Goal: Task Accomplishment & Management: Use online tool/utility

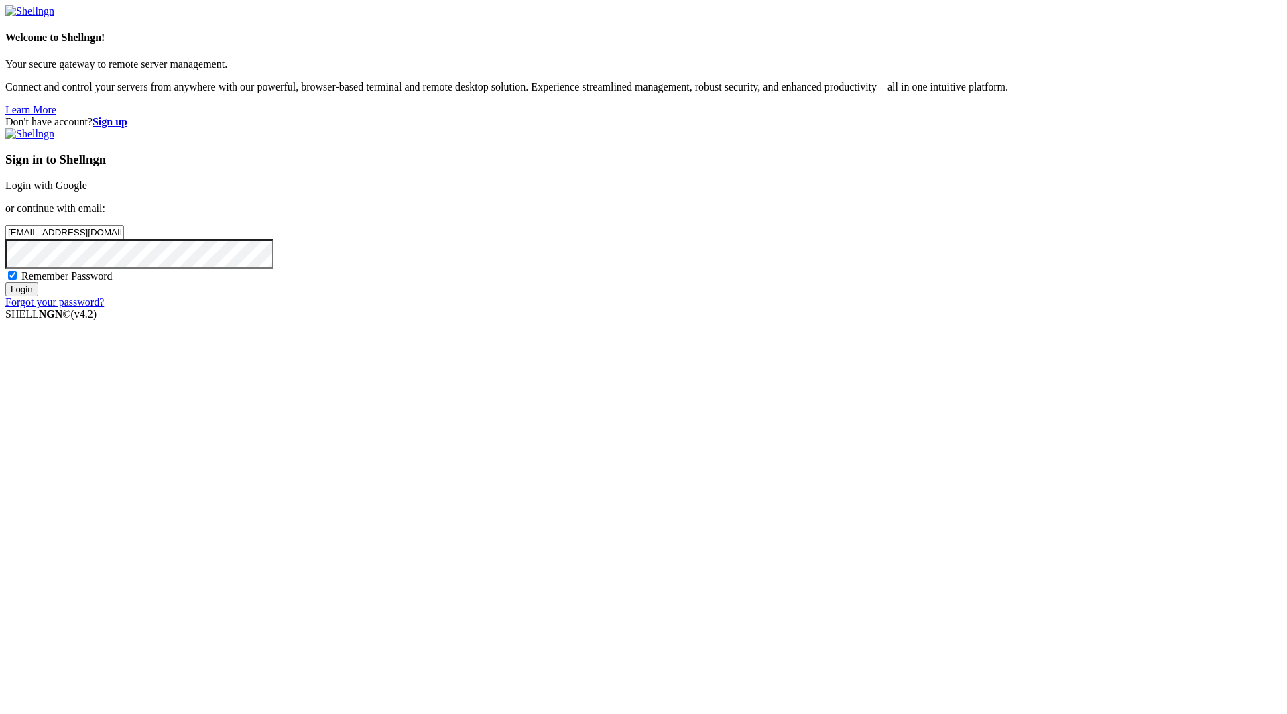
click at [783, 308] on div "Sign in to Shellngn Login with Google or continue with email: [EMAIL_ADDRESS][D…" at bounding box center [643, 218] width 1277 height 180
click at [38, 296] on input "Login" at bounding box center [21, 289] width 33 height 14
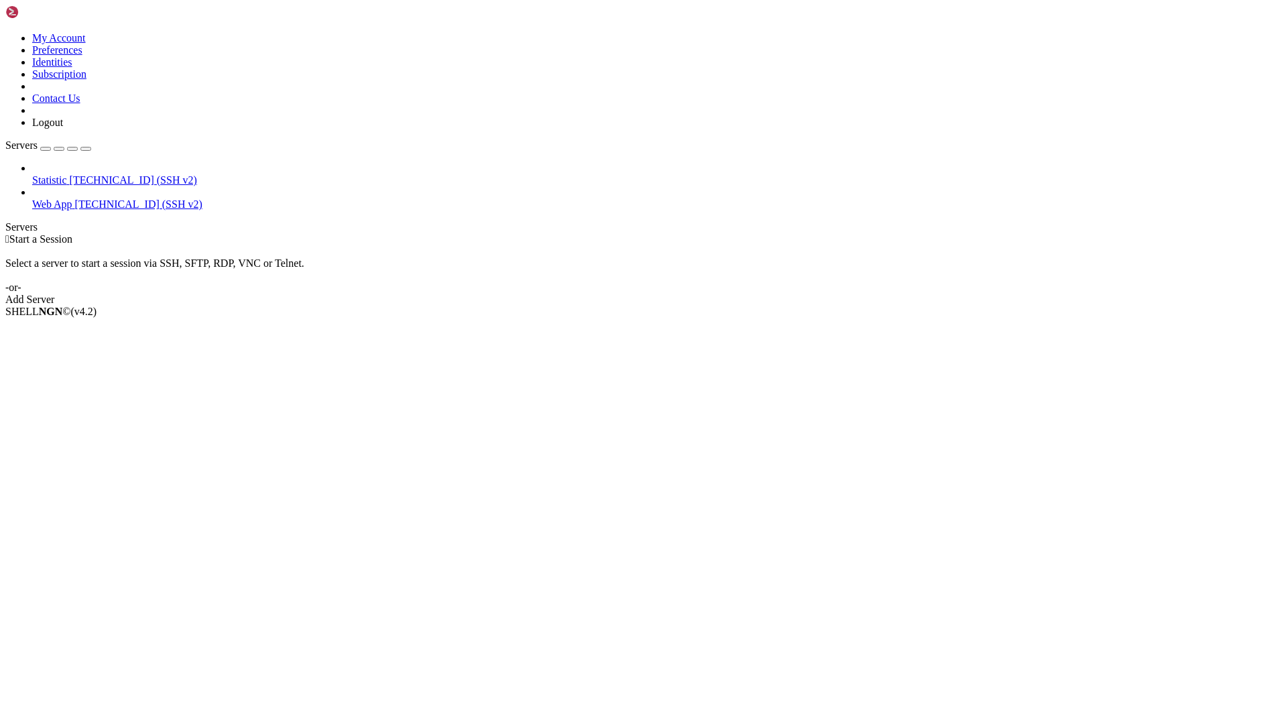
click at [75, 198] on span "[TECHNICAL_ID] (SSH v2)" at bounding box center [138, 203] width 127 height 11
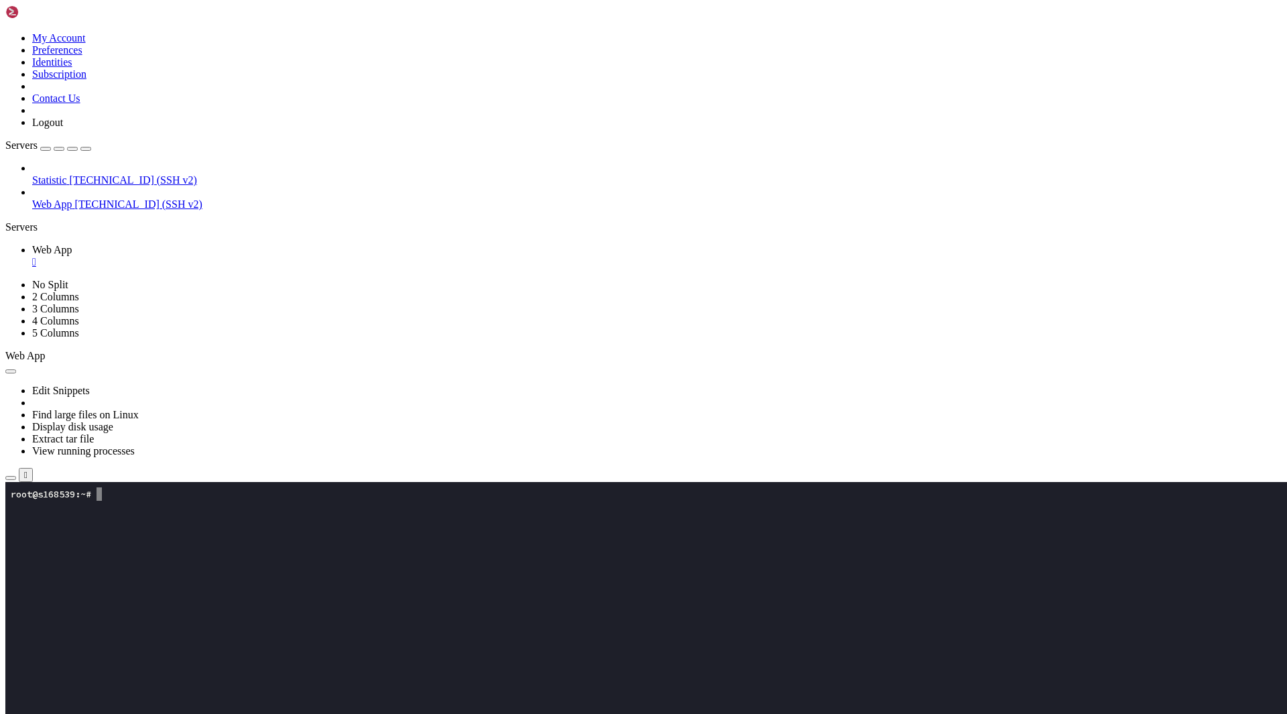
click at [16, 476] on button "button" at bounding box center [10, 478] width 11 height 4
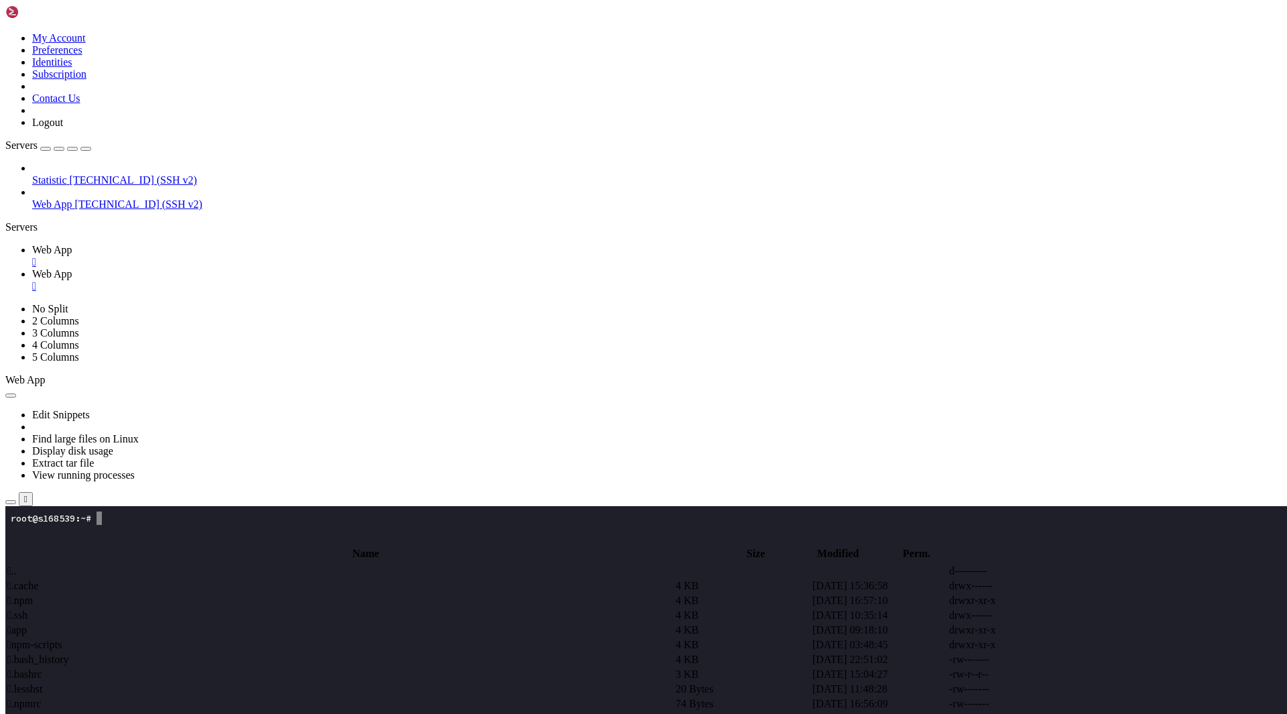
click at [27, 624] on span " app" at bounding box center [16, 629] width 19 height 11
click at [341, 624] on td " apple.accounts-problem.com.html" at bounding box center [335, 630] width 657 height 13
click at [154, 639] on span " apple.accountsproblem.com.html" at bounding box center [80, 644] width 147 height 11
click at [130, 654] on span " apple.bugs-center.com.html" at bounding box center [68, 659] width 123 height 11
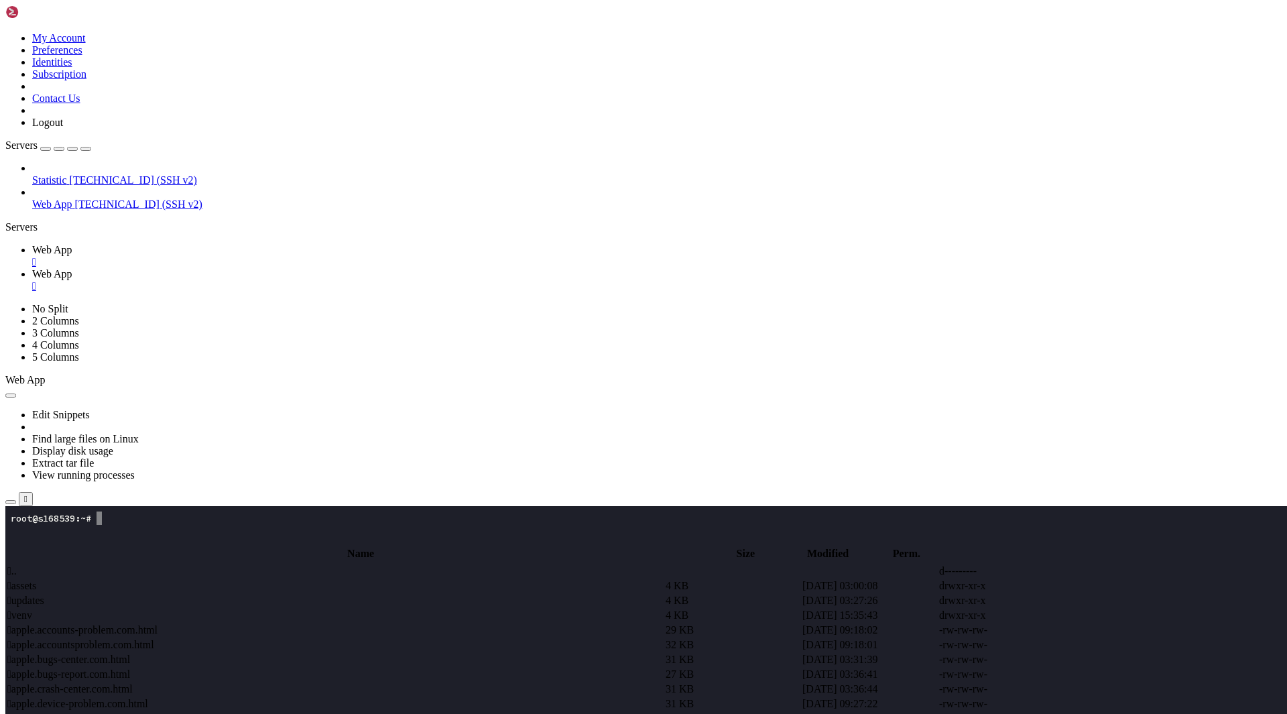
click at [306, 638] on td " apple.accountsproblem.com.html" at bounding box center [335, 644] width 657 height 13
click at [344, 624] on td " apple.accounts-problem.com.html" at bounding box center [335, 630] width 657 height 13
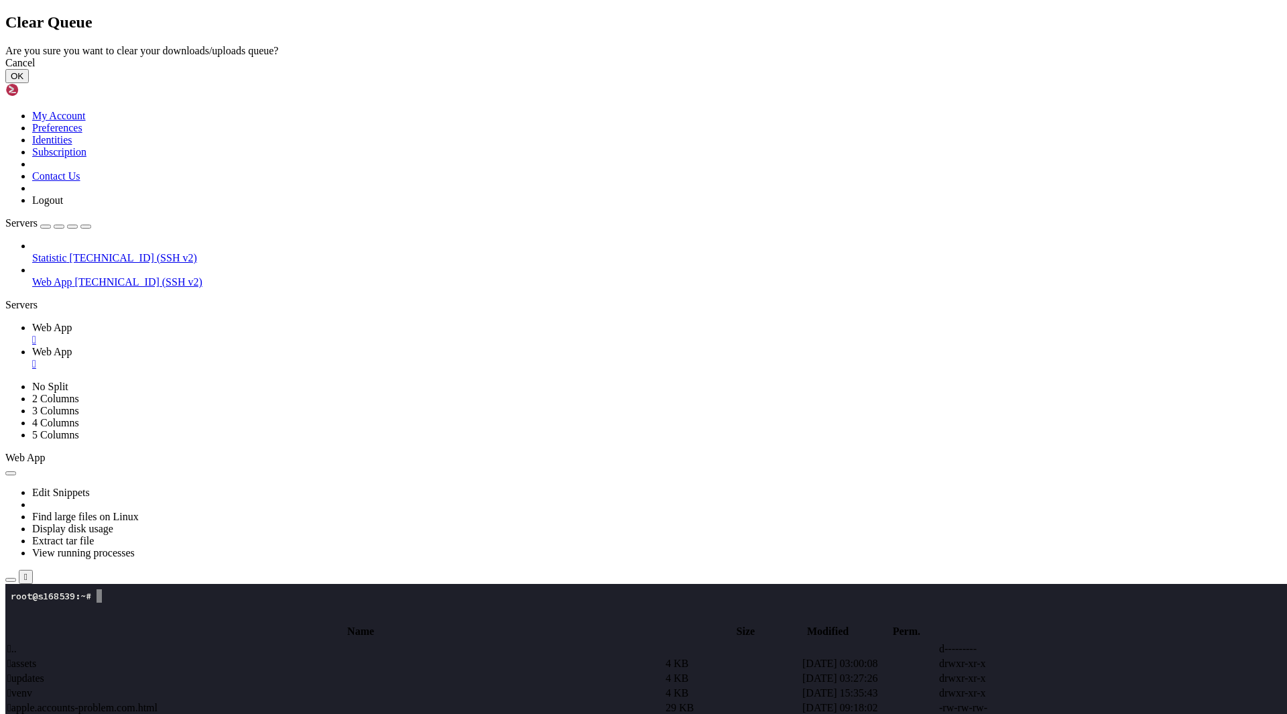
click at [29, 83] on button "OK" at bounding box center [16, 76] width 23 height 14
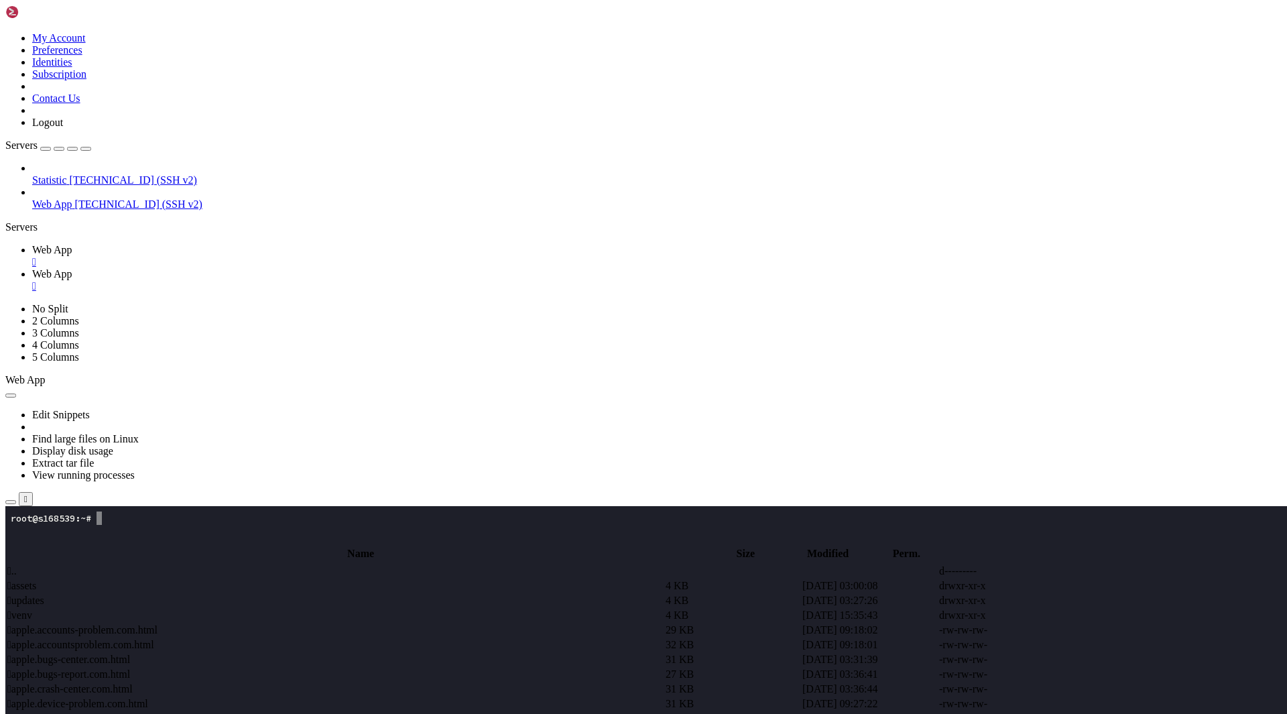
scroll to position [113, 0]
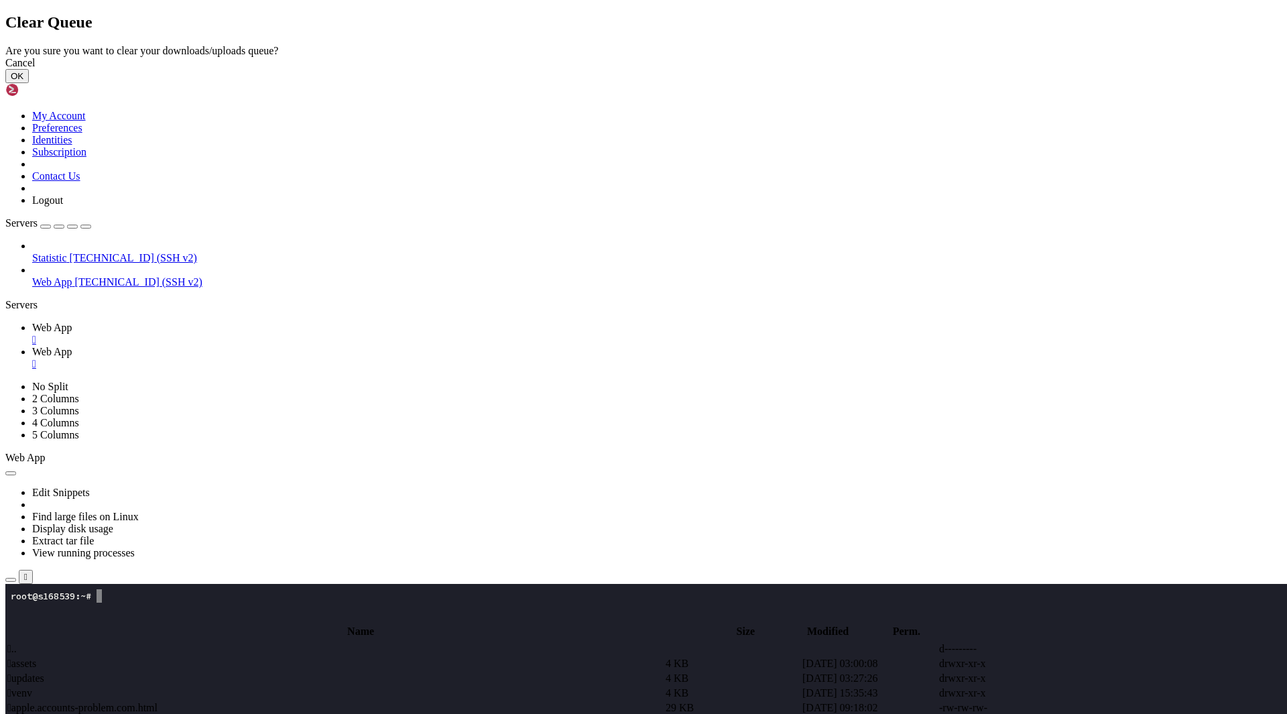
click at [29, 83] on button "OK" at bounding box center [16, 76] width 23 height 14
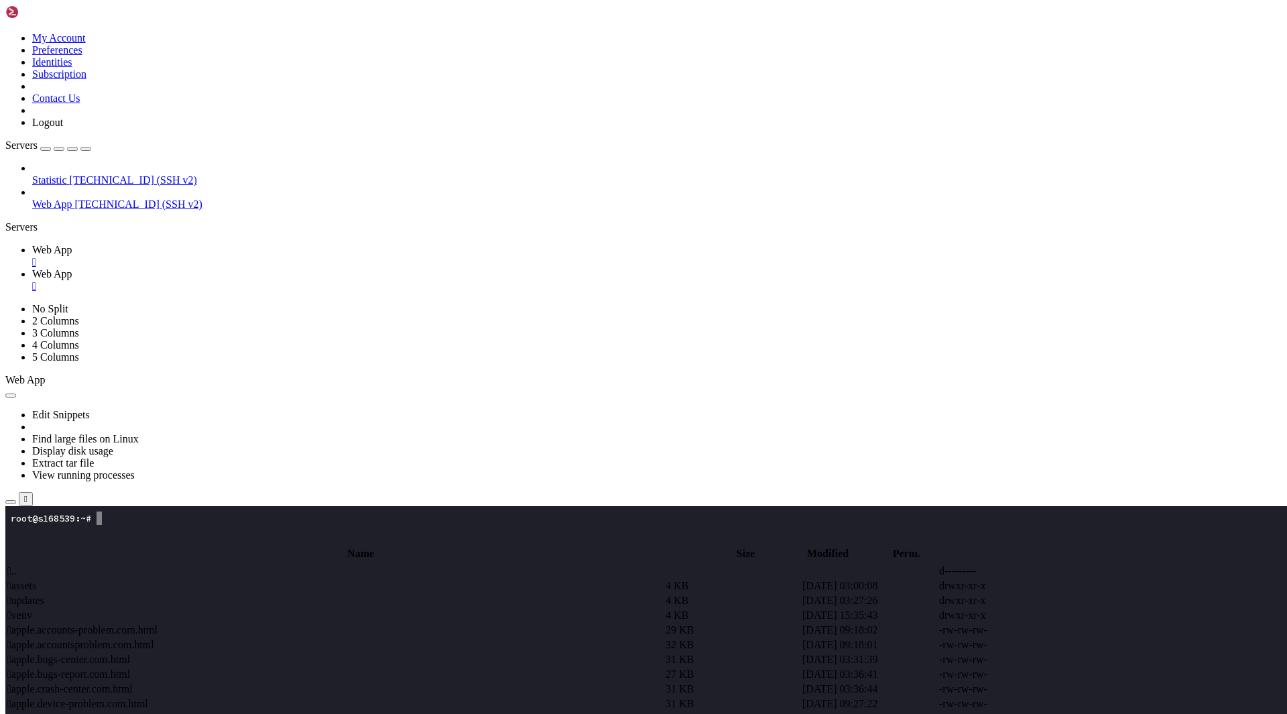
click at [319, 624] on td " apple.accounts-problem.com.html" at bounding box center [335, 630] width 657 height 13
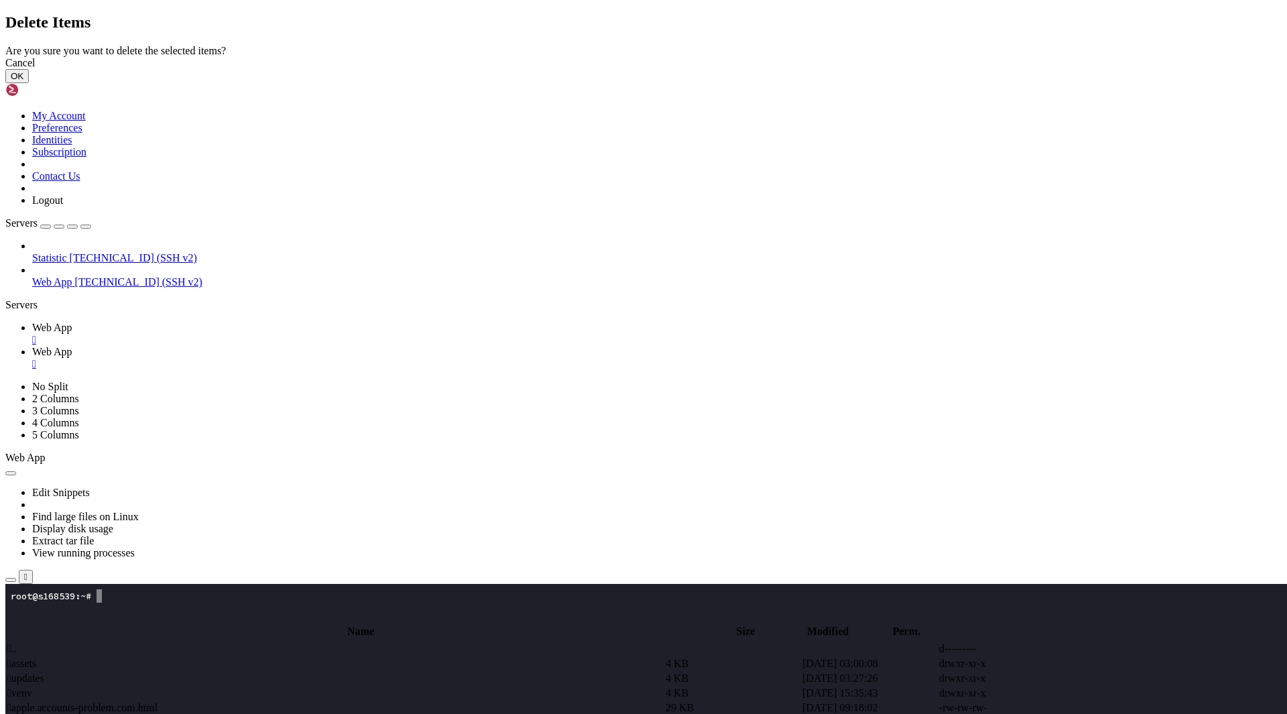
click at [29, 83] on button "OK" at bounding box center [16, 76] width 23 height 14
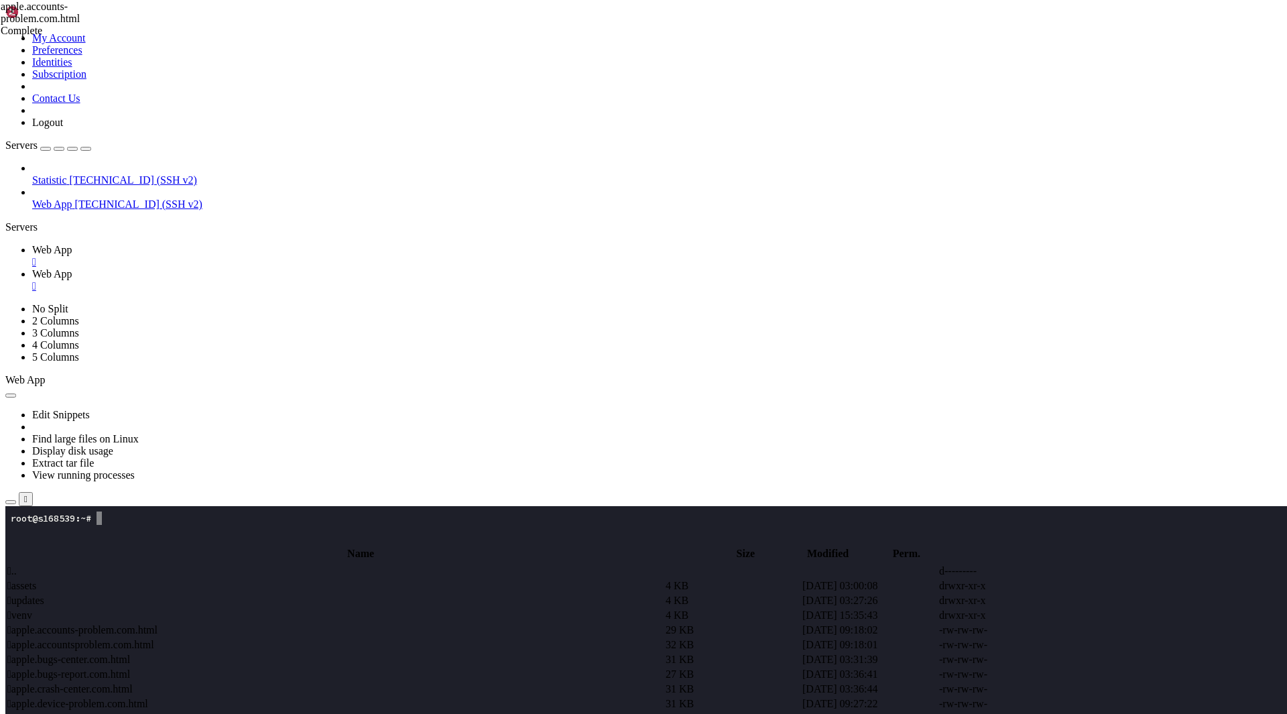
scroll to position [0, 0]
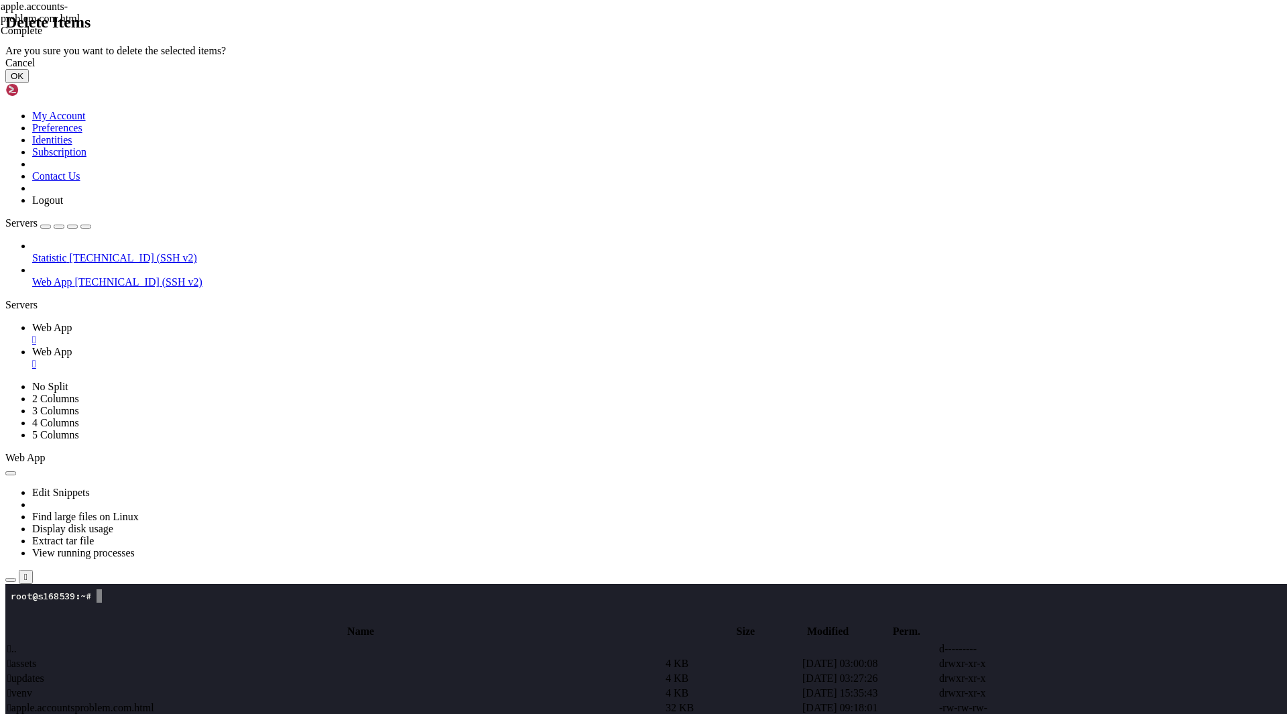
click at [29, 83] on button "OK" at bounding box center [16, 76] width 23 height 14
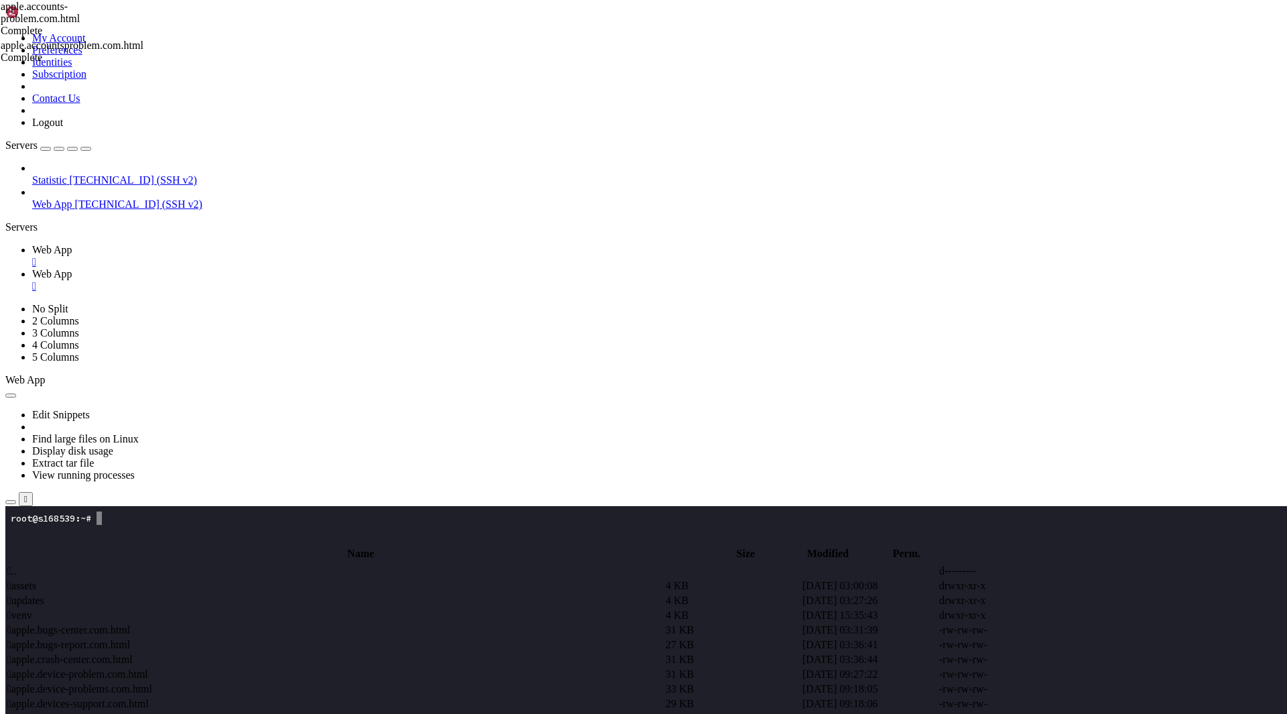
click at [130, 624] on span " apple.bugs-center.com.html" at bounding box center [68, 629] width 123 height 11
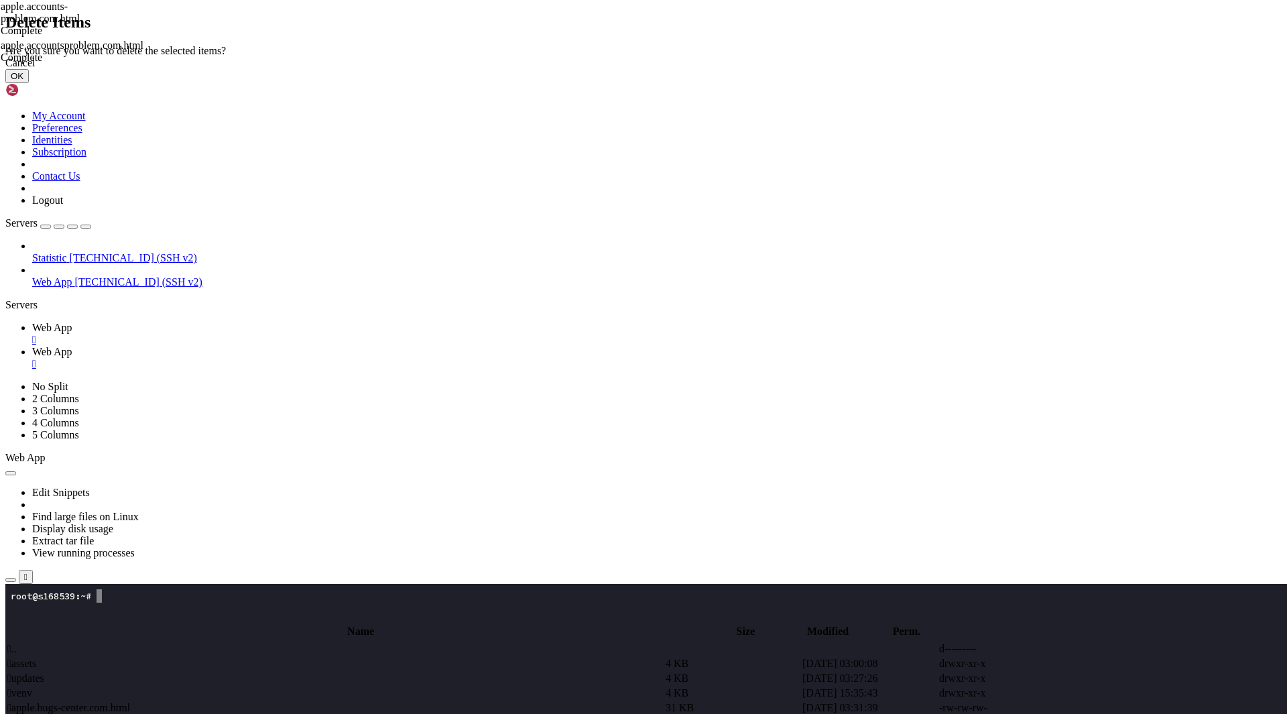
click at [29, 83] on button "OK" at bounding box center [16, 76] width 23 height 14
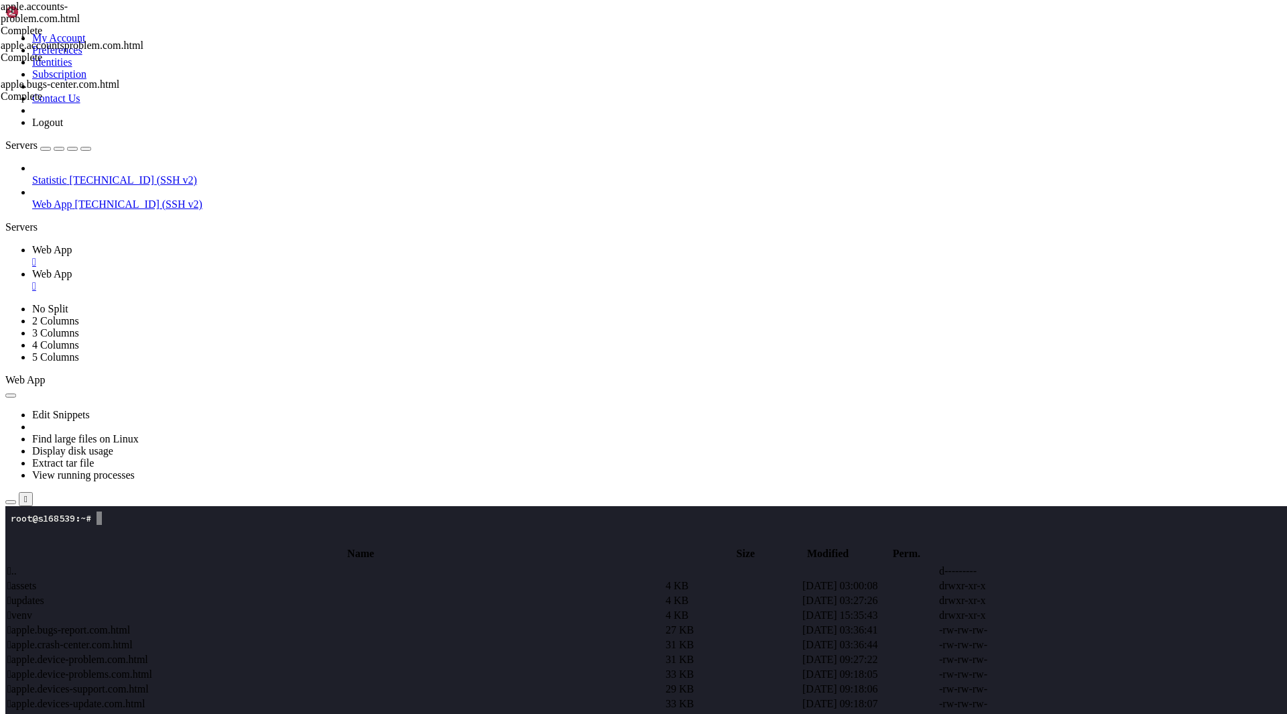
click at [130, 624] on span " apple.bugs-report.com.html" at bounding box center [68, 629] width 123 height 11
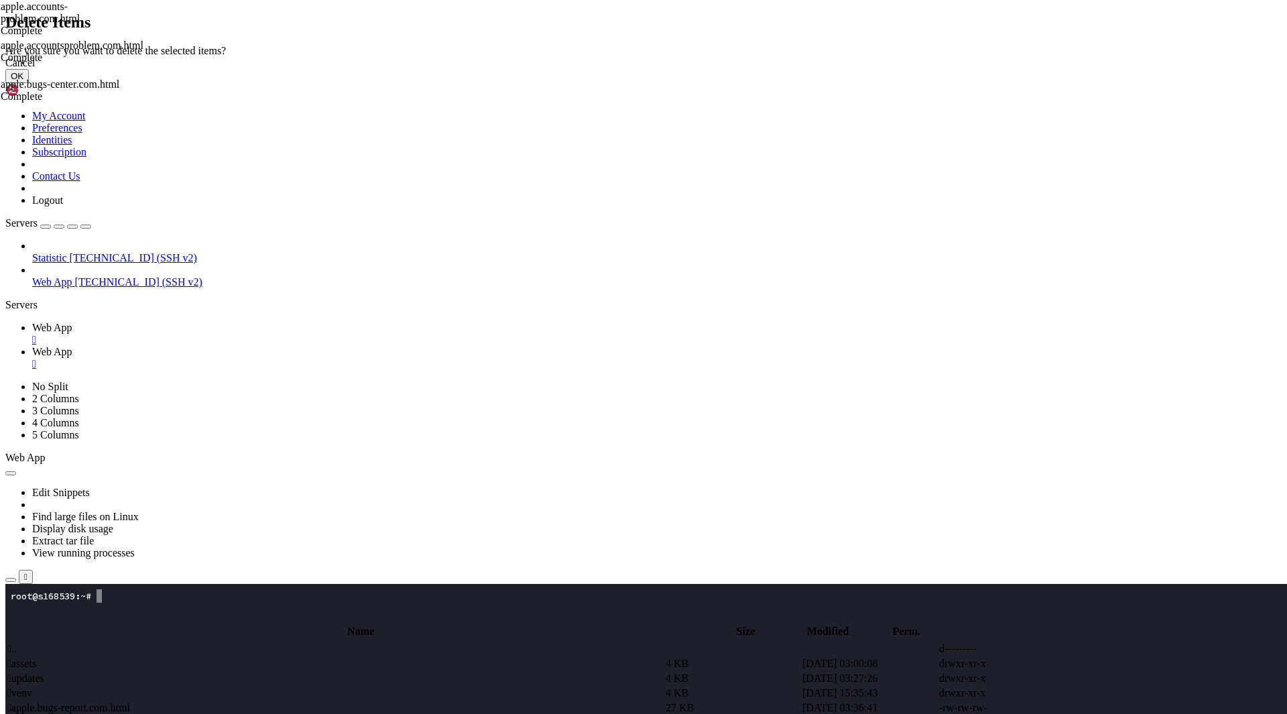
click at [29, 83] on button "OK" at bounding box center [16, 76] width 23 height 14
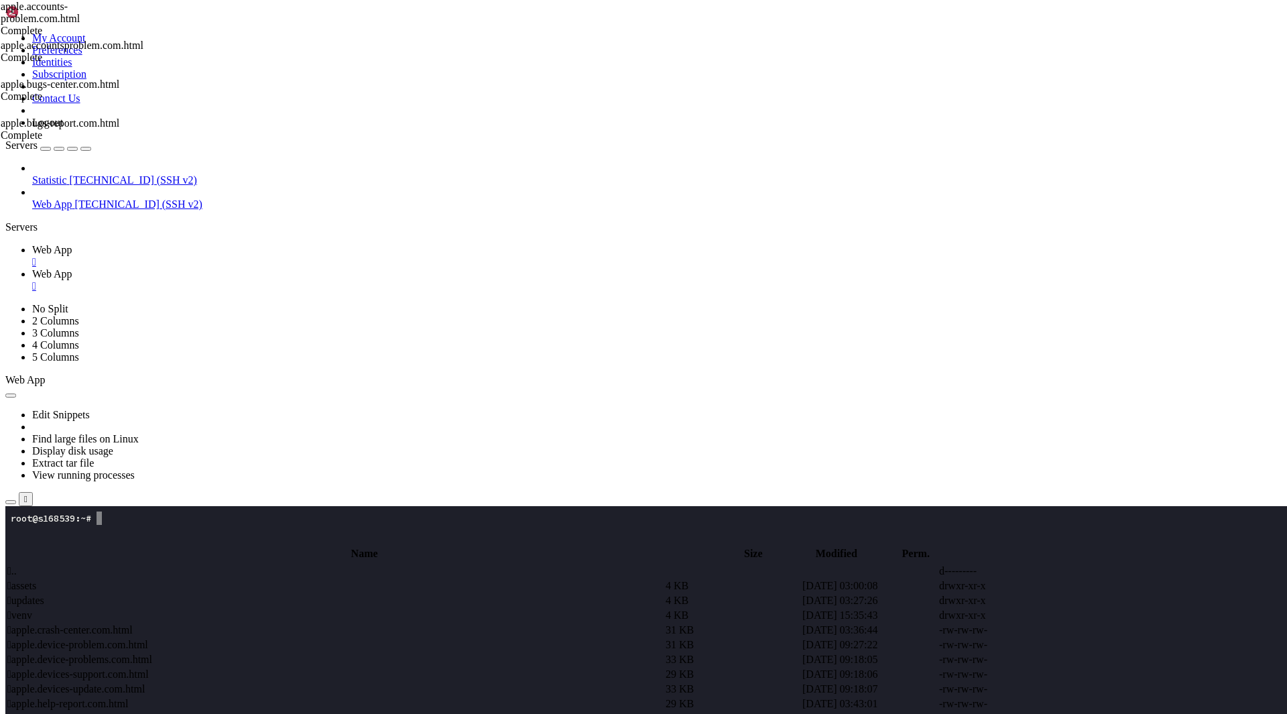
click at [133, 624] on span " apple.crash-center.com.html" at bounding box center [69, 629] width 125 height 11
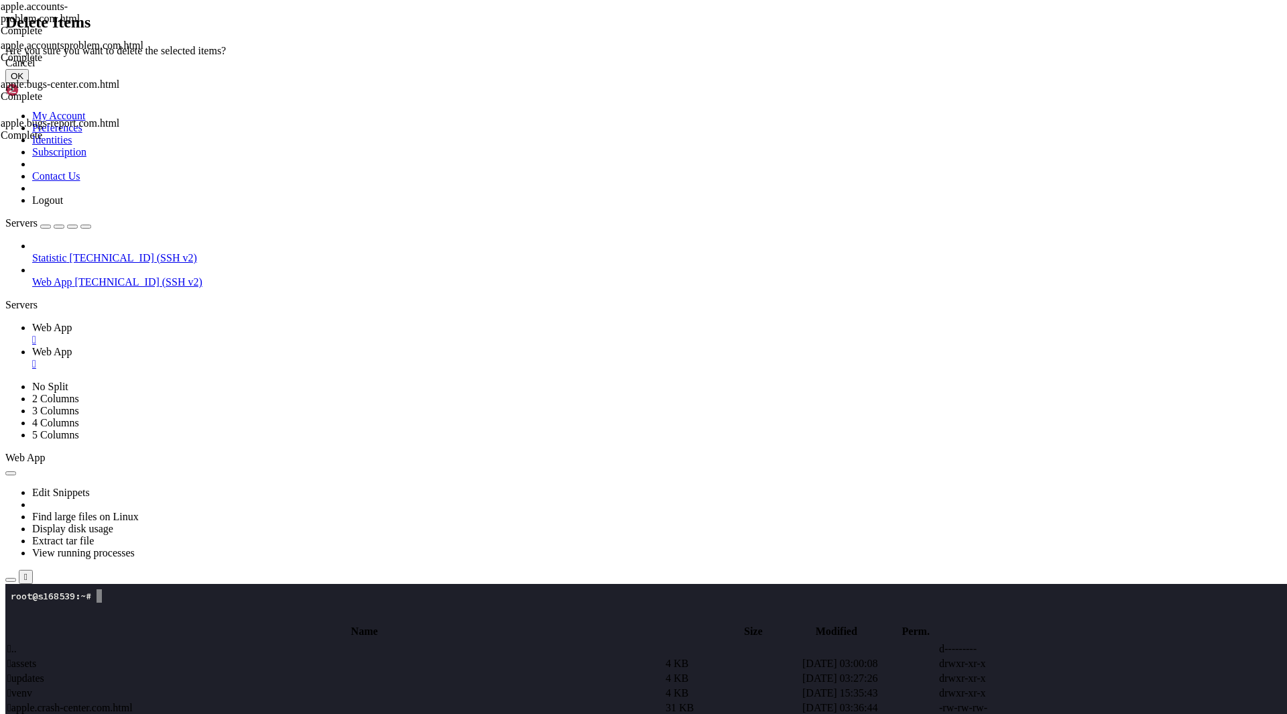
click at [29, 83] on button "OK" at bounding box center [16, 76] width 23 height 14
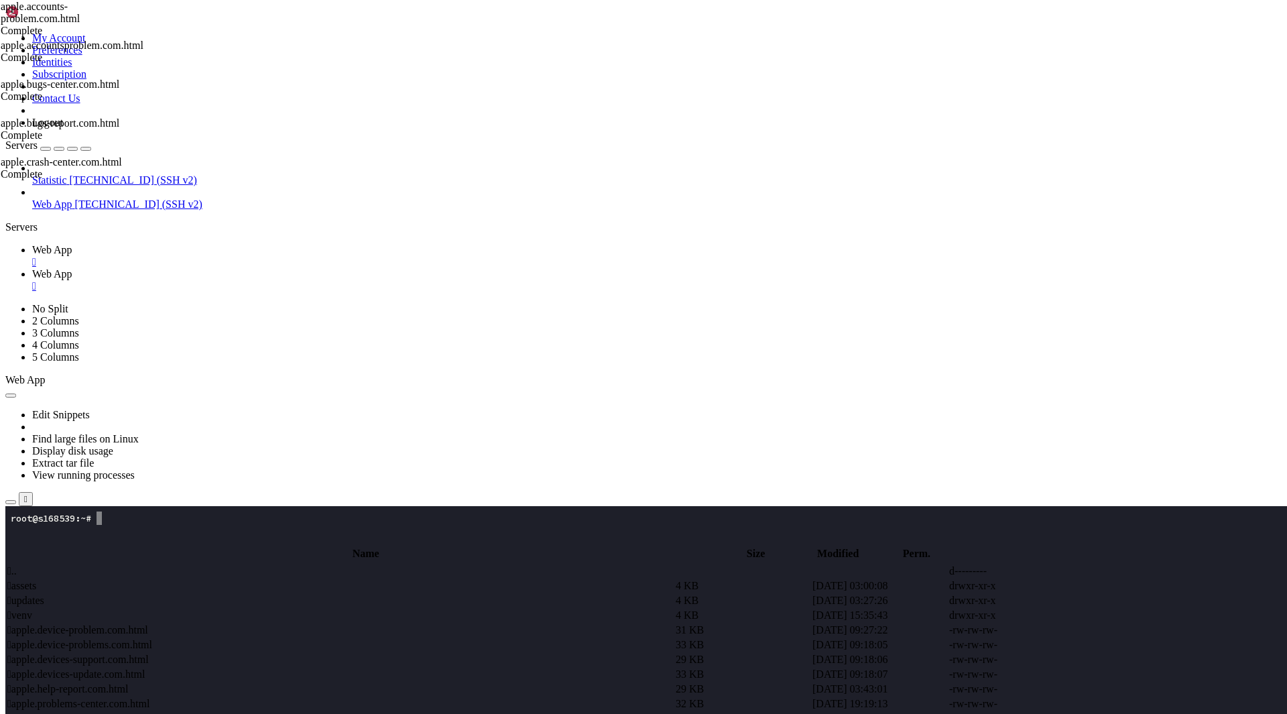
click at [148, 624] on span " apple.device-problem.com.html" at bounding box center [77, 629] width 141 height 11
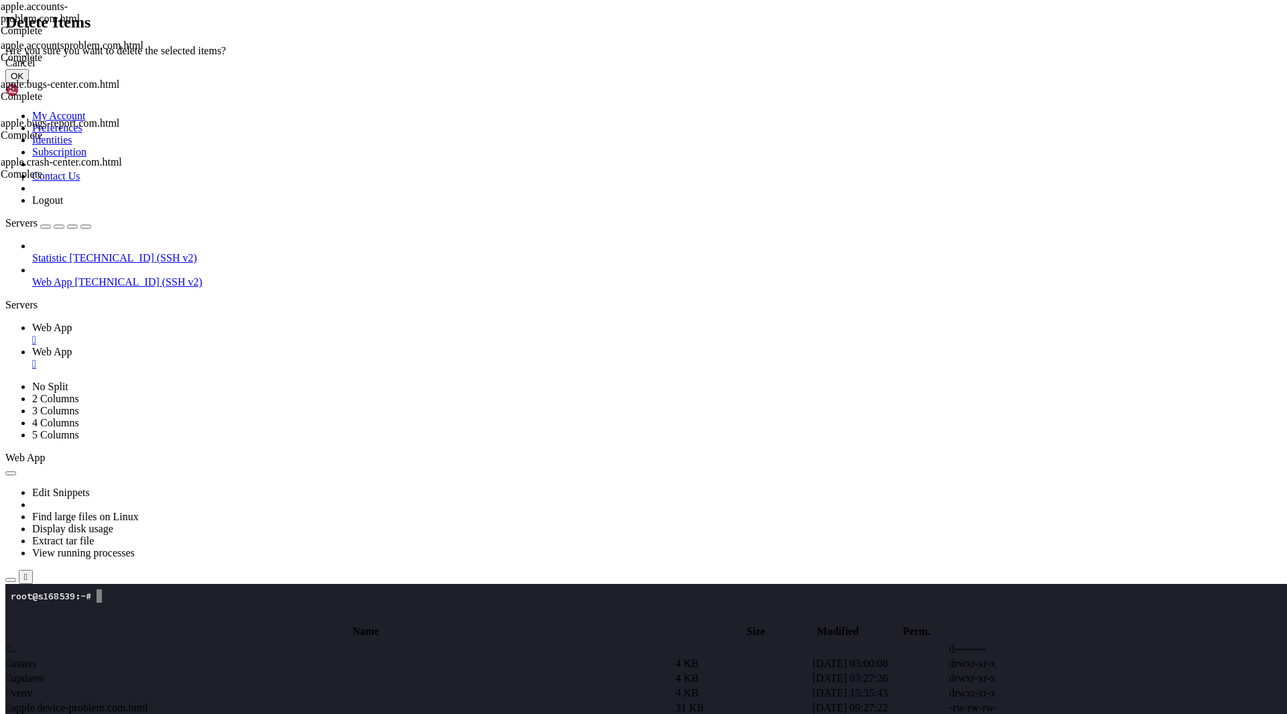
click at [29, 83] on button "OK" at bounding box center [16, 76] width 23 height 14
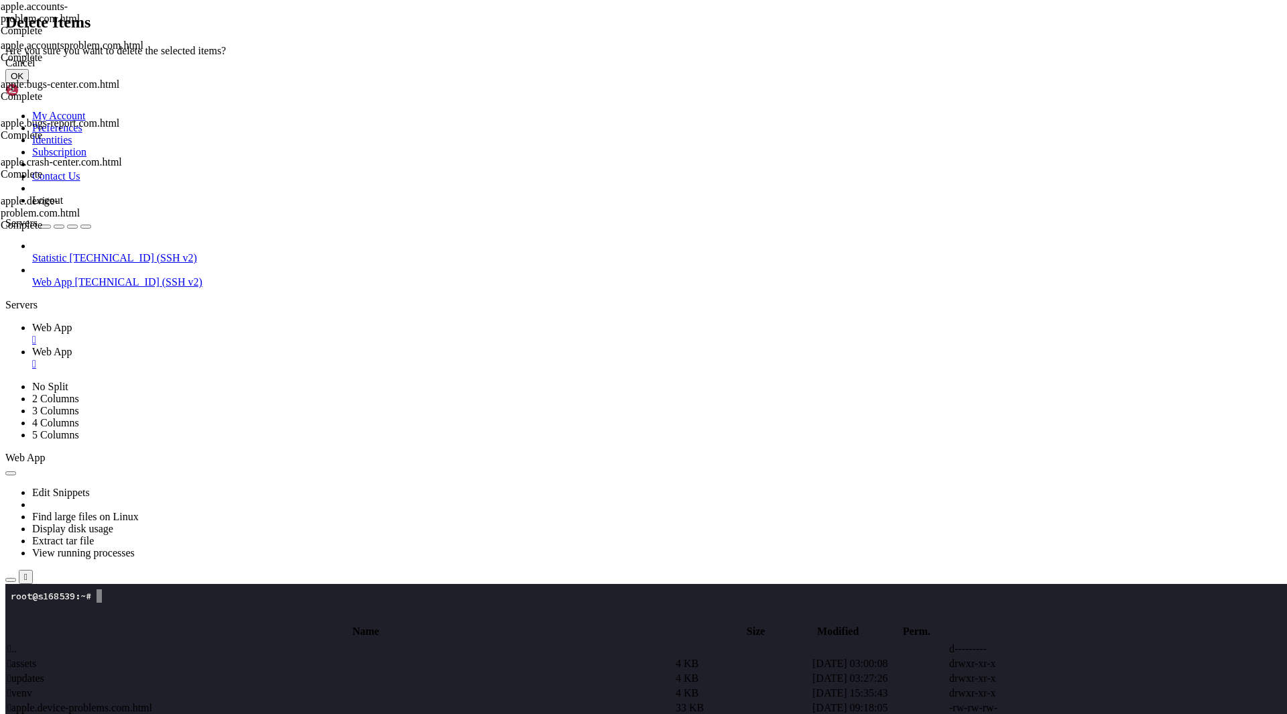
click at [29, 83] on button "OK" at bounding box center [16, 76] width 23 height 14
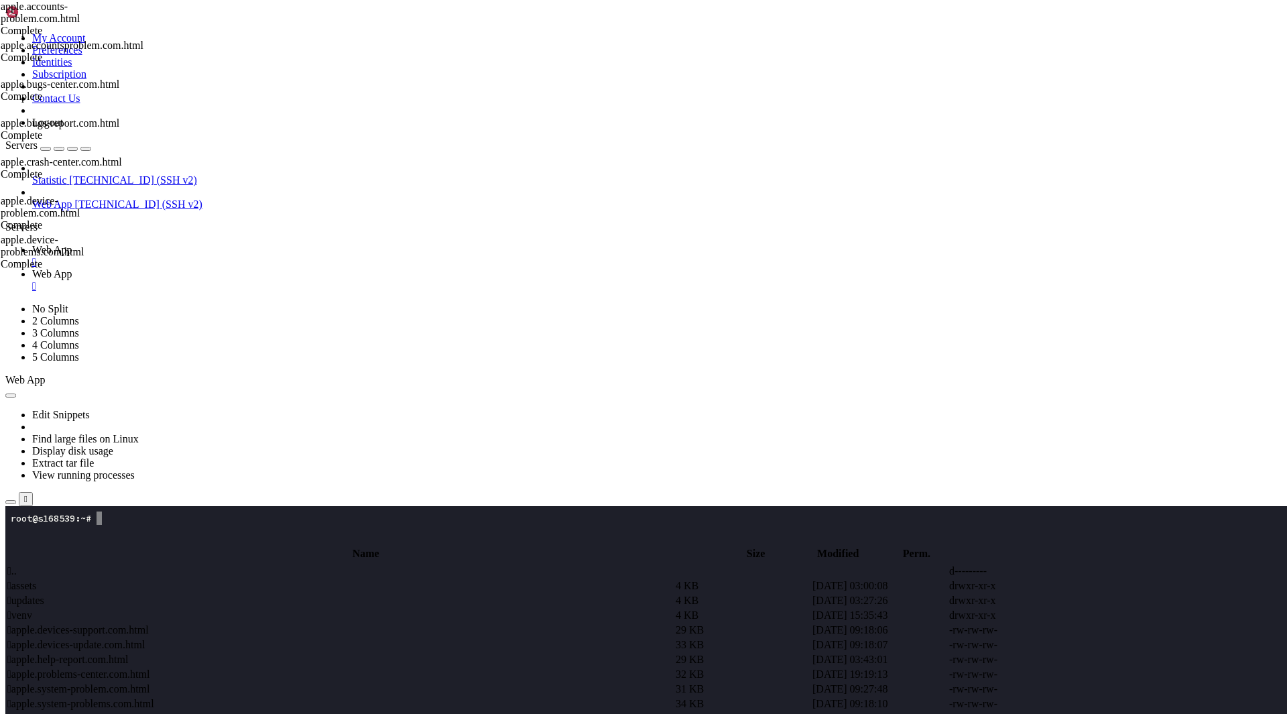
click at [149, 624] on span " apple.devices-support.com.html" at bounding box center [77, 629] width 141 height 11
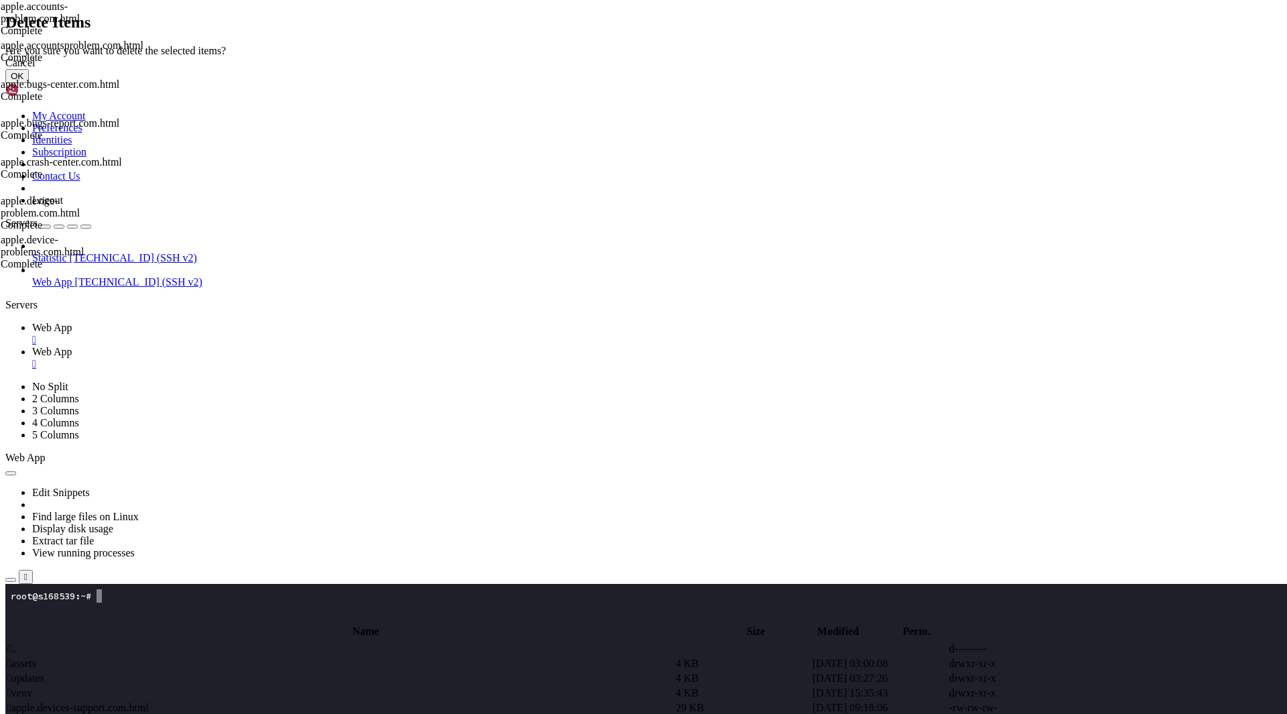
click at [29, 83] on button "OK" at bounding box center [16, 76] width 23 height 14
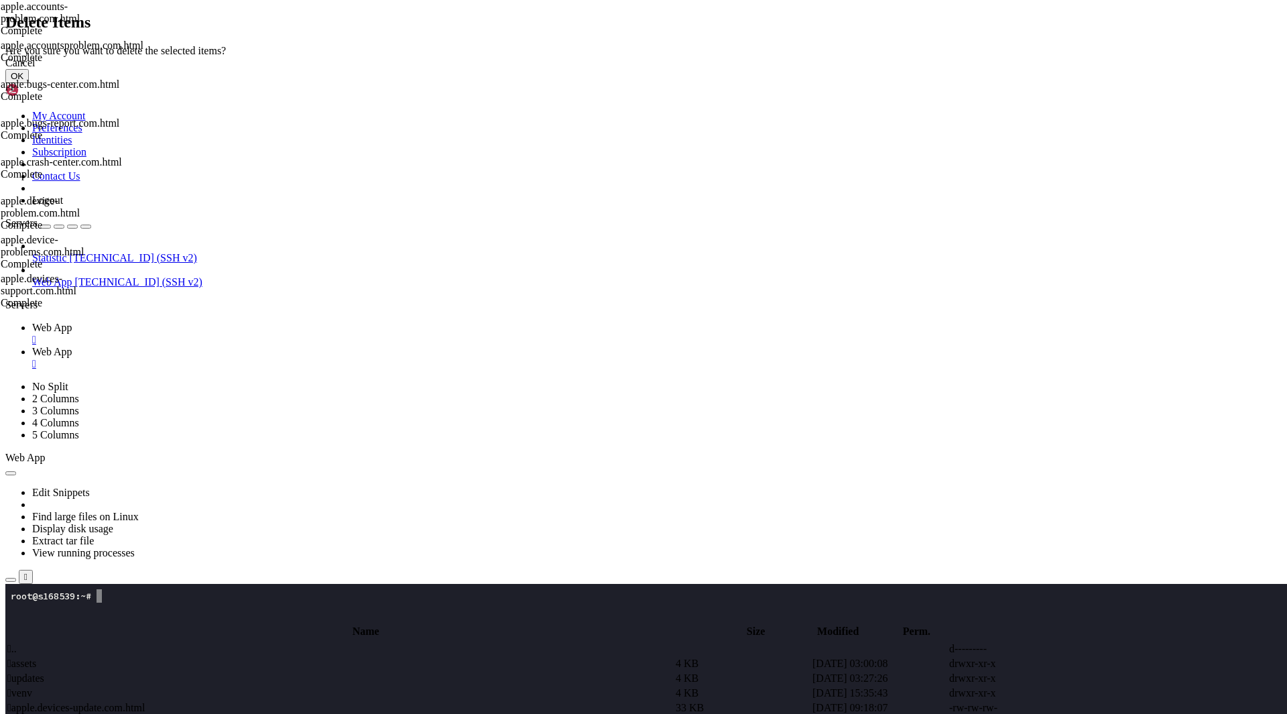
click at [29, 83] on button "OK" at bounding box center [16, 76] width 23 height 14
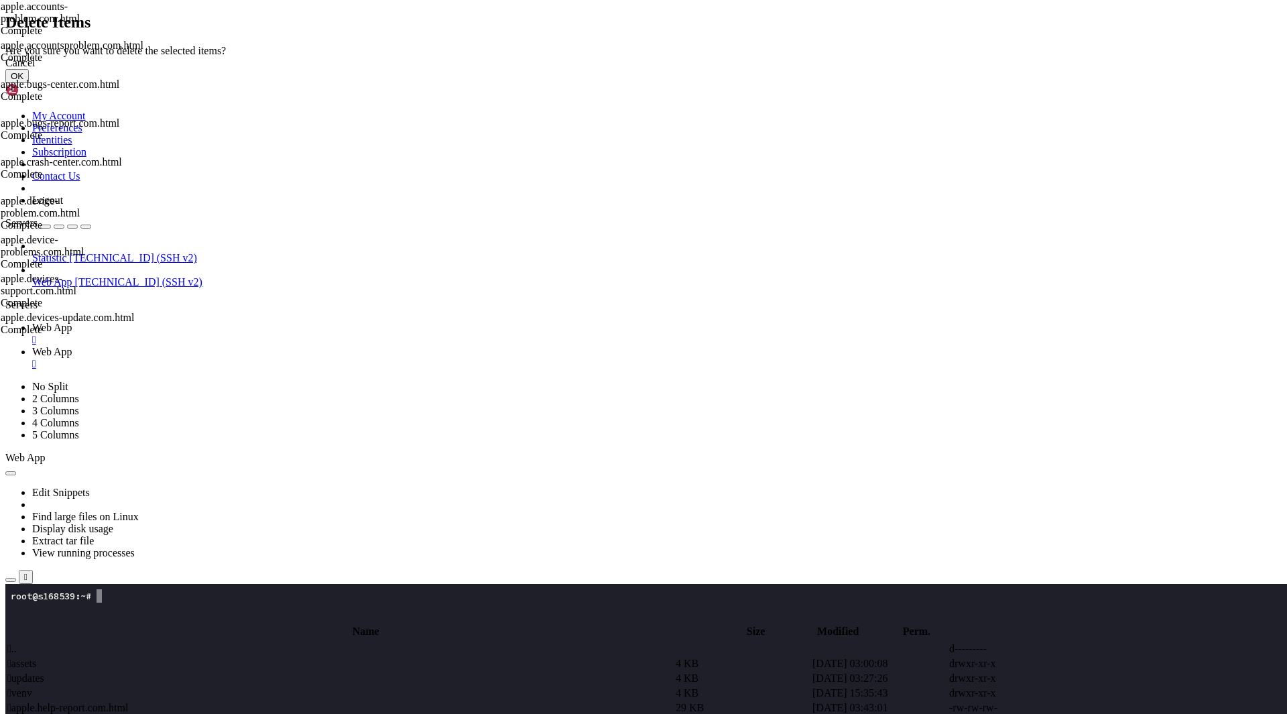
click at [29, 83] on button "OK" at bounding box center [16, 76] width 23 height 14
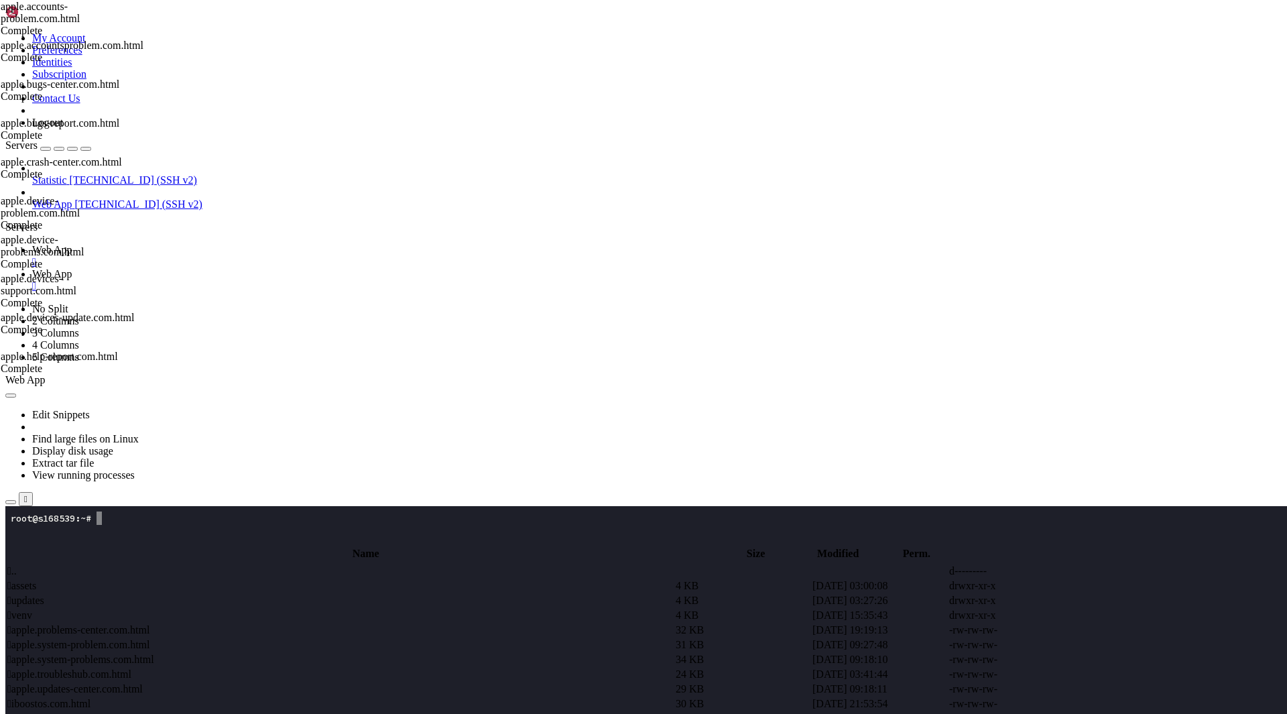
click at [150, 624] on span " apple.problems-center.com.html" at bounding box center [78, 629] width 142 height 11
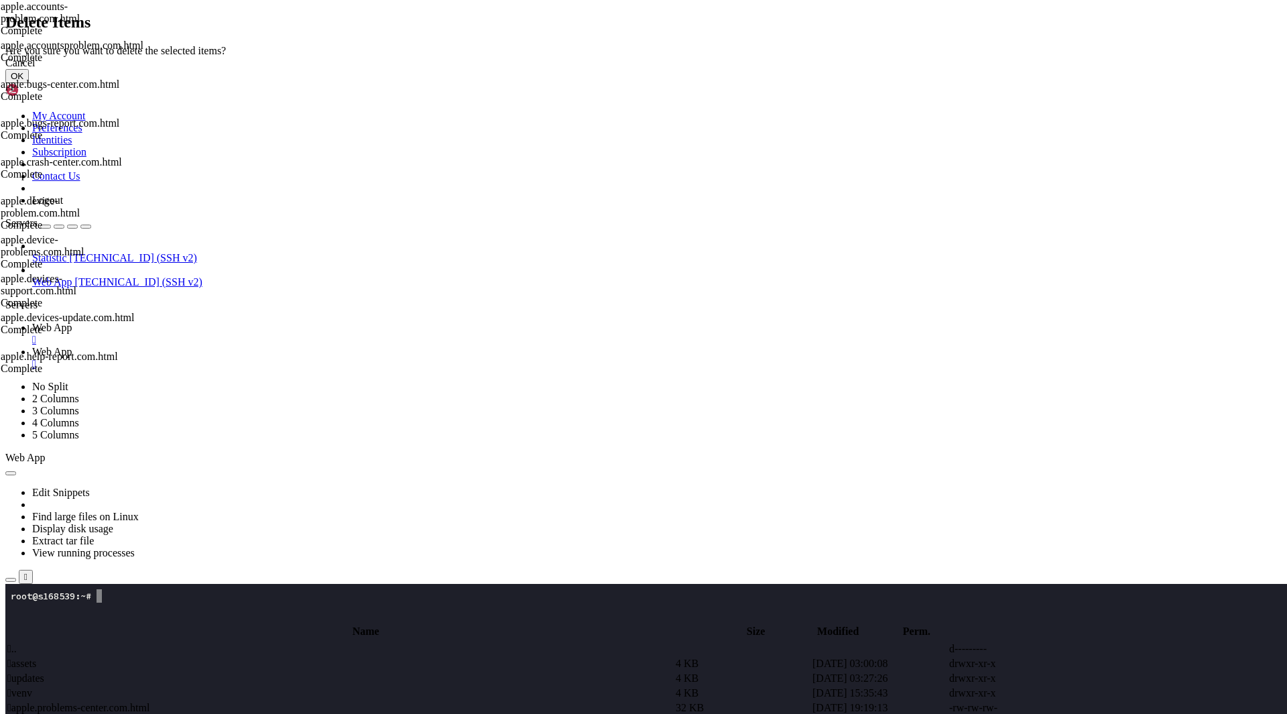
click at [29, 83] on button "OK" at bounding box center [16, 76] width 23 height 14
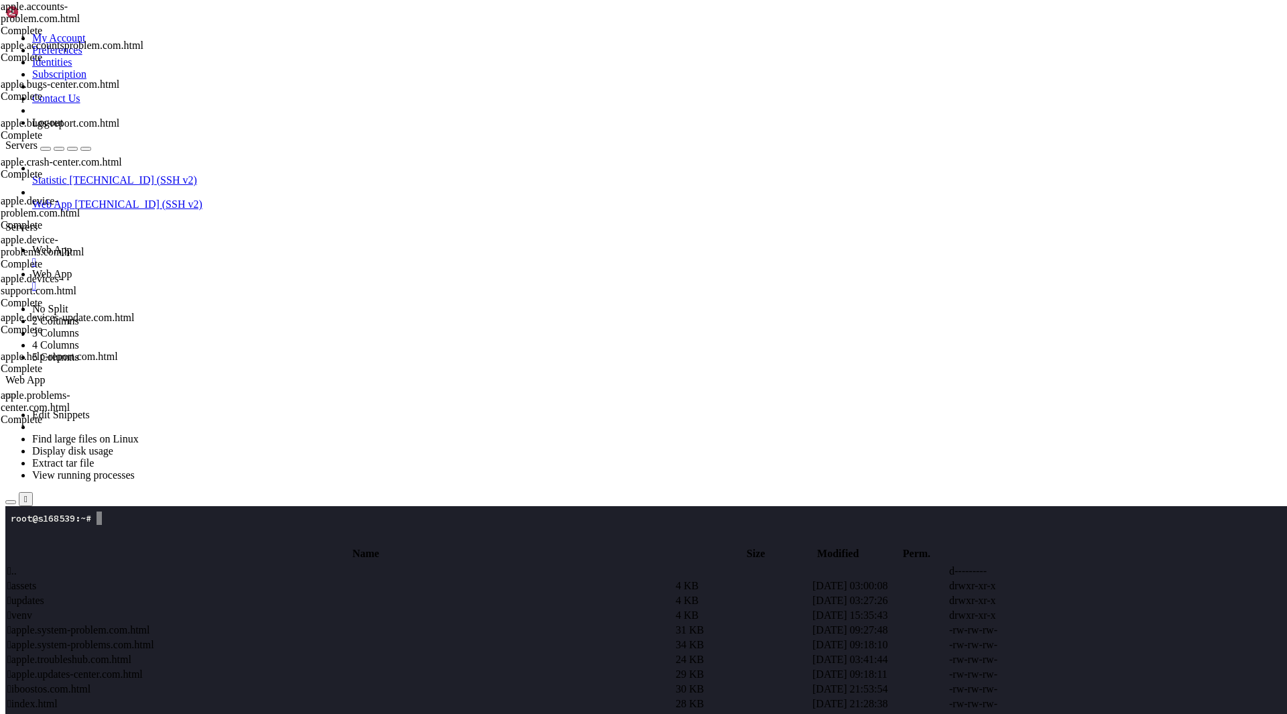
click at [353, 624] on td " apple.system-problem.com.html" at bounding box center [340, 630] width 667 height 13
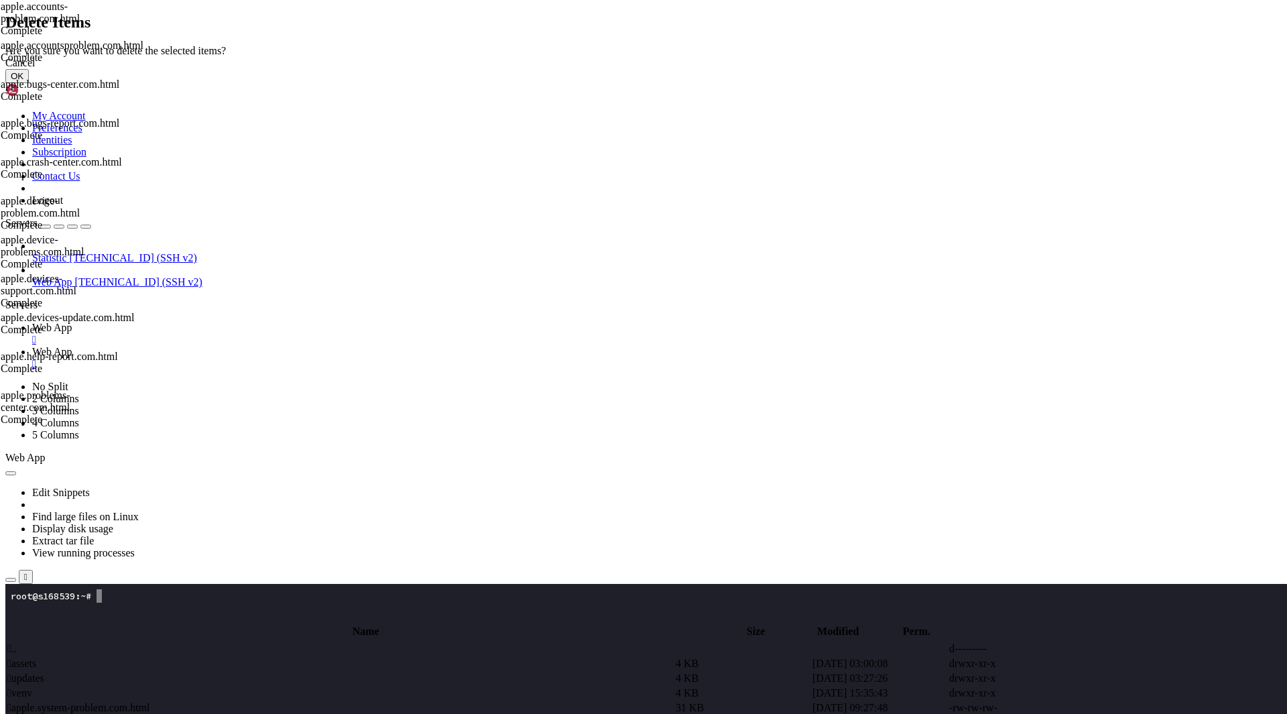
click at [29, 83] on button "OK" at bounding box center [16, 76] width 23 height 14
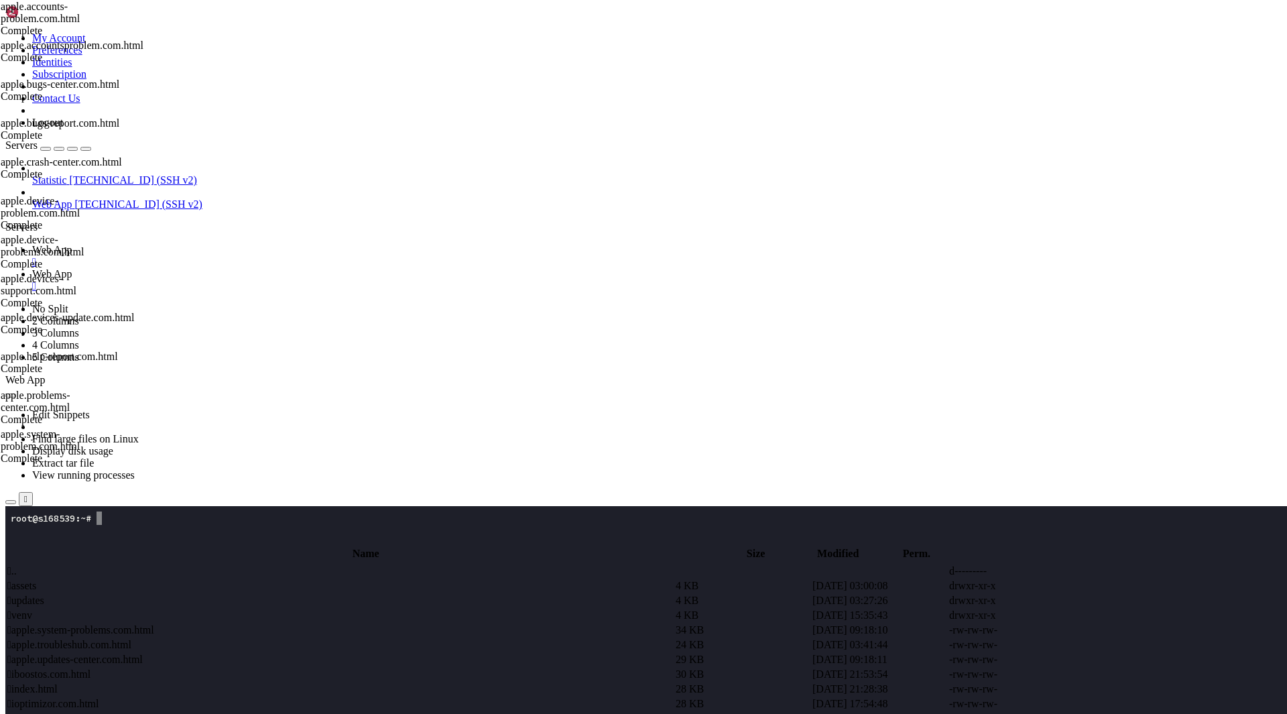
click at [324, 624] on td " apple.system-problems.com.html" at bounding box center [340, 630] width 667 height 13
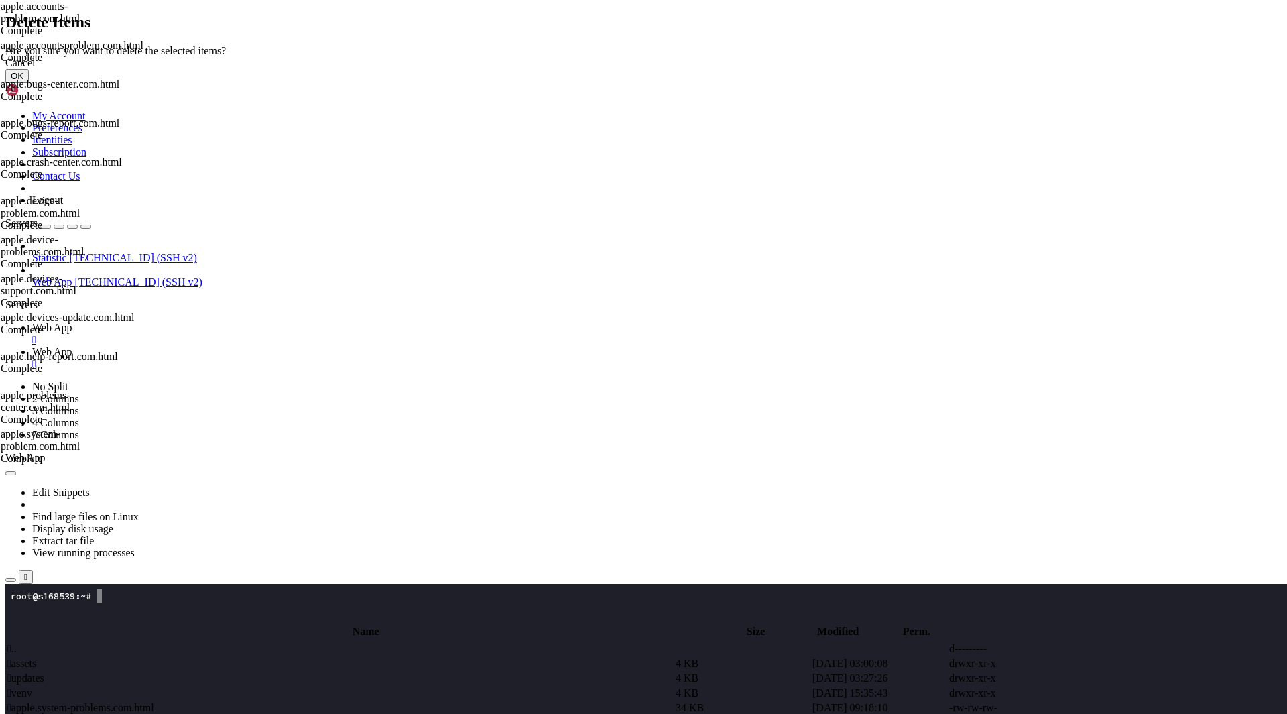
click at [29, 83] on button "OK" at bounding box center [16, 76] width 23 height 14
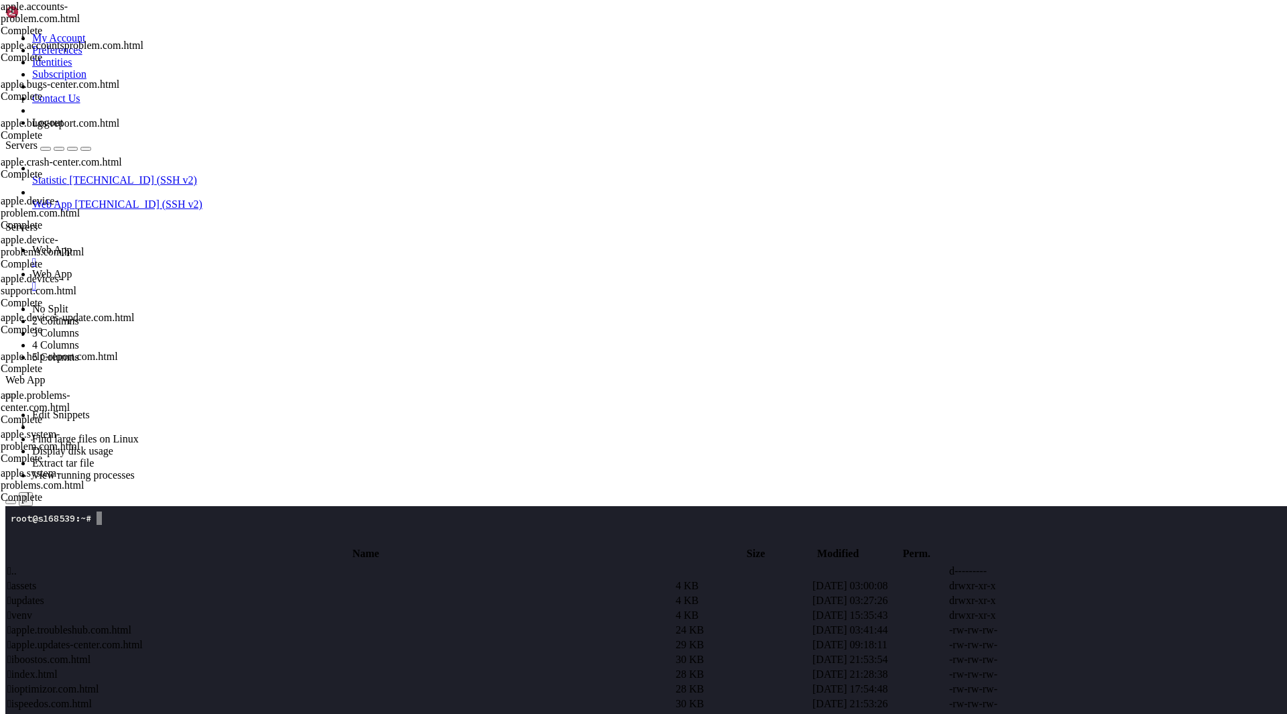
click at [324, 624] on td " apple.troubleshub.com.html" at bounding box center [340, 630] width 667 height 13
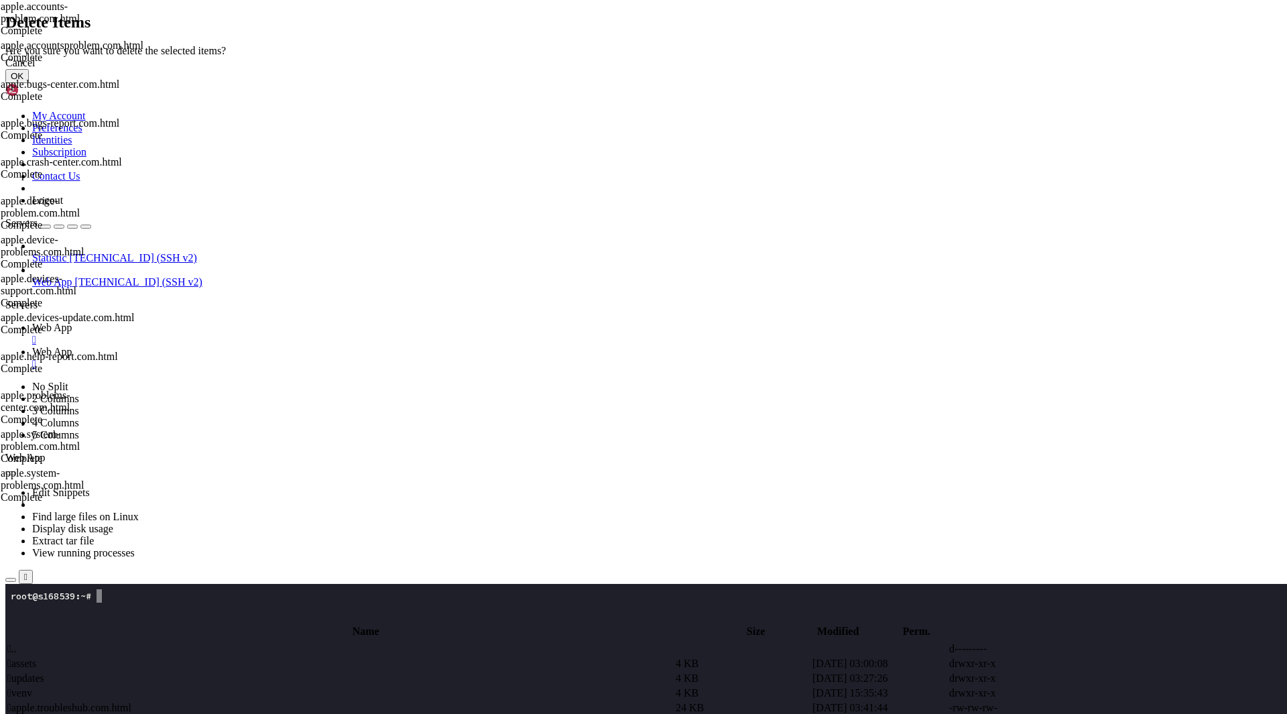
click at [29, 83] on button "OK" at bounding box center [16, 76] width 23 height 14
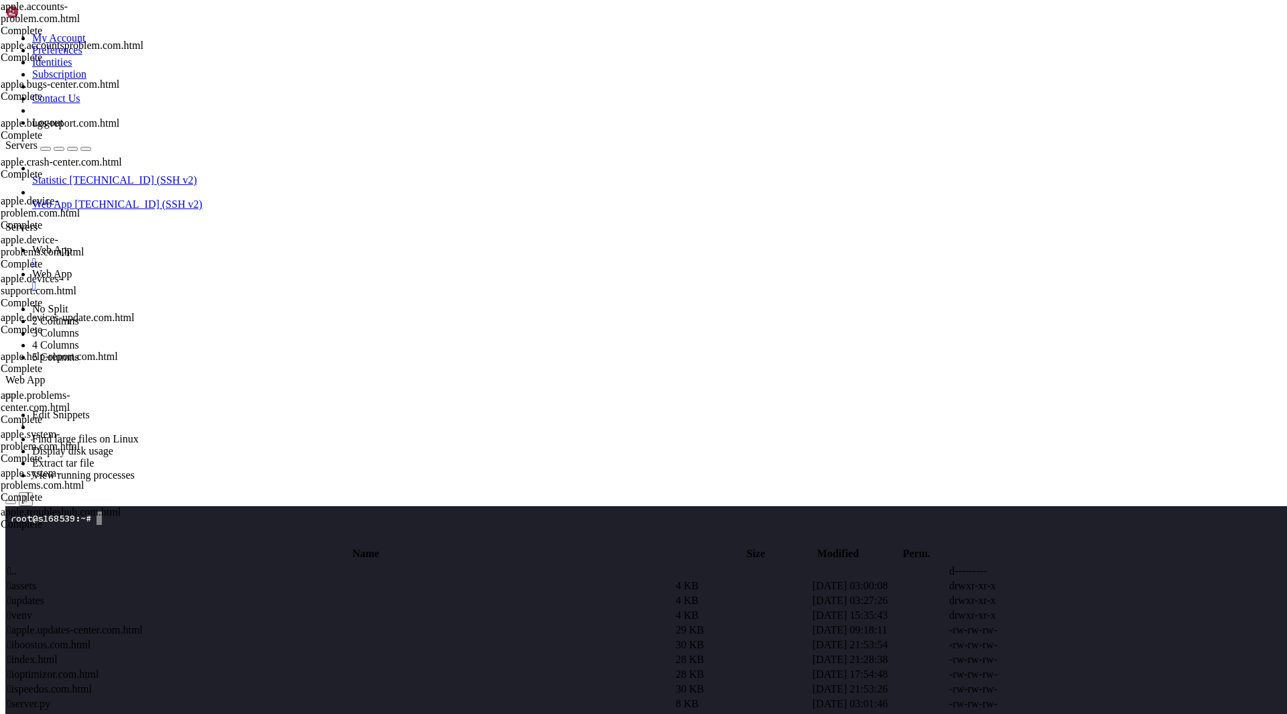
click at [143, 624] on span " apple.updates-center.com.html" at bounding box center [74, 629] width 135 height 11
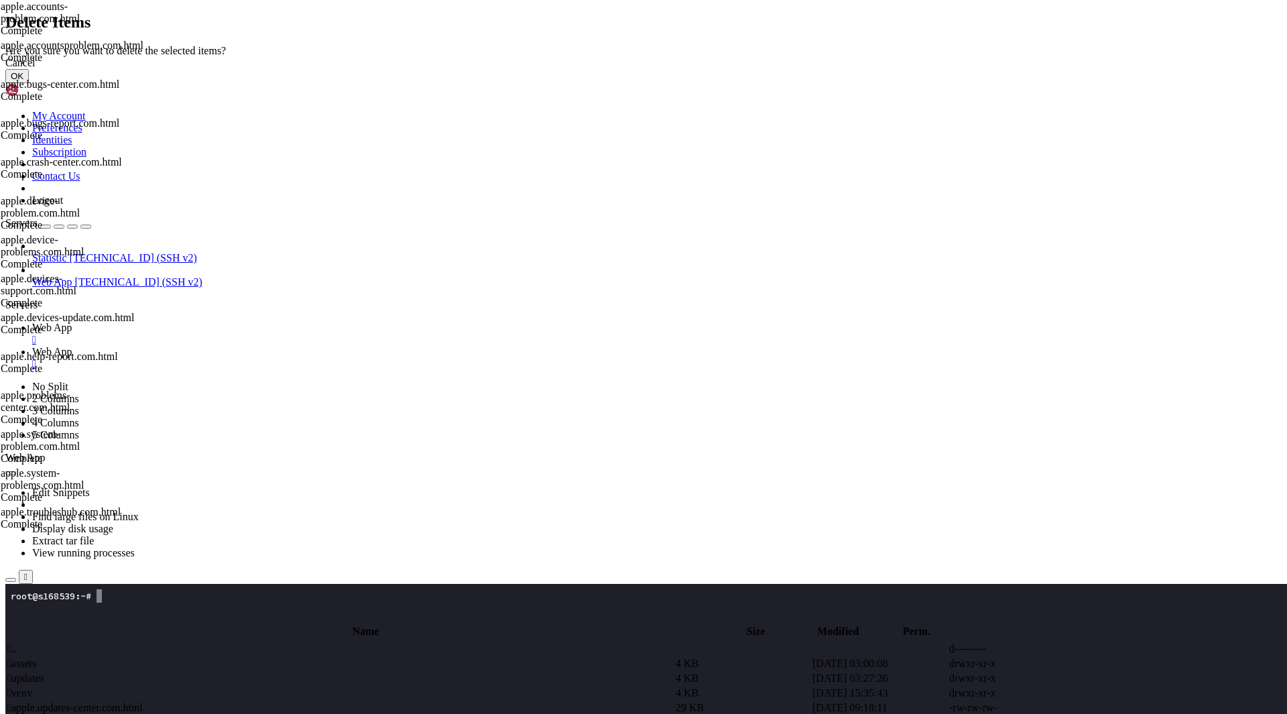
click at [29, 83] on button "OK" at bounding box center [16, 76] width 23 height 14
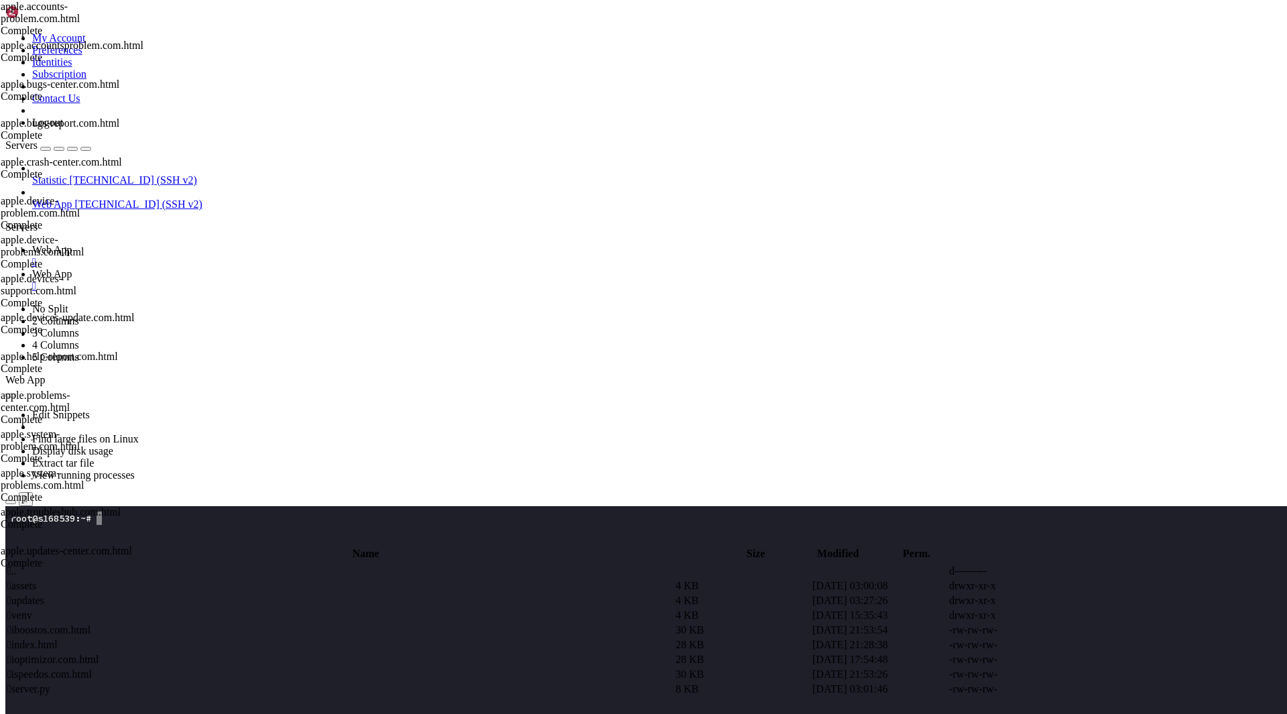
click at [91, 624] on span " iboostos.com.html" at bounding box center [48, 629] width 83 height 11
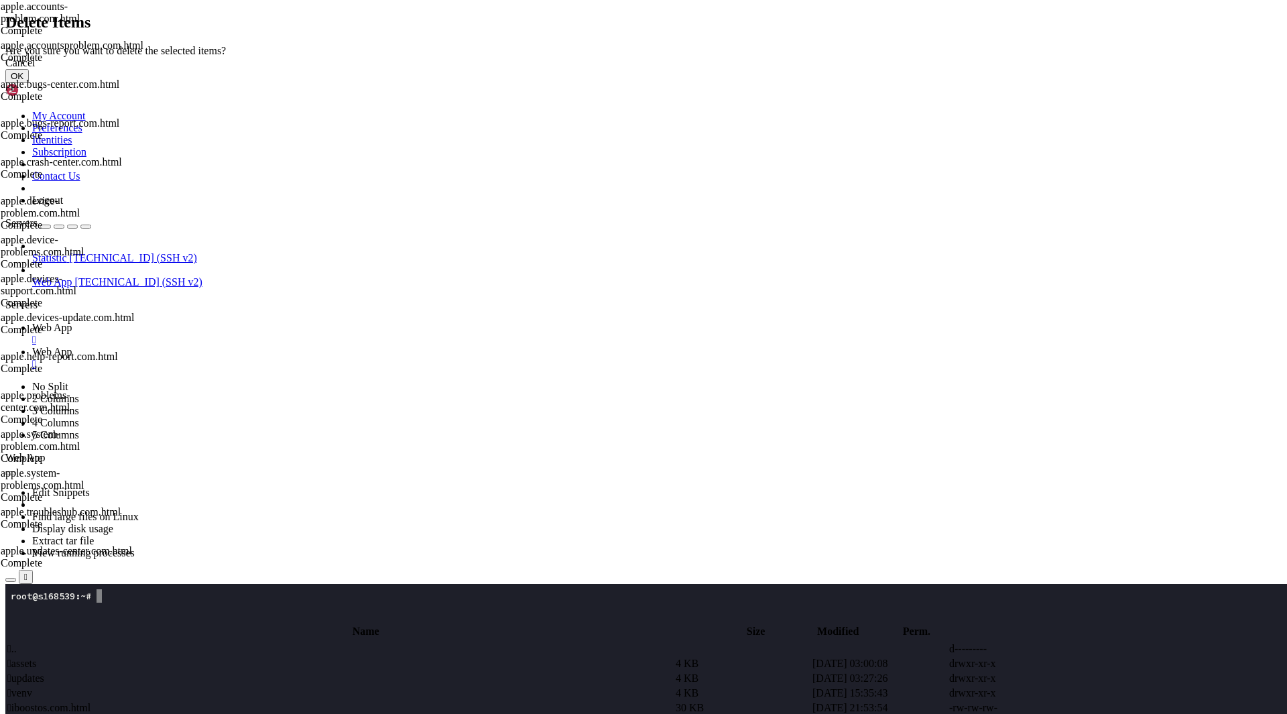
click at [795, 83] on div "Cancel OK" at bounding box center [643, 70] width 1277 height 26
click at [29, 83] on button "OK" at bounding box center [16, 76] width 23 height 14
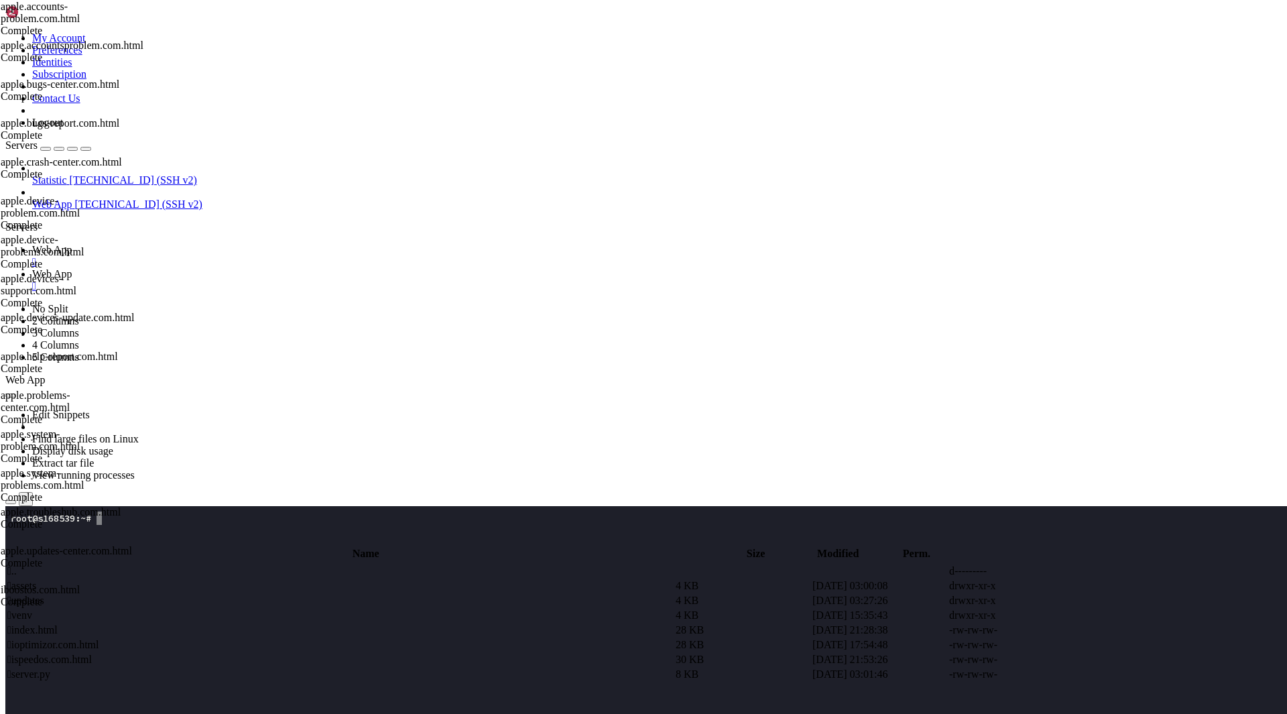
click at [284, 638] on td " ioptimizor.com.html" at bounding box center [340, 644] width 667 height 13
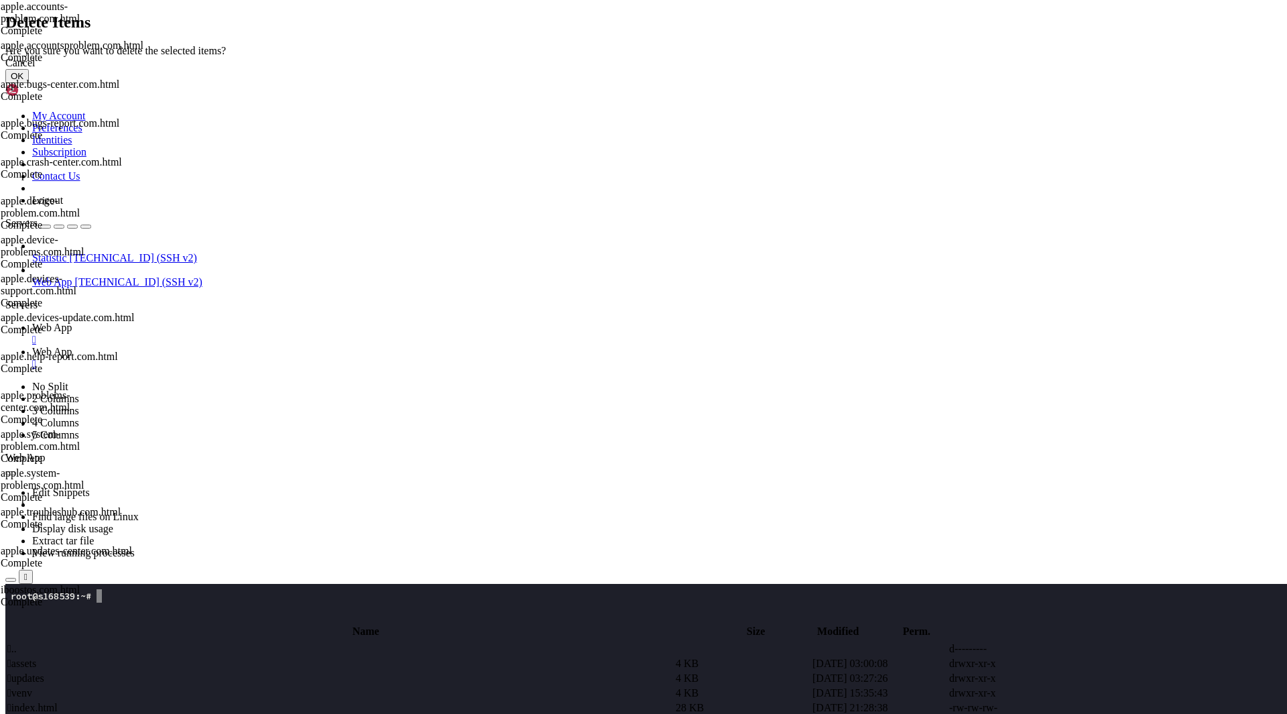
click at [29, 83] on button "OK" at bounding box center [16, 76] width 23 height 14
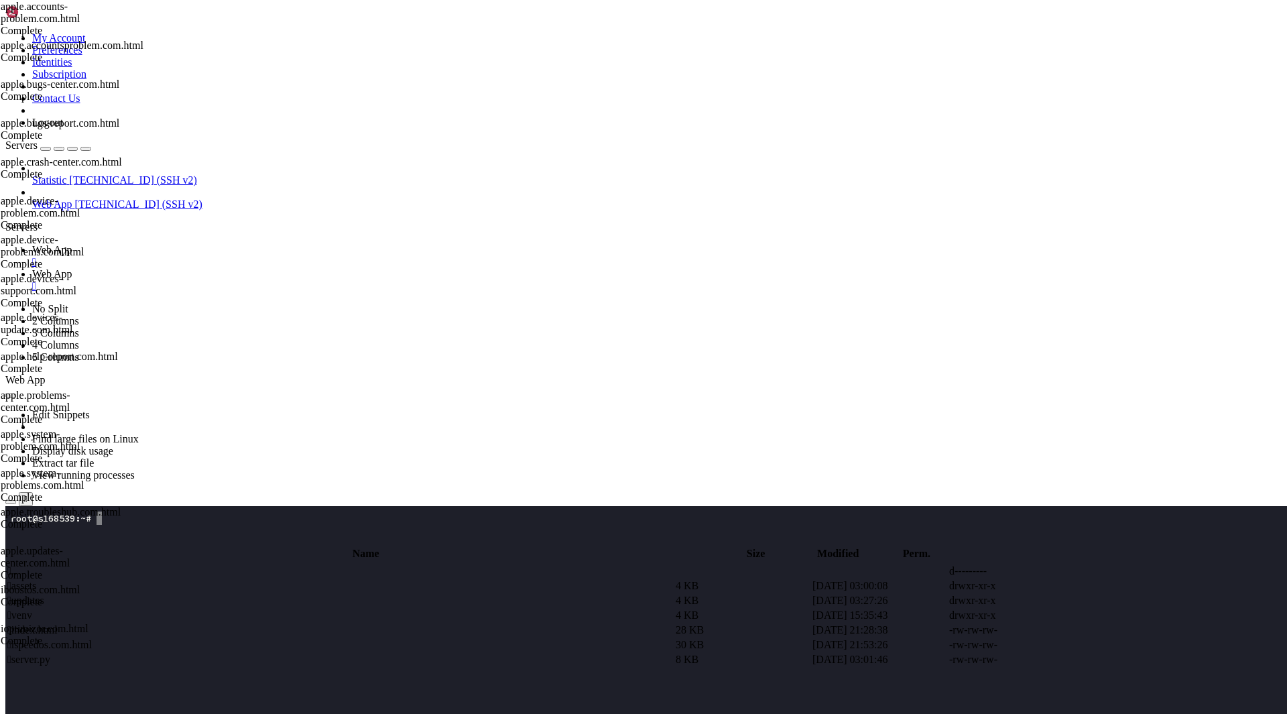
click at [92, 639] on span " ispeedos.com.html" at bounding box center [49, 644] width 84 height 11
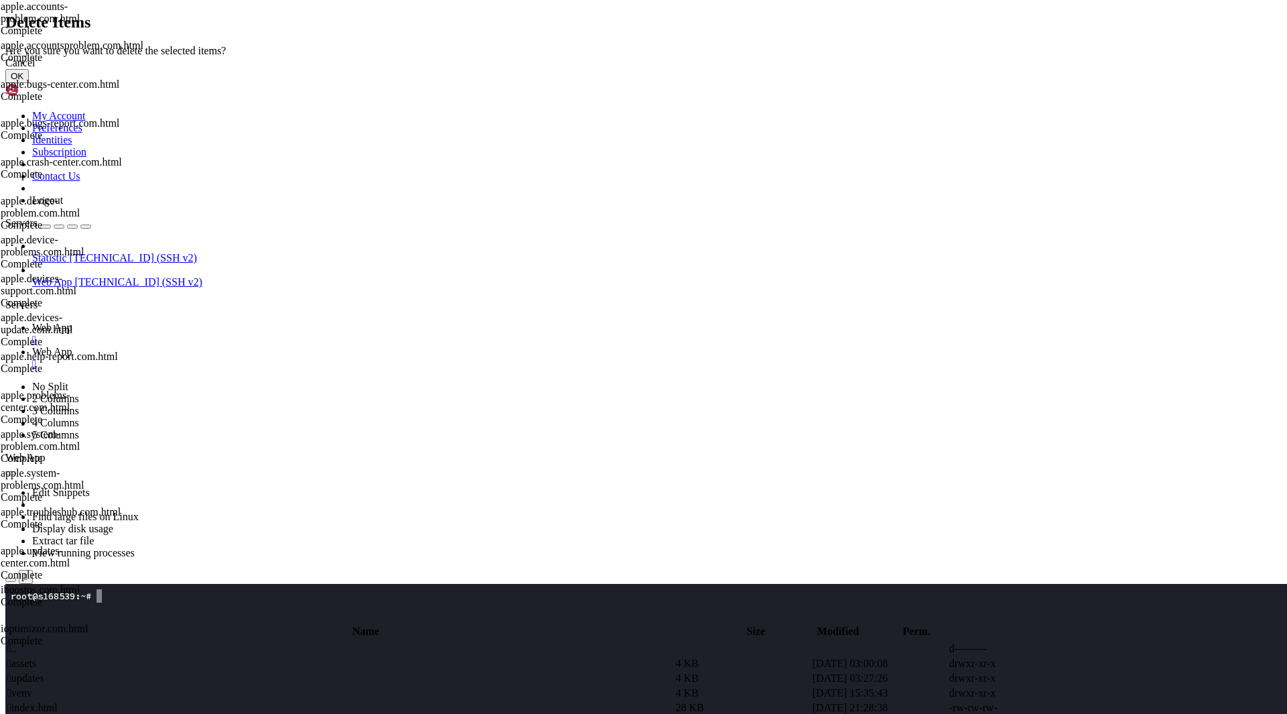
click at [29, 83] on button "OK" at bounding box center [16, 76] width 23 height 14
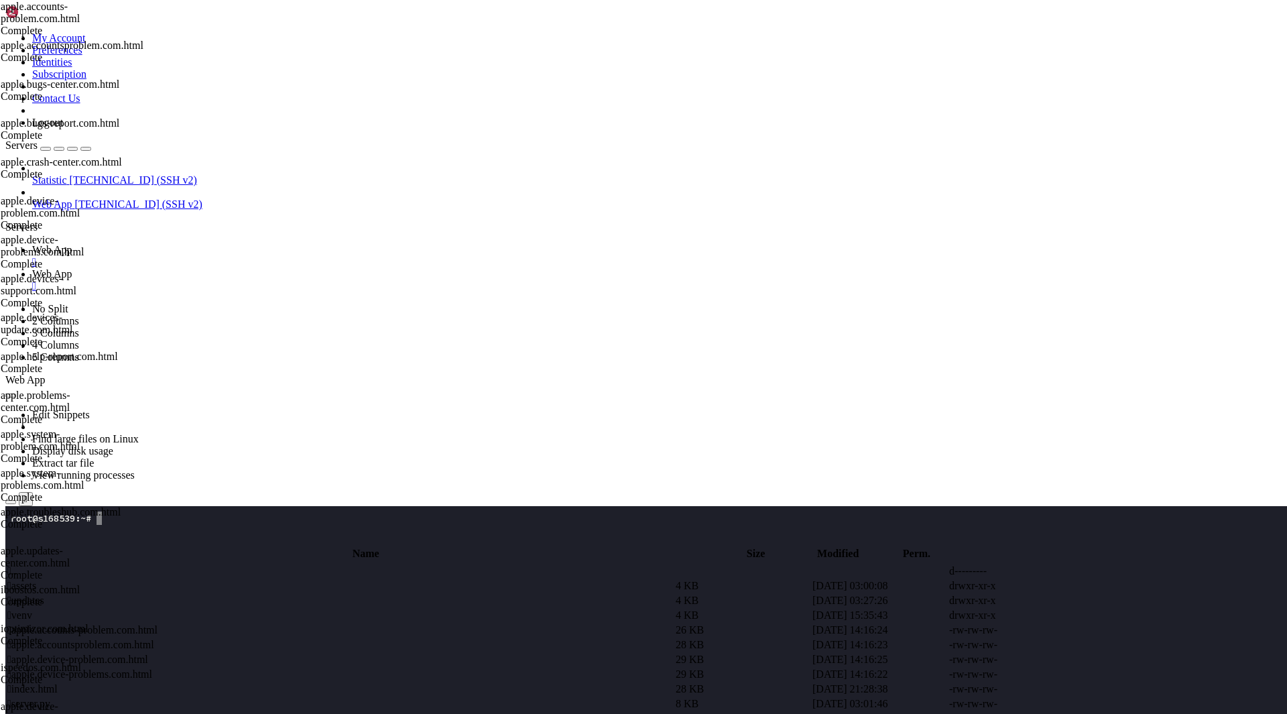
scroll to position [221, 0]
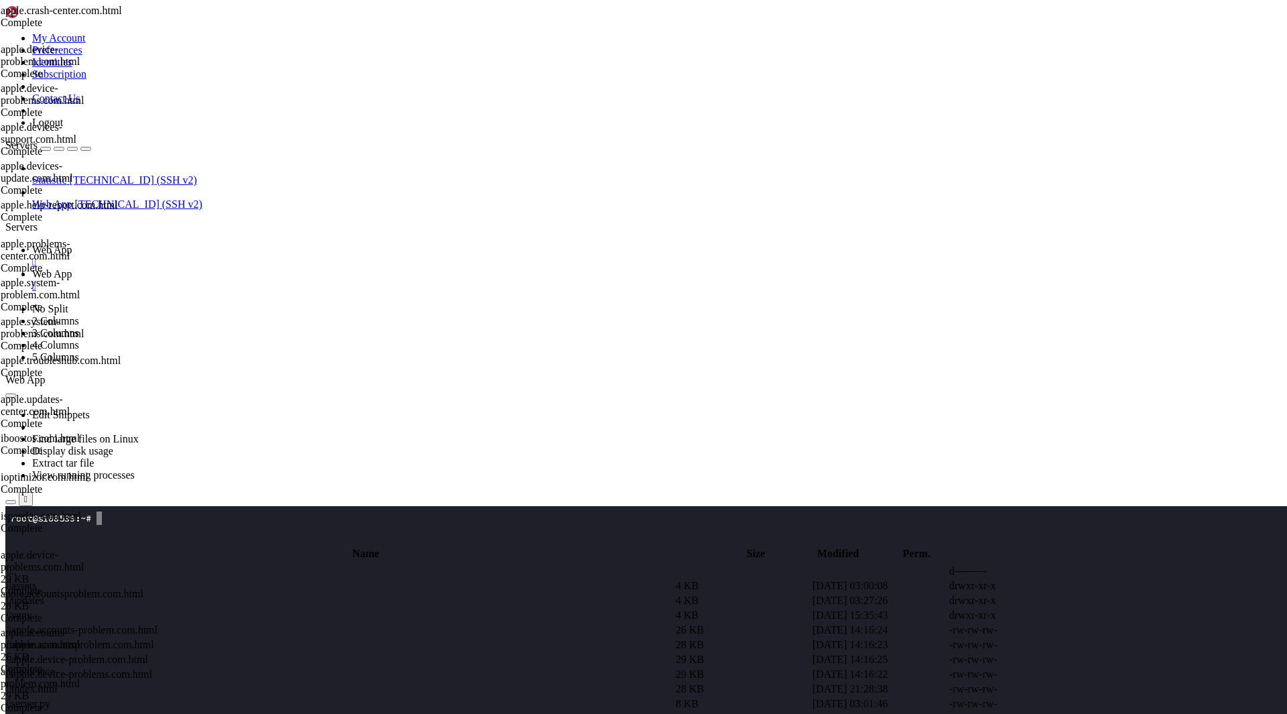
click at [36, 580] on span " assets" at bounding box center [21, 585] width 29 height 11
click at [72, 580] on span " bugs_center.js" at bounding box center [39, 585] width 65 height 11
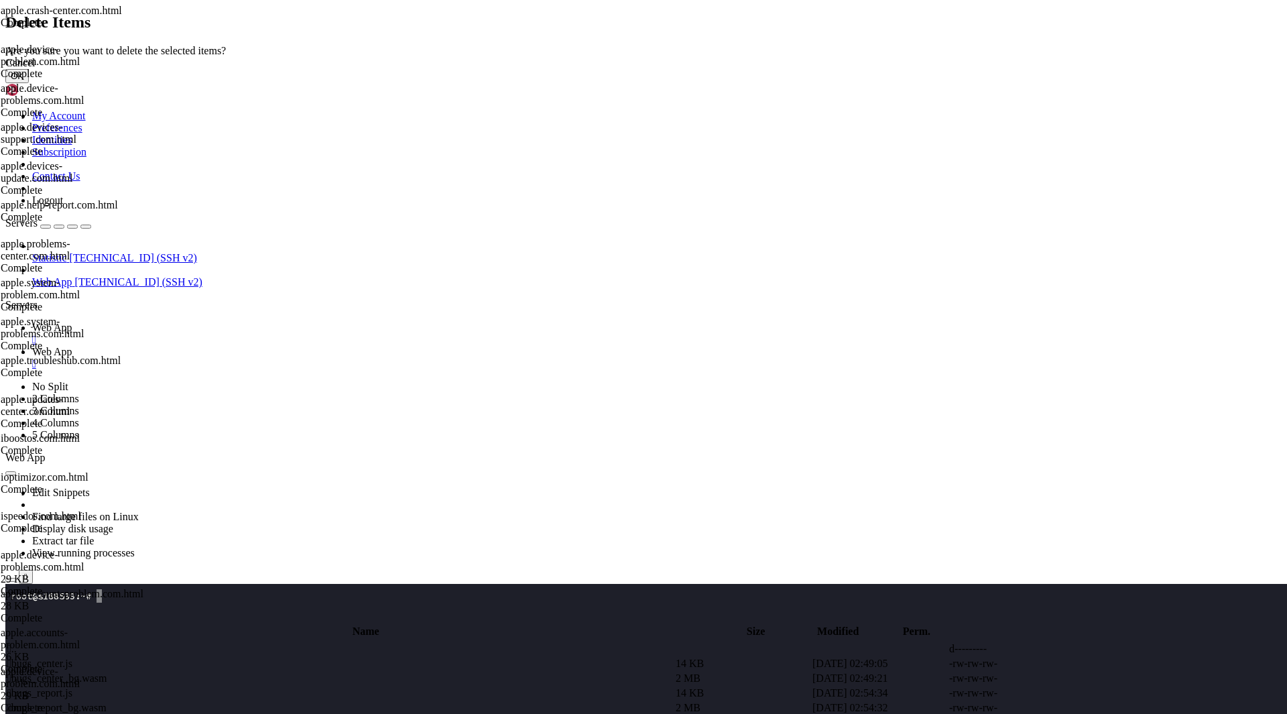
click at [29, 83] on button "OK" at bounding box center [16, 76] width 23 height 14
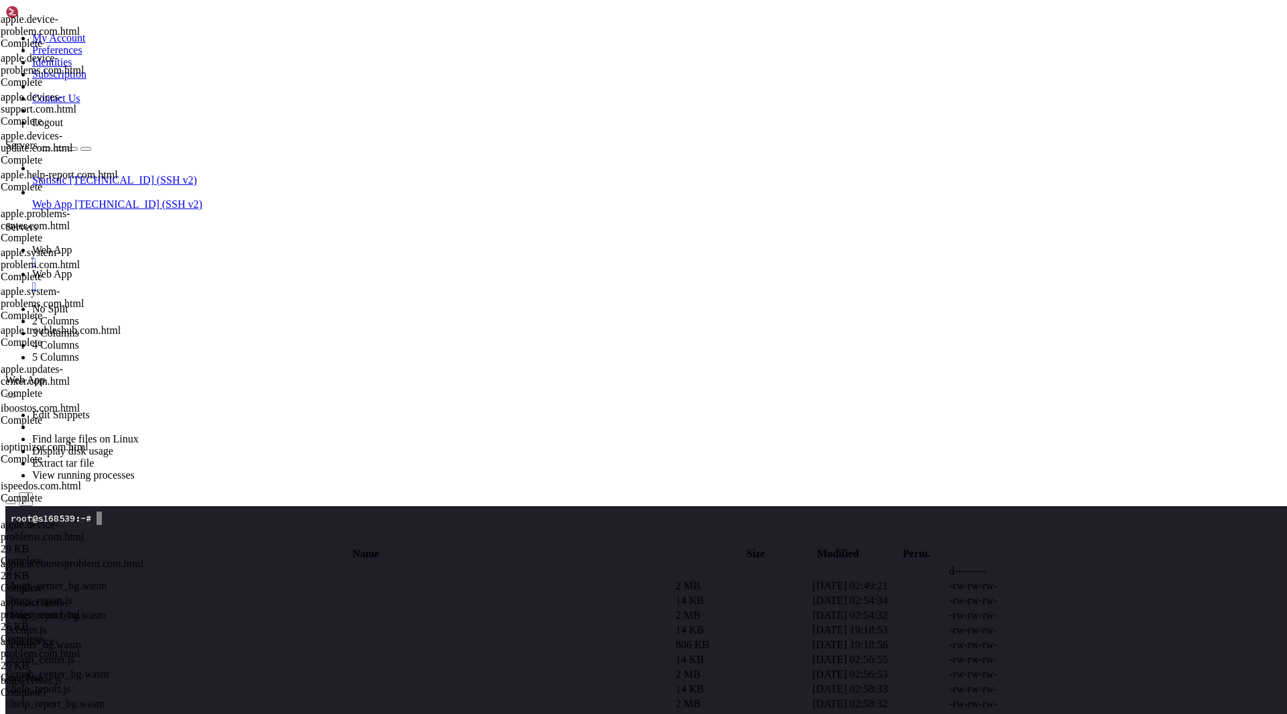
click at [296, 579] on td " bugs_center_bg.wasm" at bounding box center [340, 585] width 667 height 13
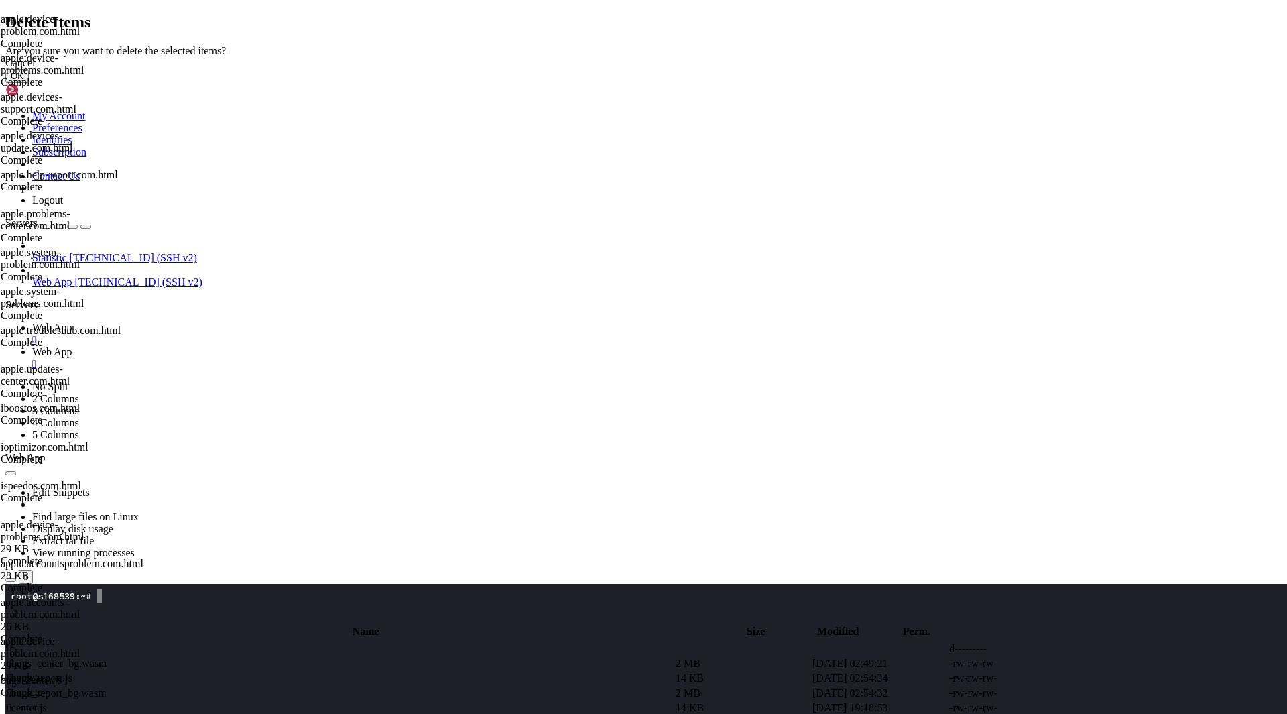
click at [29, 83] on button "OK" at bounding box center [16, 76] width 23 height 14
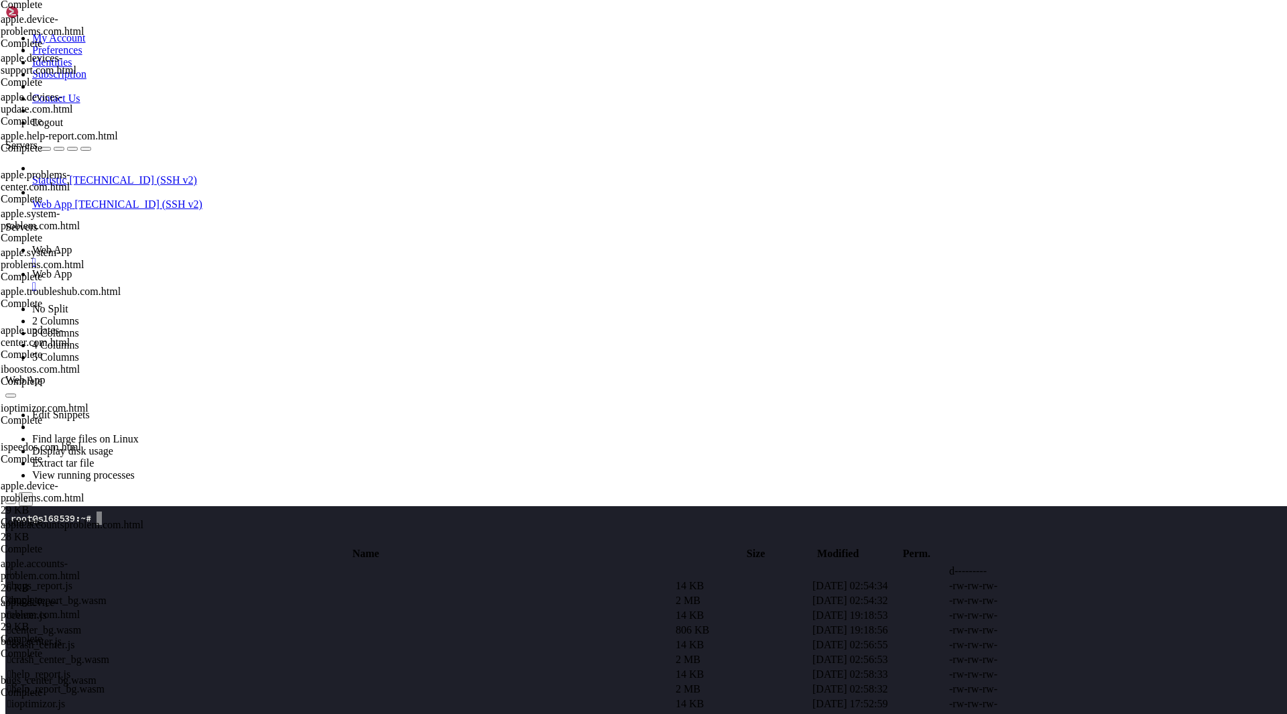
click at [270, 579] on td " bugs_report.js" at bounding box center [340, 585] width 667 height 13
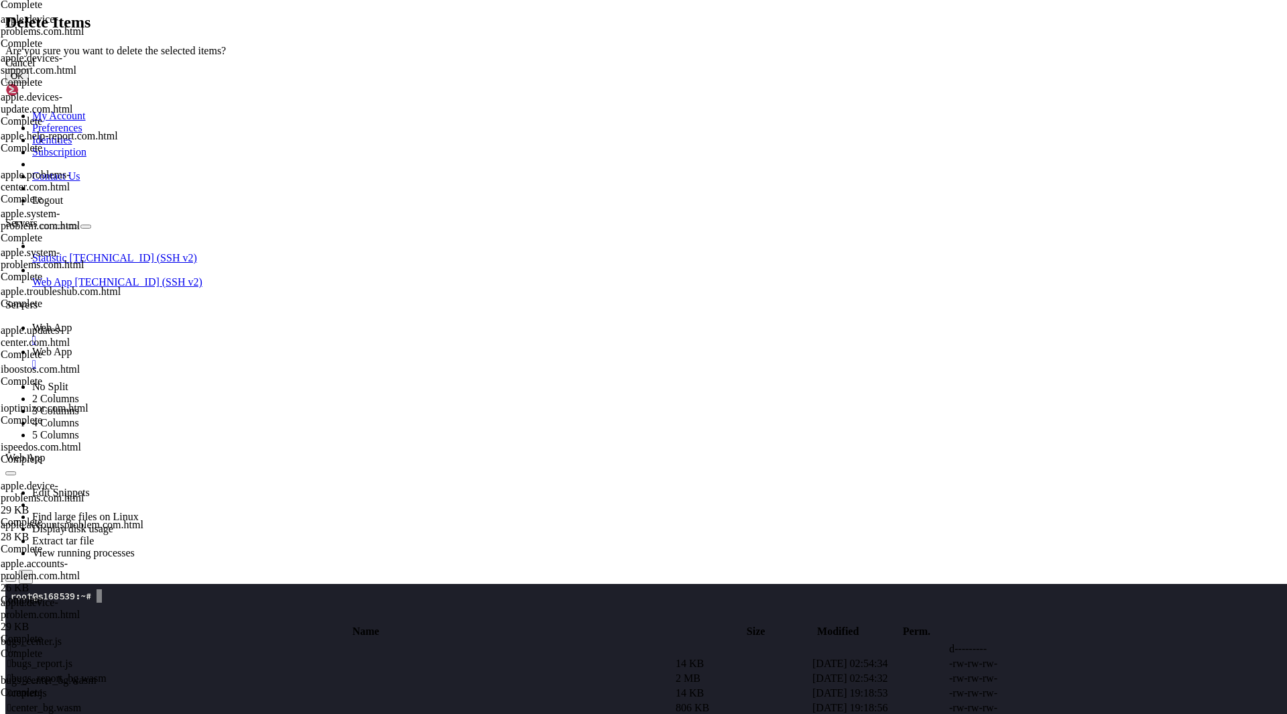
click at [29, 83] on button "OK" at bounding box center [16, 76] width 23 height 14
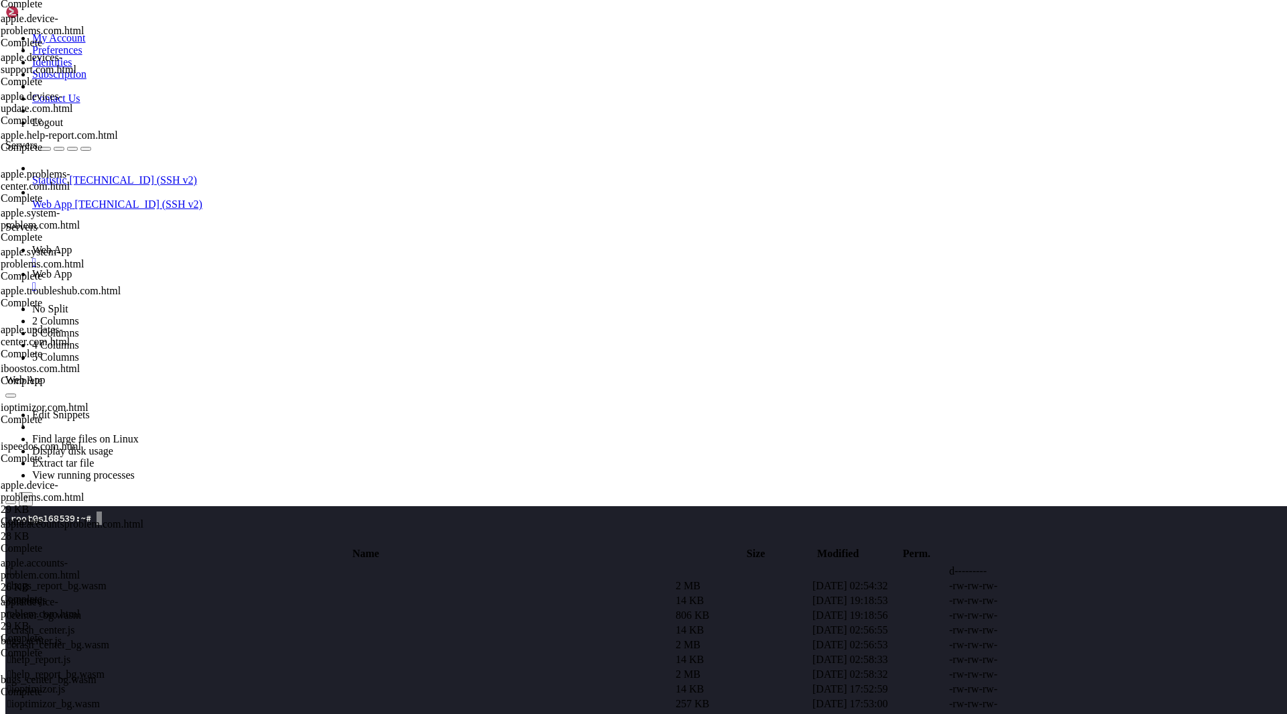
click at [107, 580] on span " bugs_report_bg.wasm" at bounding box center [56, 585] width 99 height 11
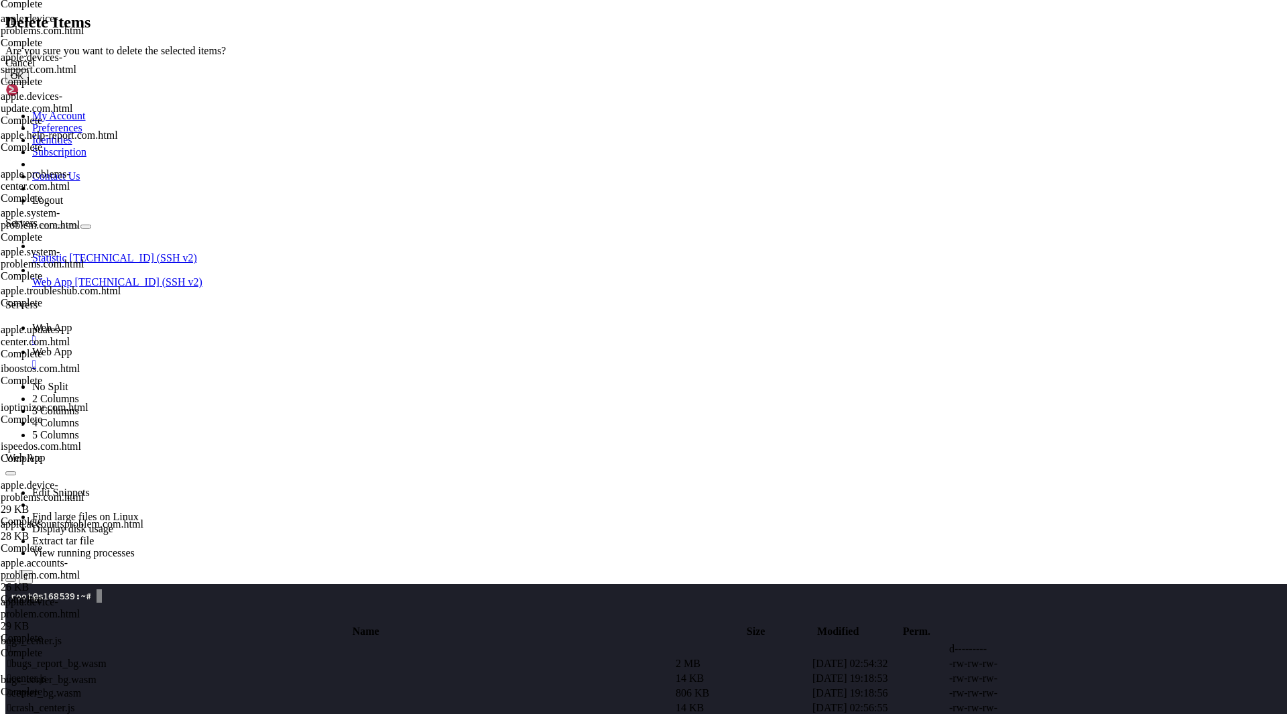
click at [29, 83] on button "OK" at bounding box center [16, 76] width 23 height 14
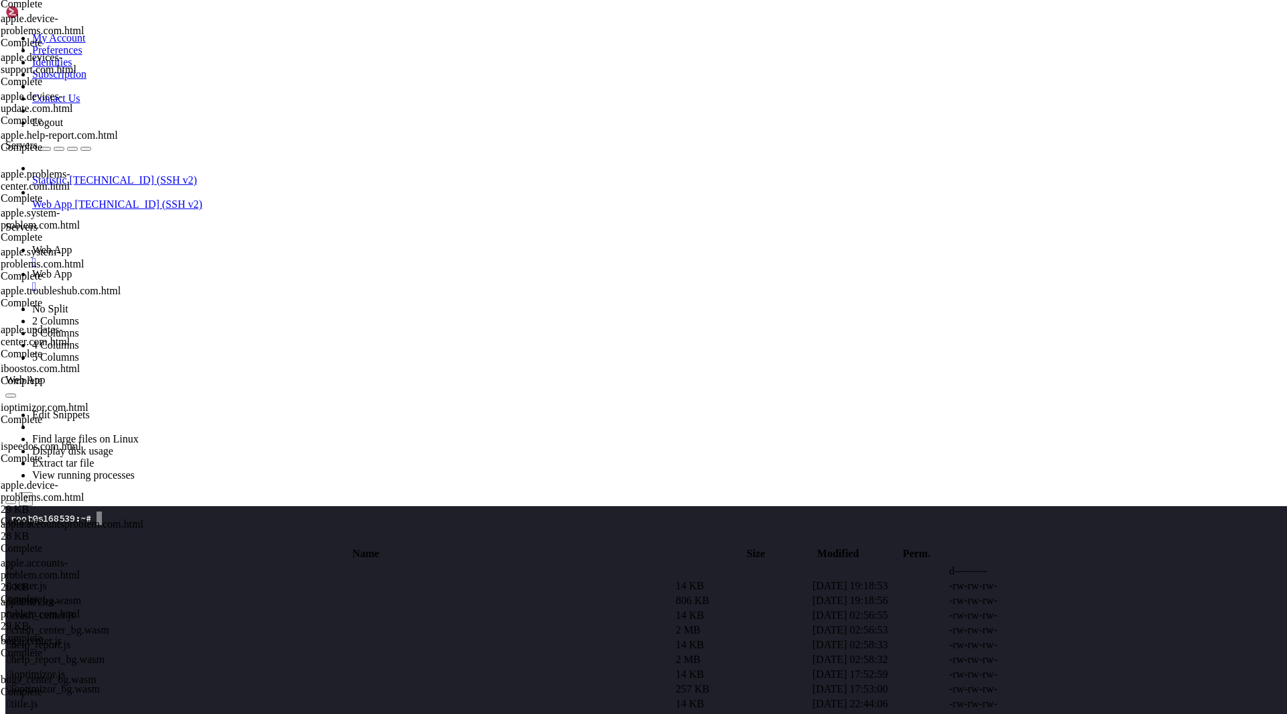
click at [47, 580] on span " center.js" at bounding box center [27, 585] width 40 height 11
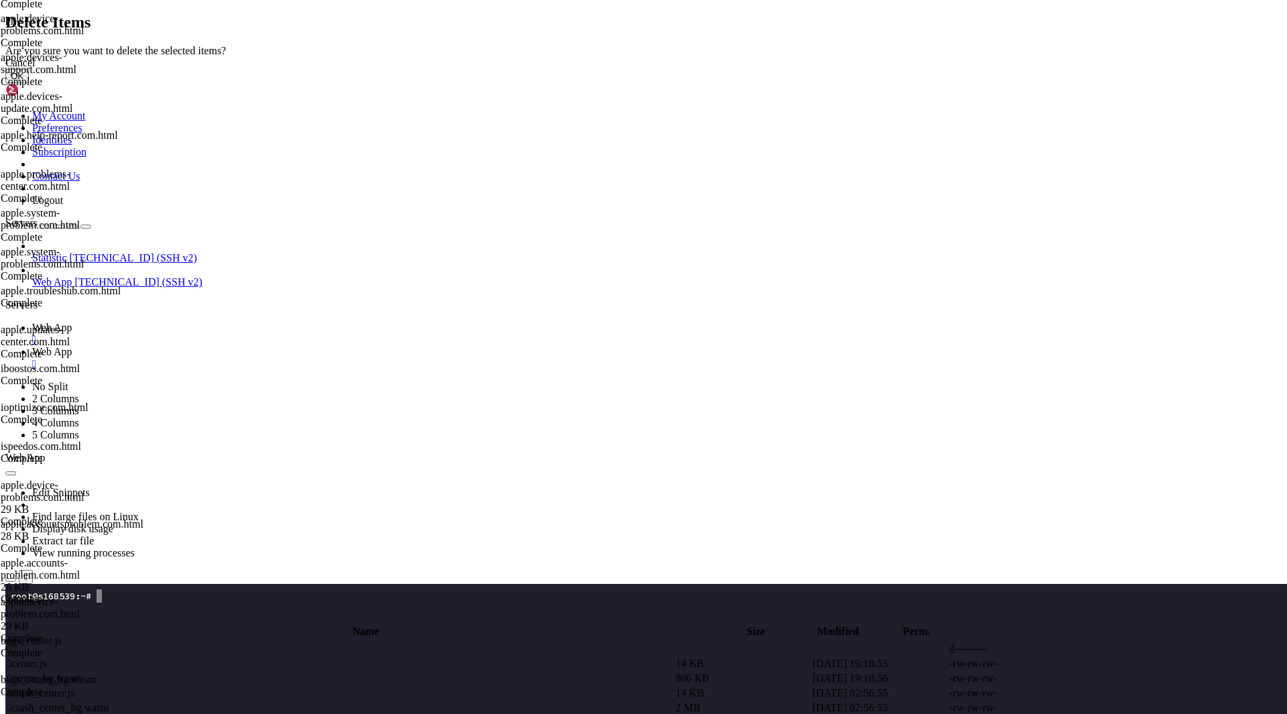
click at [29, 83] on button "OK" at bounding box center [16, 76] width 23 height 14
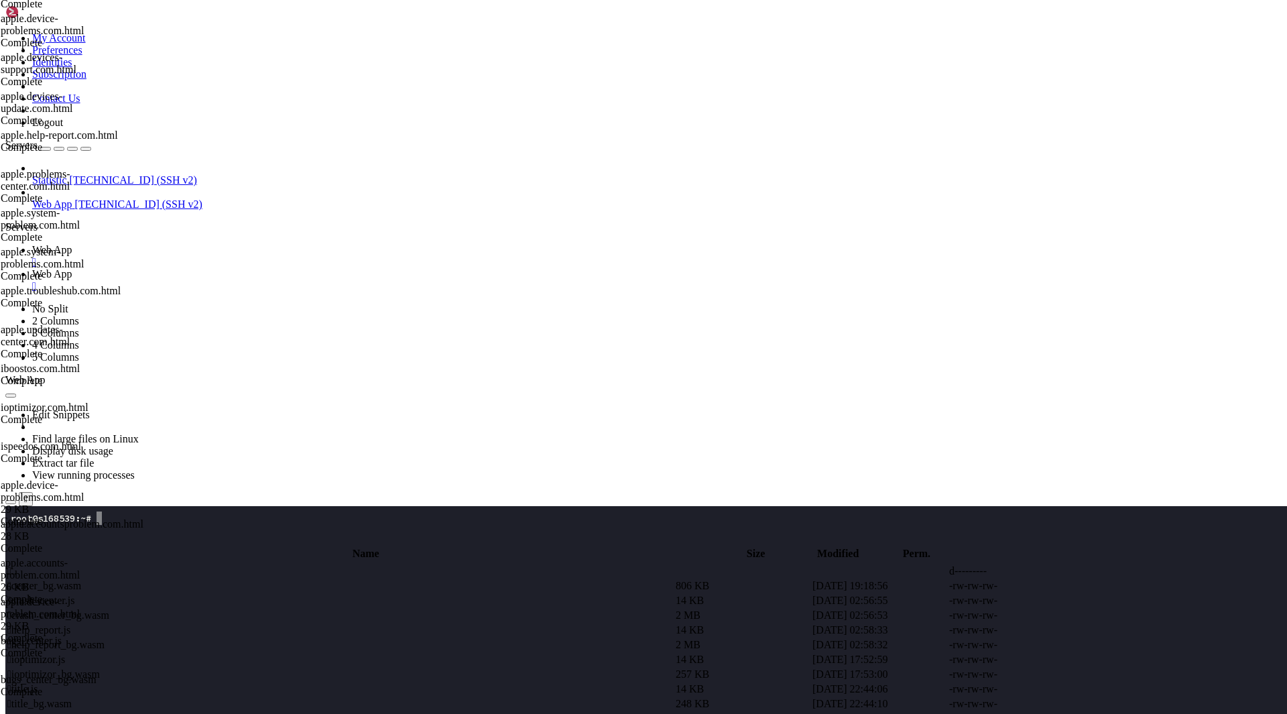
click at [81, 580] on span " center_bg.wasm" at bounding box center [44, 585] width 74 height 11
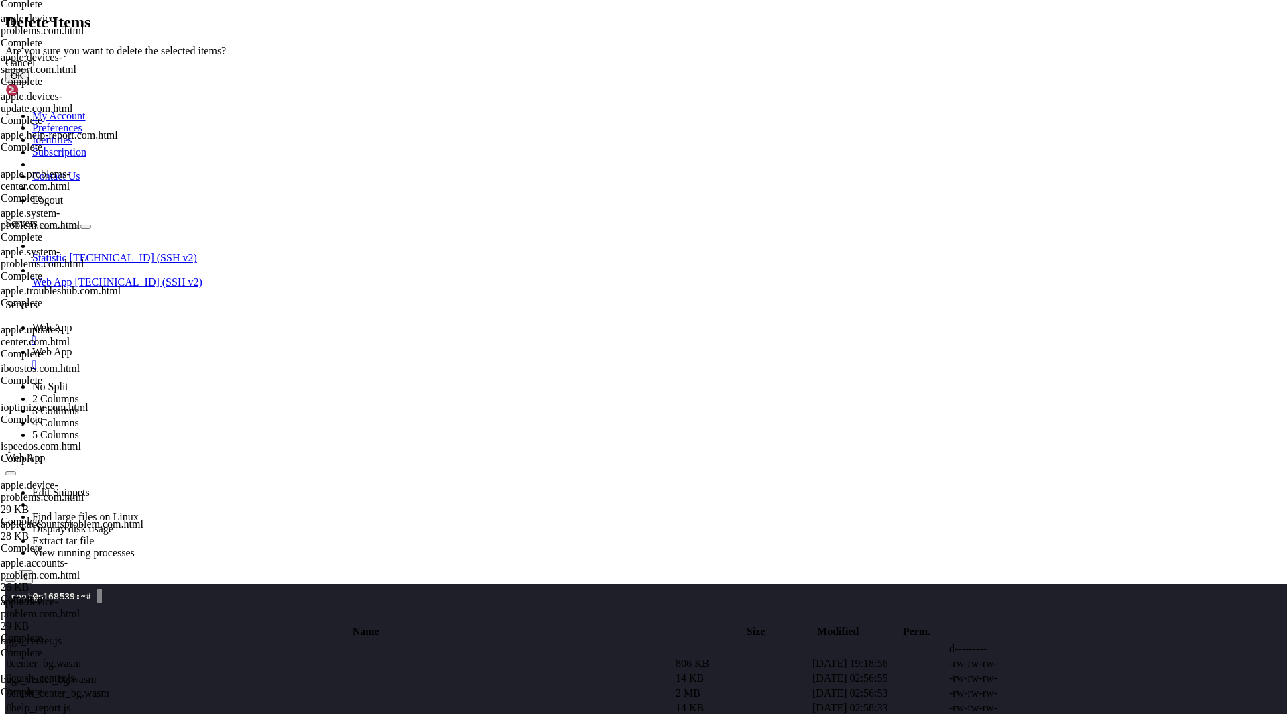
click at [29, 83] on button "OK" at bounding box center [16, 76] width 23 height 14
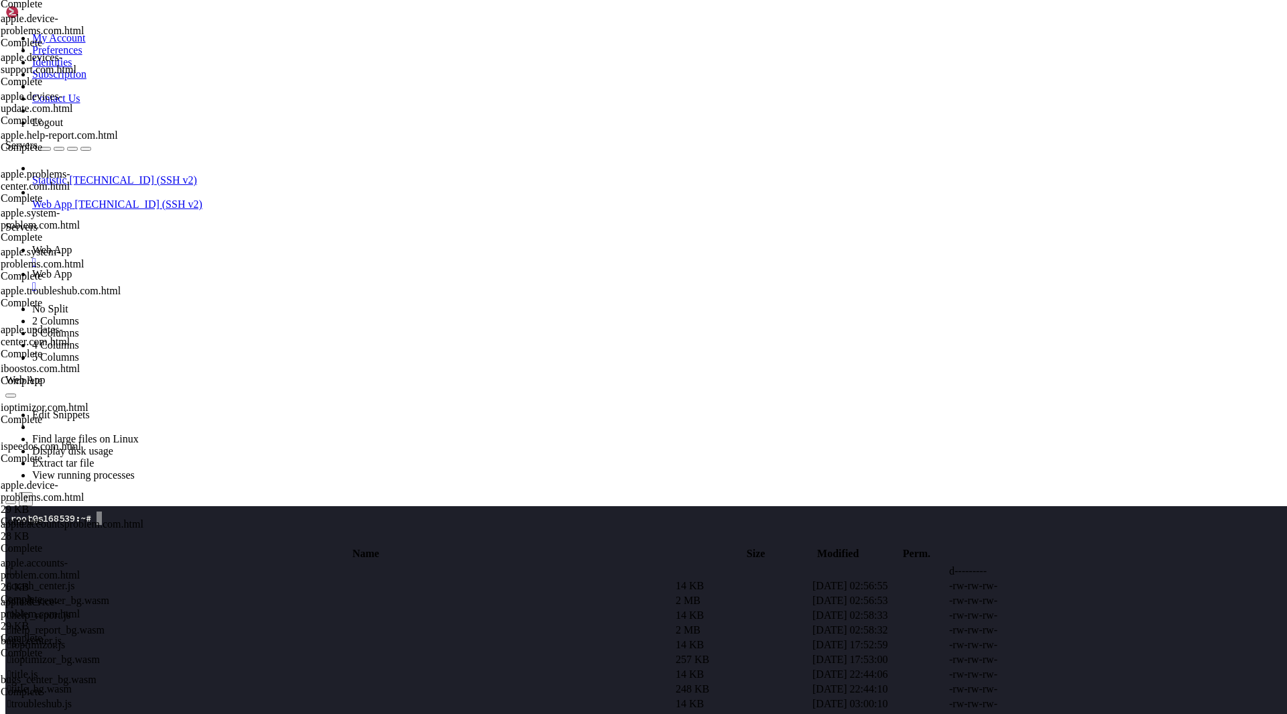
click at [285, 579] on td " crash_center.js" at bounding box center [340, 585] width 667 height 13
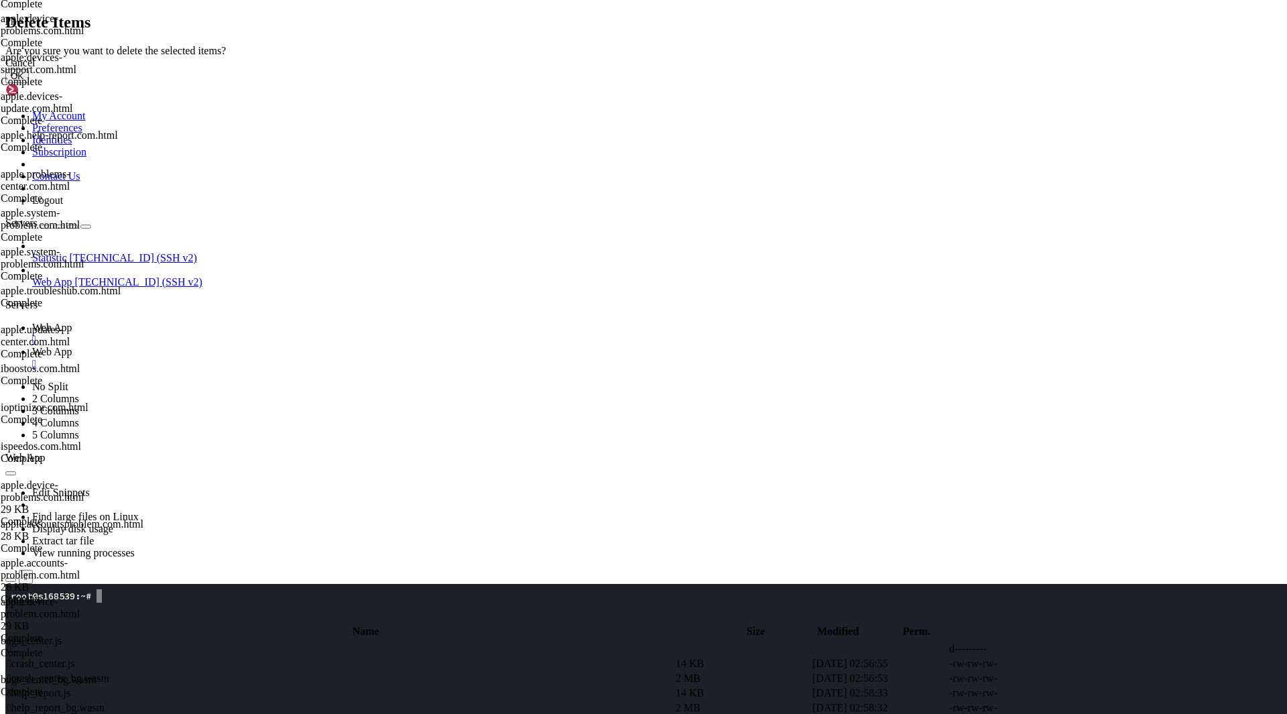
click at [29, 83] on button "OK" at bounding box center [16, 76] width 23 height 14
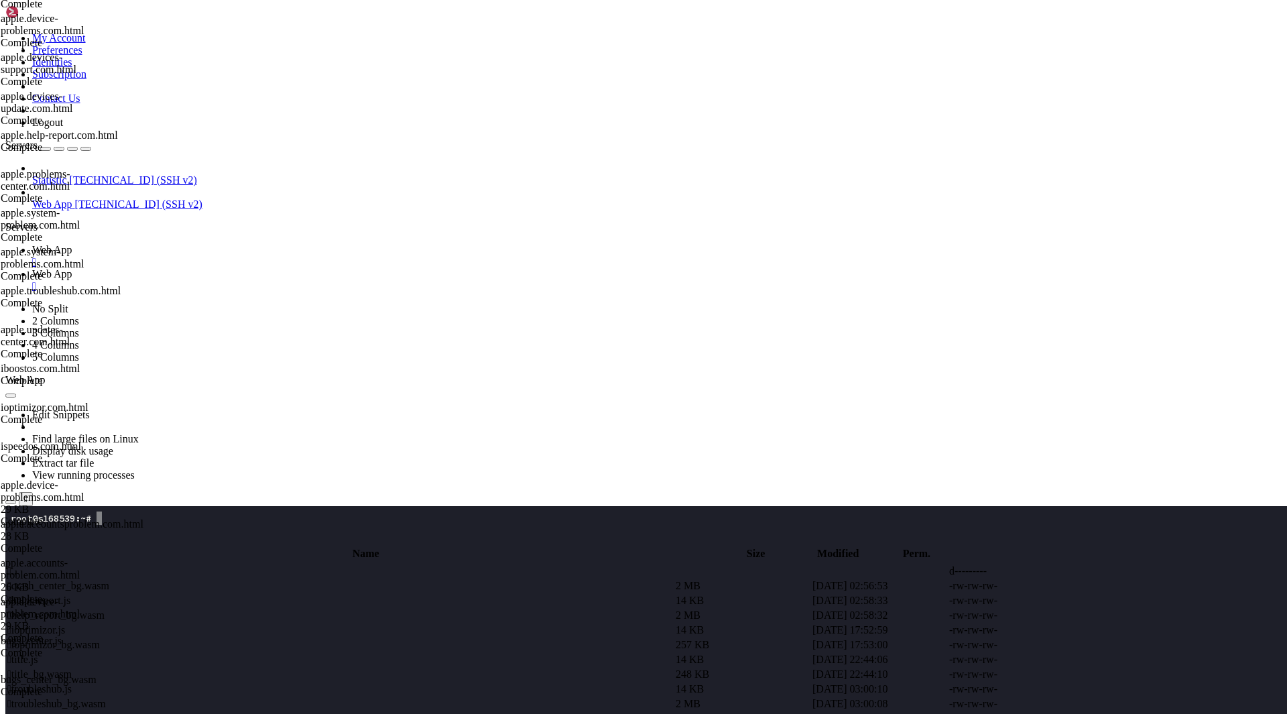
click at [109, 580] on span " crash_center_bg.wasm" at bounding box center [58, 585] width 102 height 11
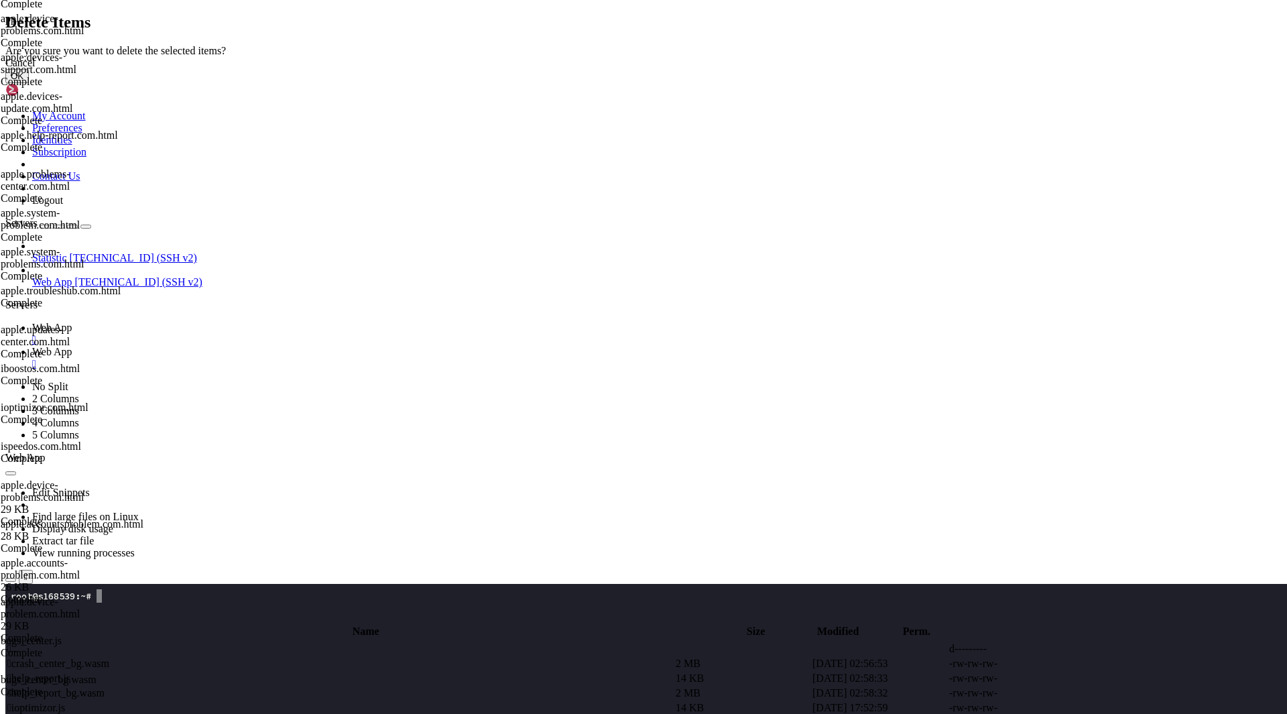
click at [29, 83] on button "OK" at bounding box center [16, 76] width 23 height 14
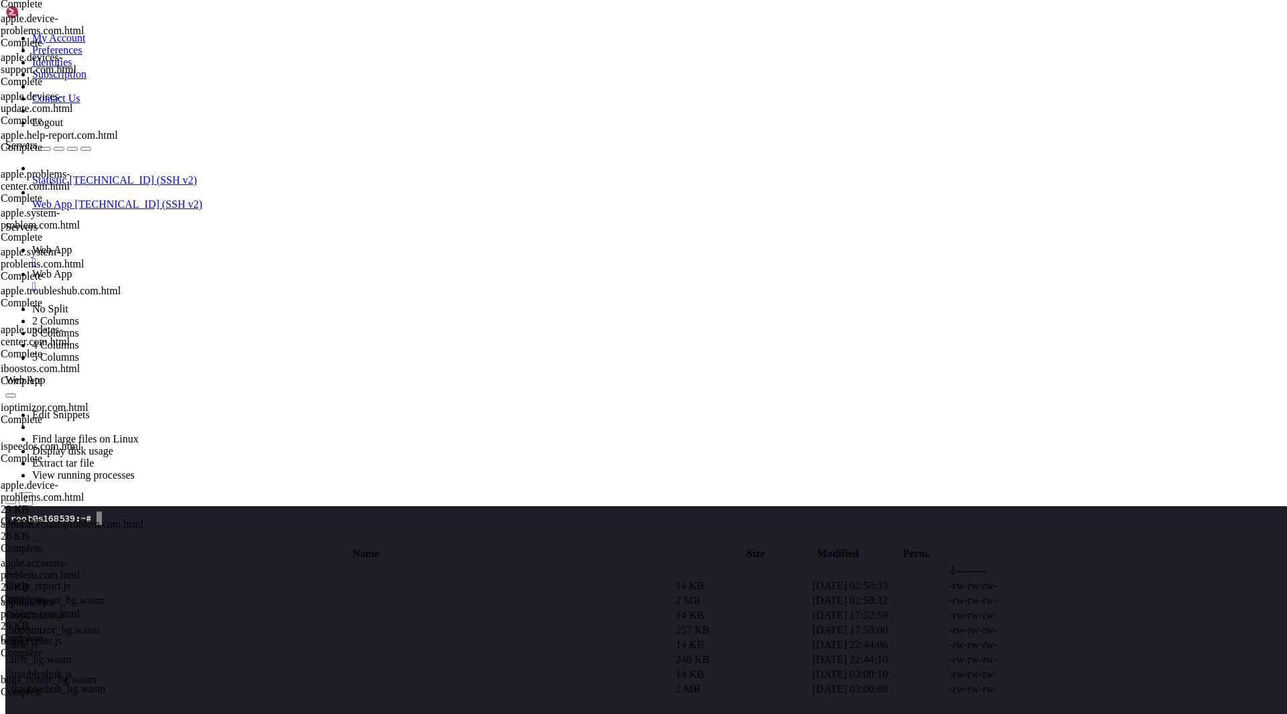
click at [70, 580] on span " help_report.js" at bounding box center [38, 585] width 63 height 11
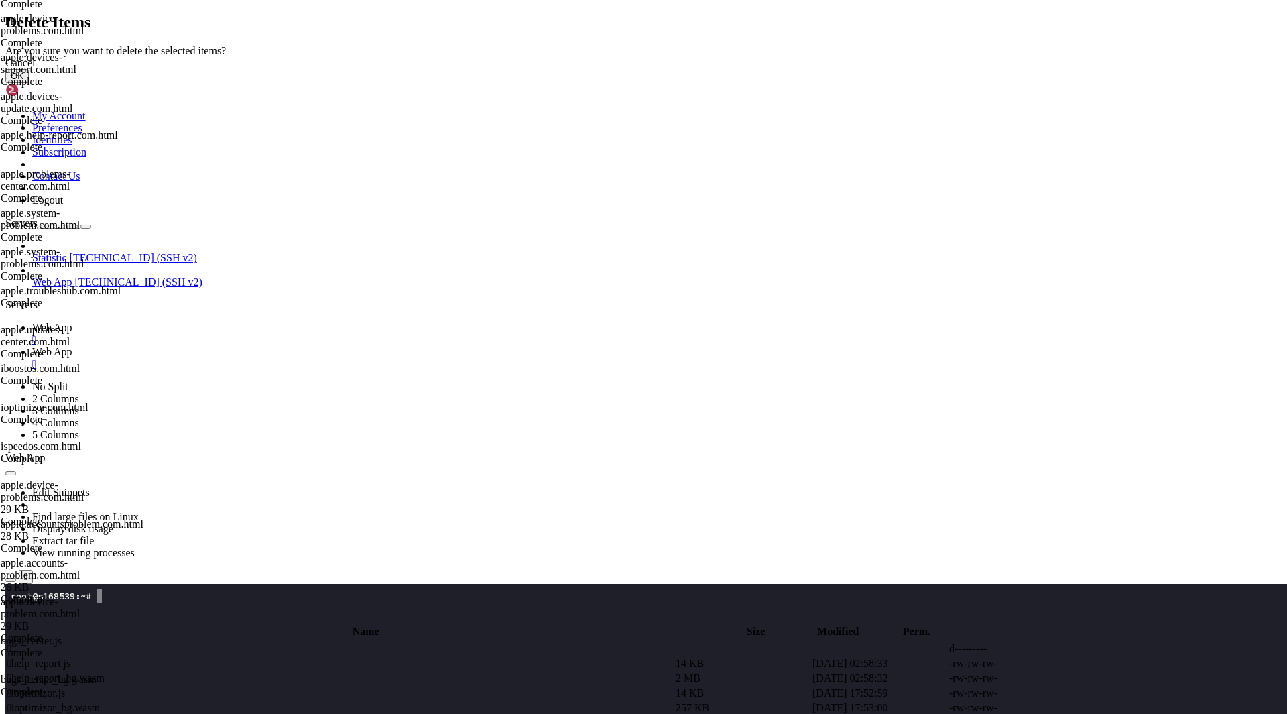
click at [29, 83] on button "OK" at bounding box center [16, 76] width 23 height 14
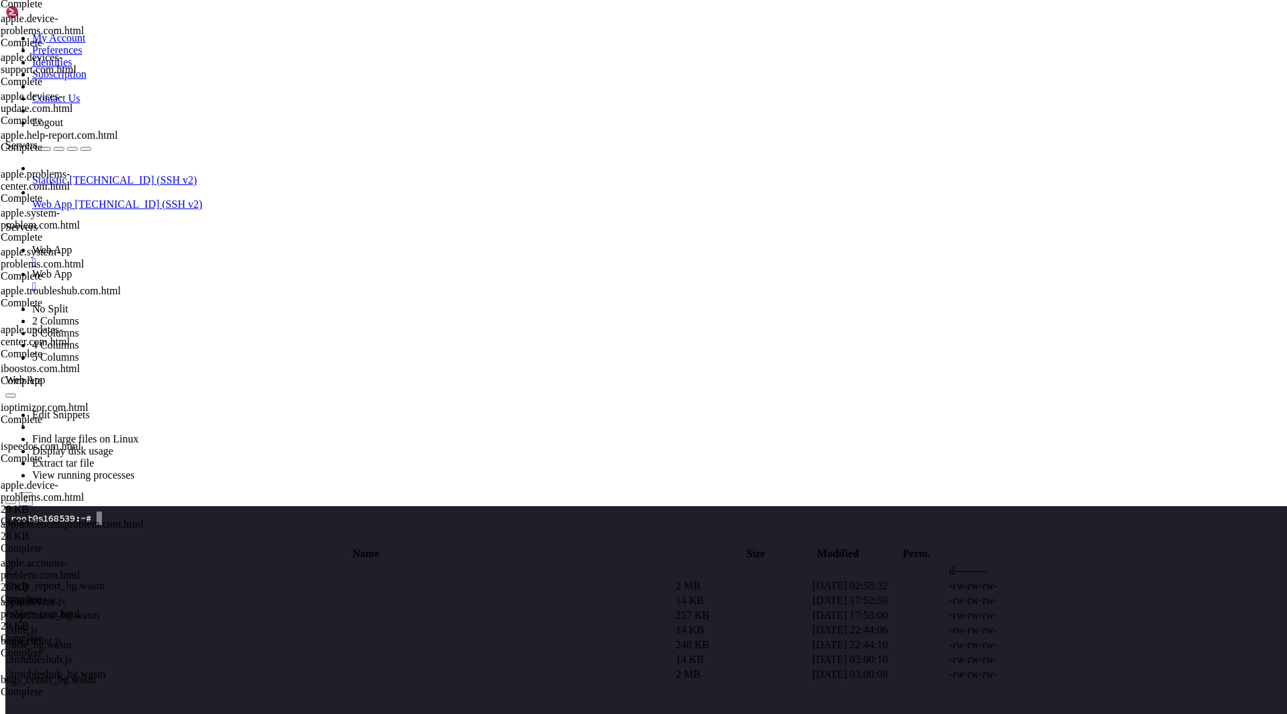
click at [105, 580] on span " help_report_bg.wasm" at bounding box center [55, 585] width 97 height 11
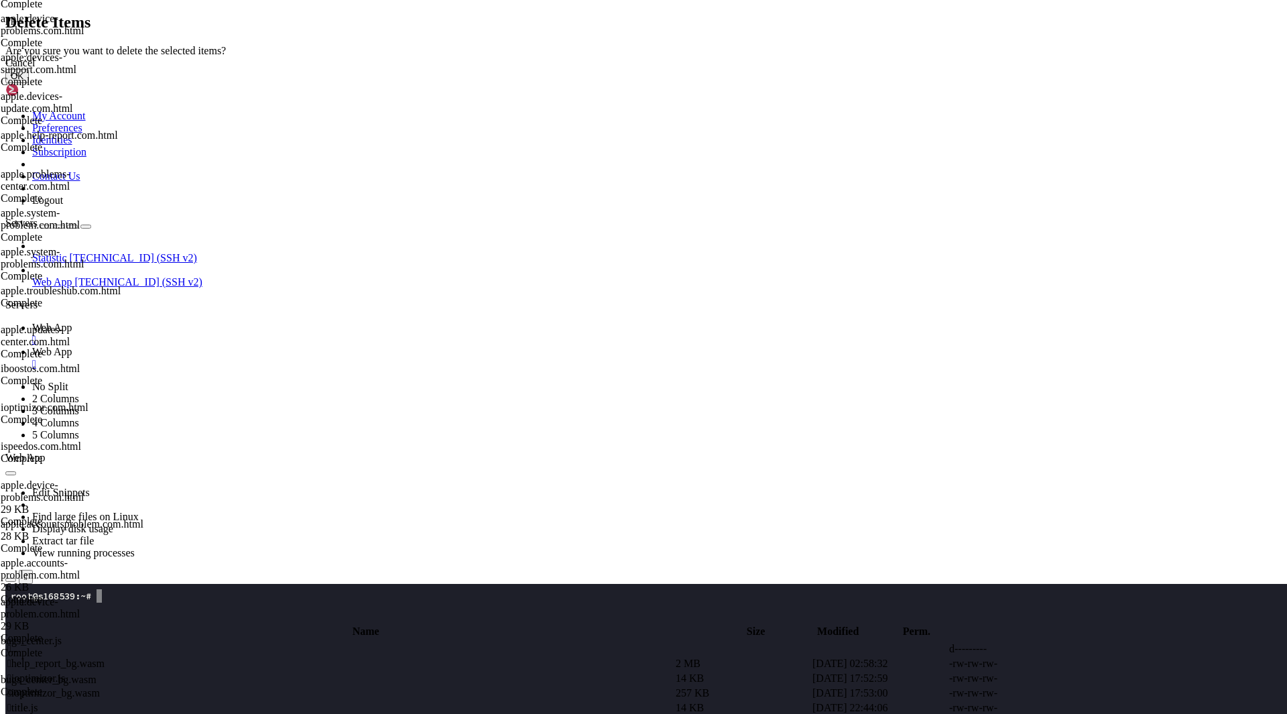
click at [29, 83] on button "OK" at bounding box center [16, 76] width 23 height 14
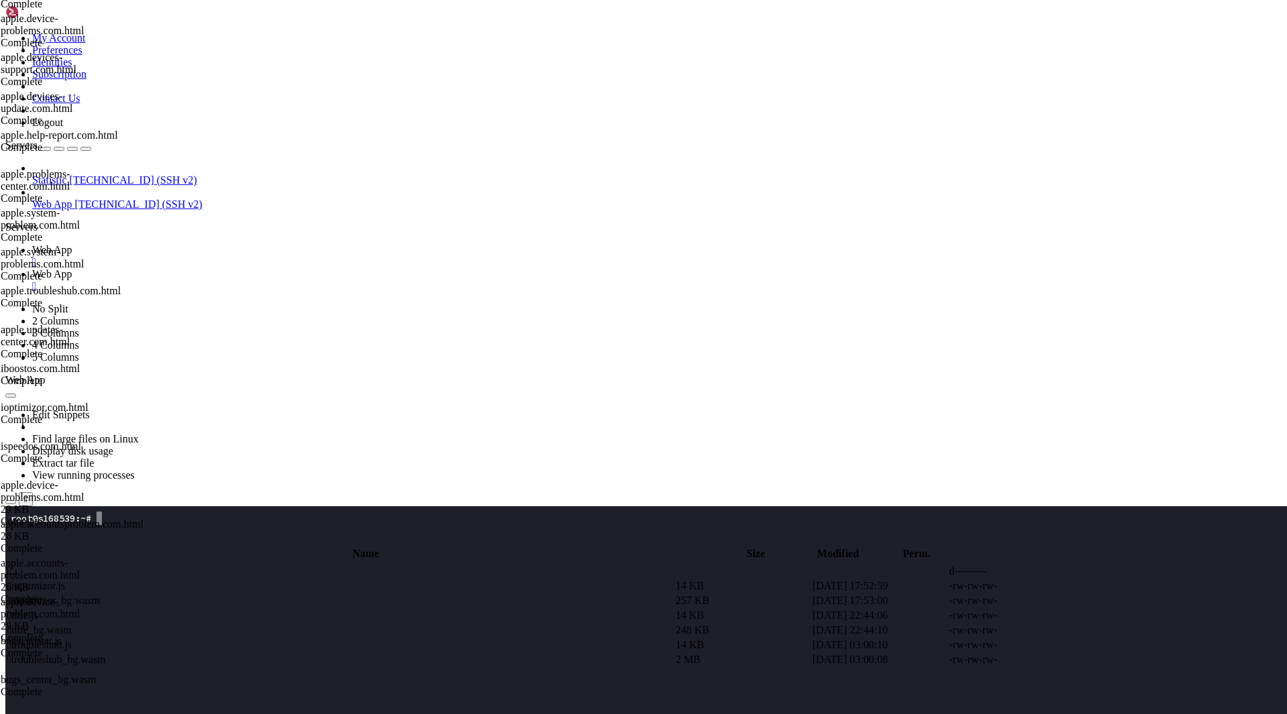
click at [65, 580] on span " ioptimizor.js" at bounding box center [36, 585] width 58 height 11
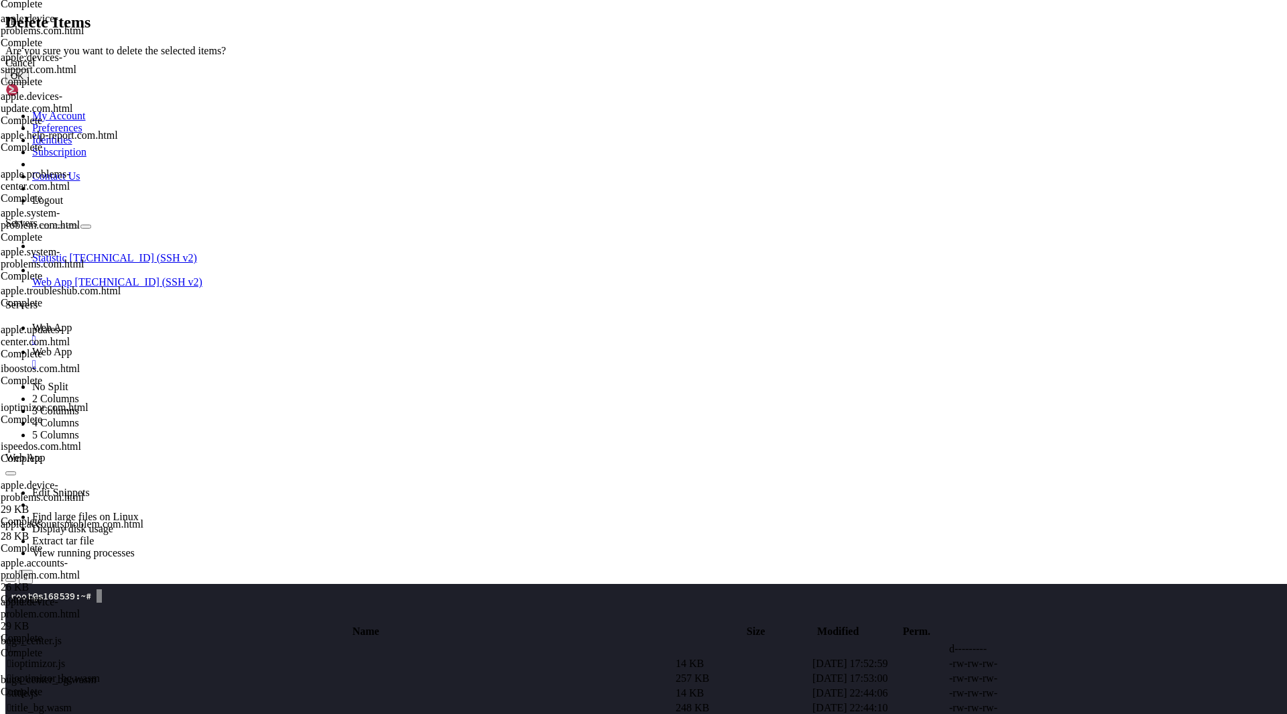
click at [29, 83] on button "OK" at bounding box center [16, 76] width 23 height 14
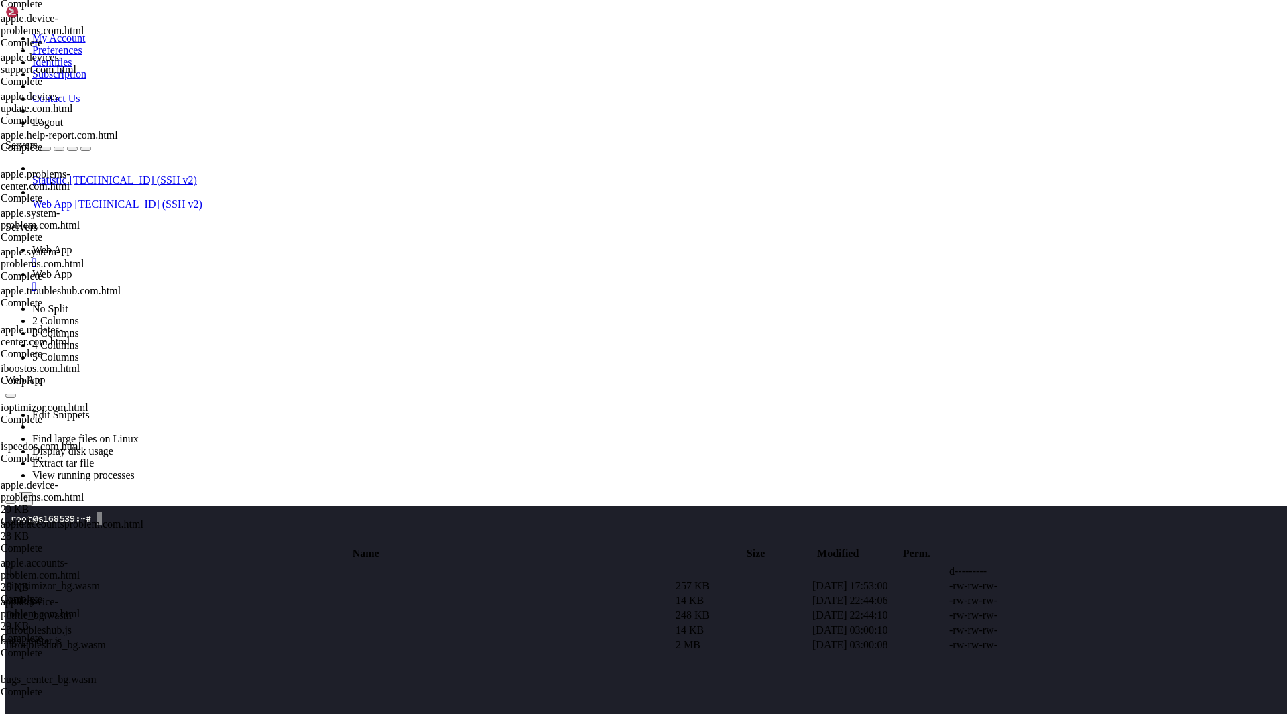
click at [100, 580] on span " ioptimizor_bg.wasm" at bounding box center [53, 585] width 93 height 11
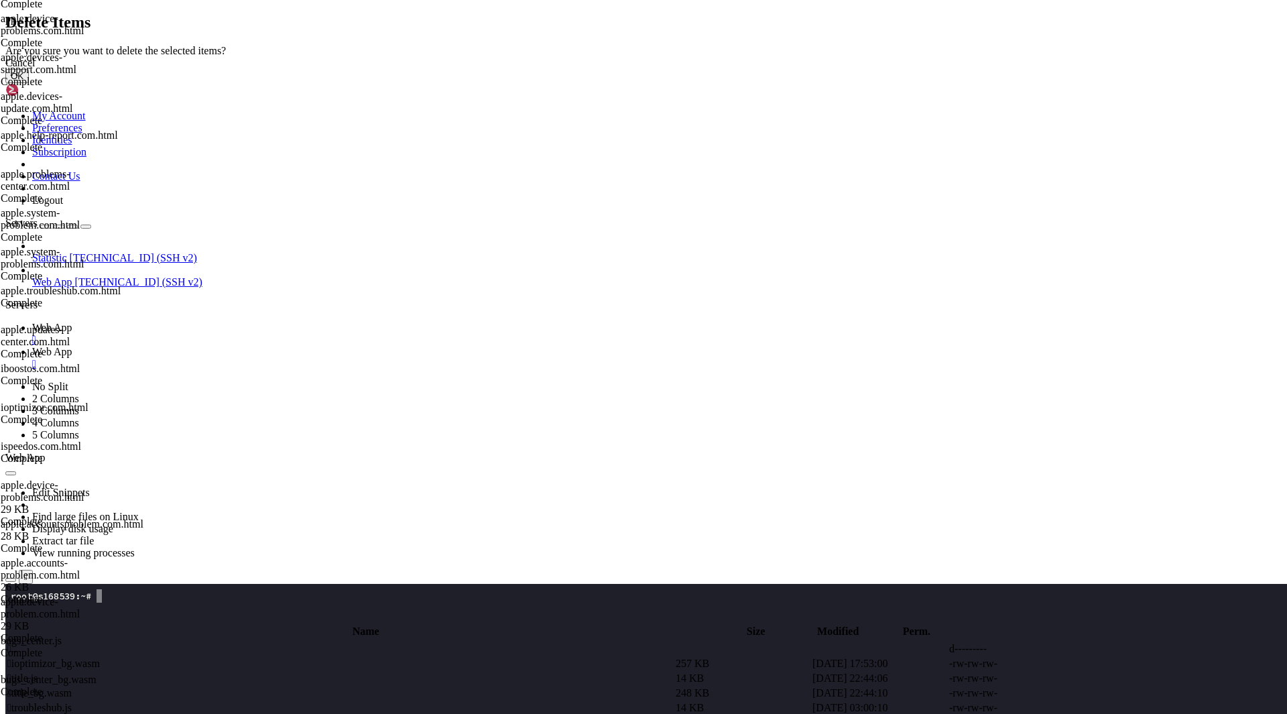
click at [29, 83] on button "OK" at bounding box center [16, 76] width 23 height 14
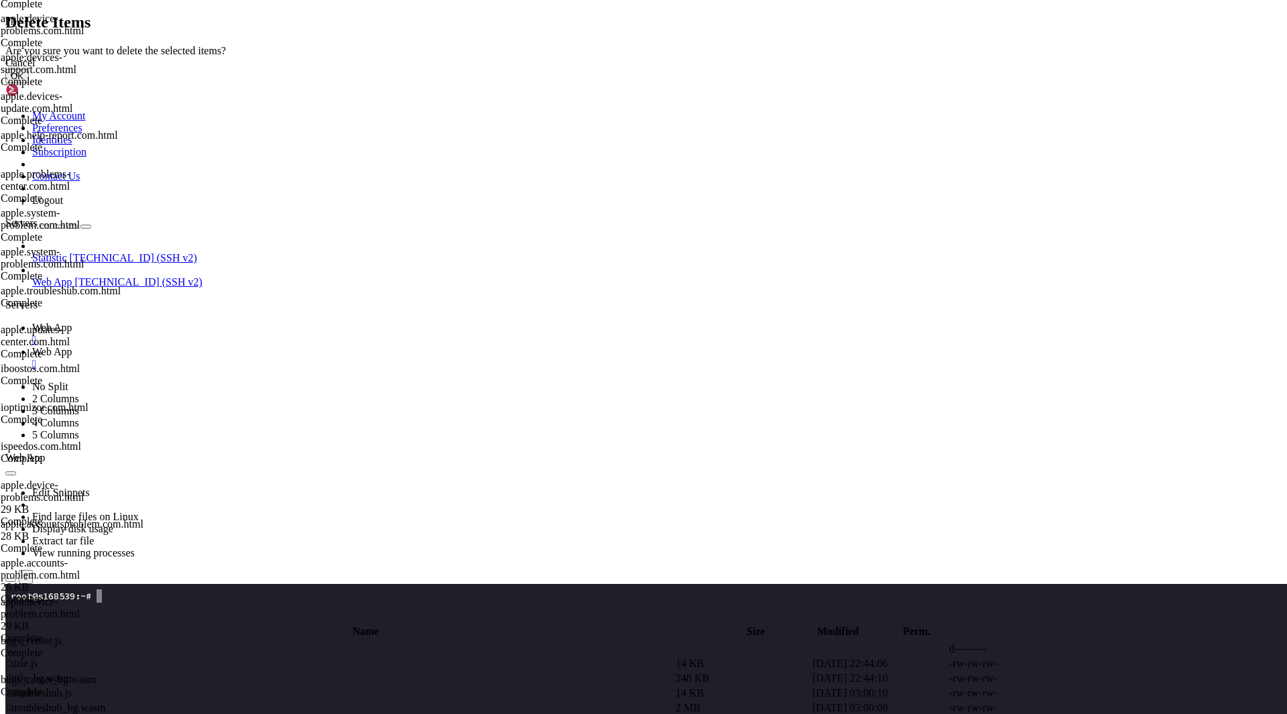
click at [29, 83] on button "OK" at bounding box center [16, 76] width 23 height 14
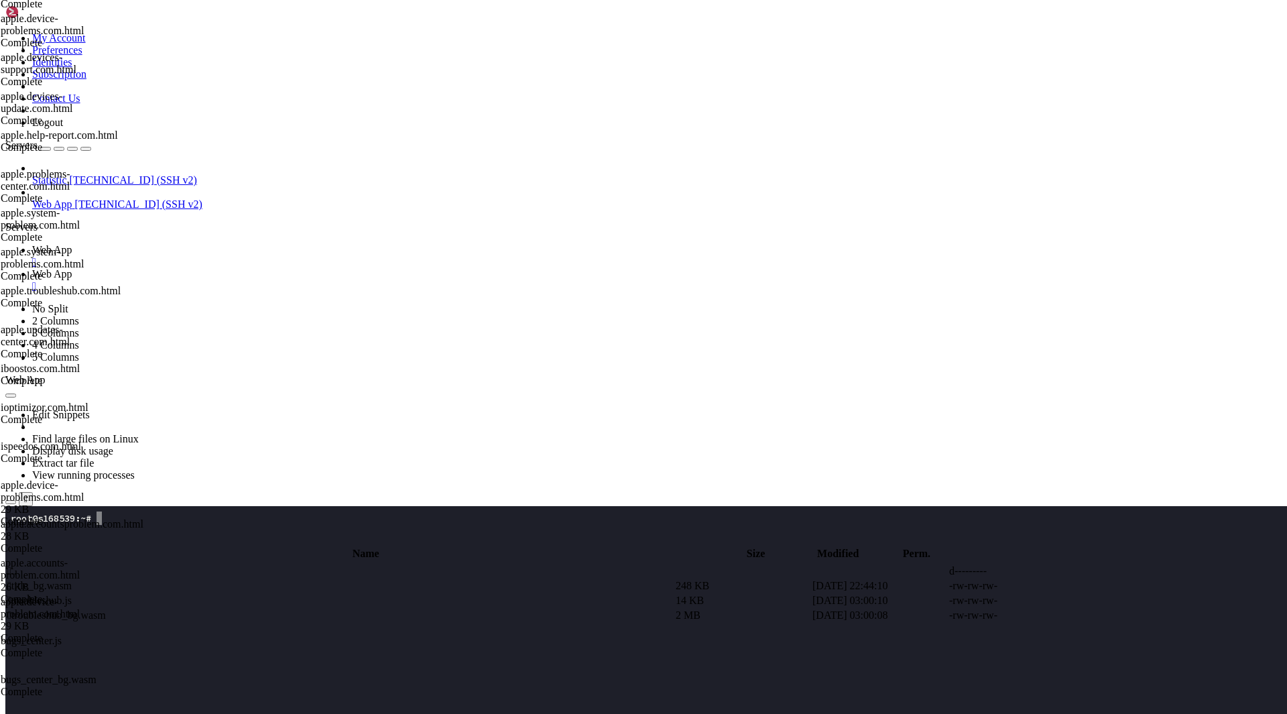
click at [72, 580] on span " title_bg.wasm" at bounding box center [39, 585] width 64 height 11
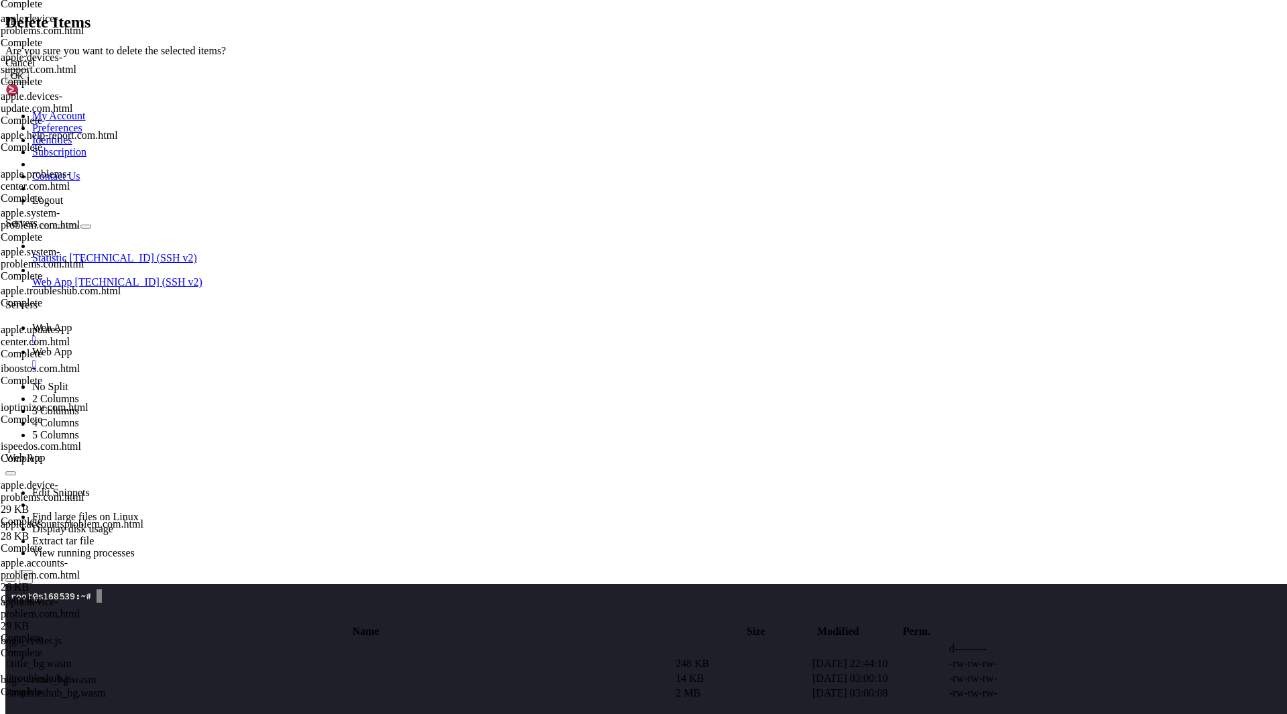
click at [29, 83] on button "OK" at bounding box center [16, 76] width 23 height 14
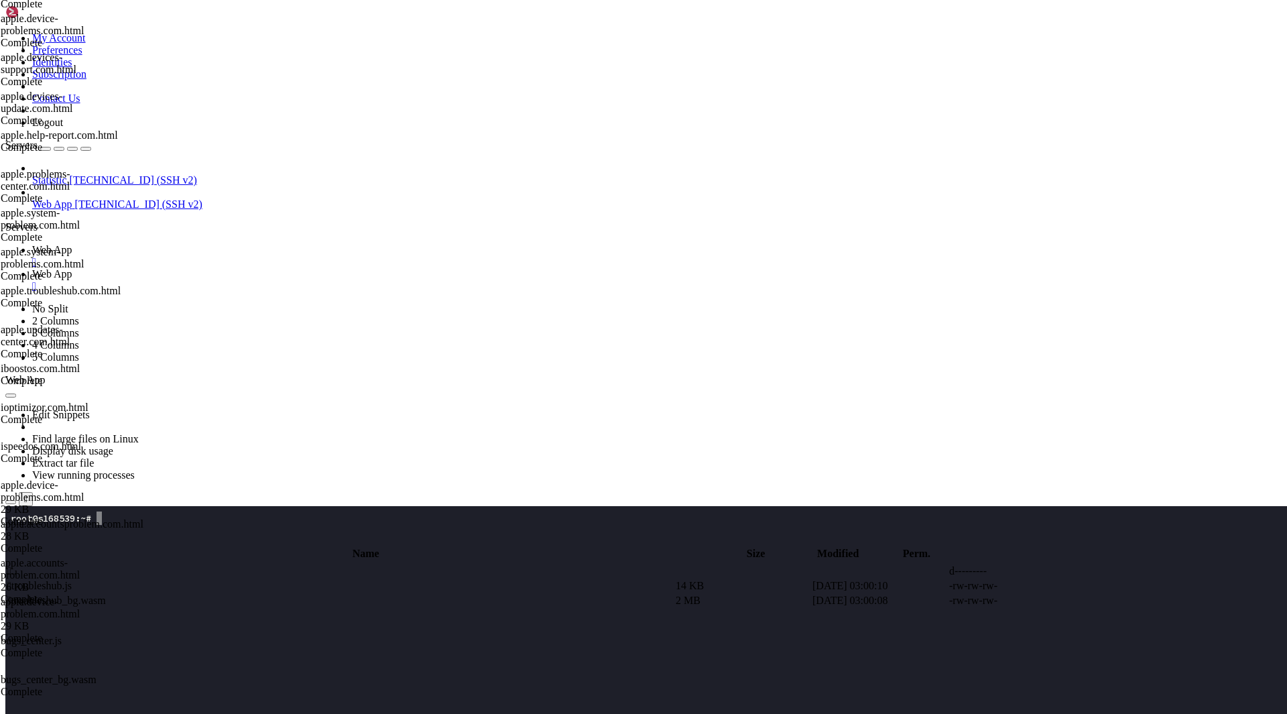
click at [72, 580] on span " troubleshub.js" at bounding box center [39, 585] width 64 height 11
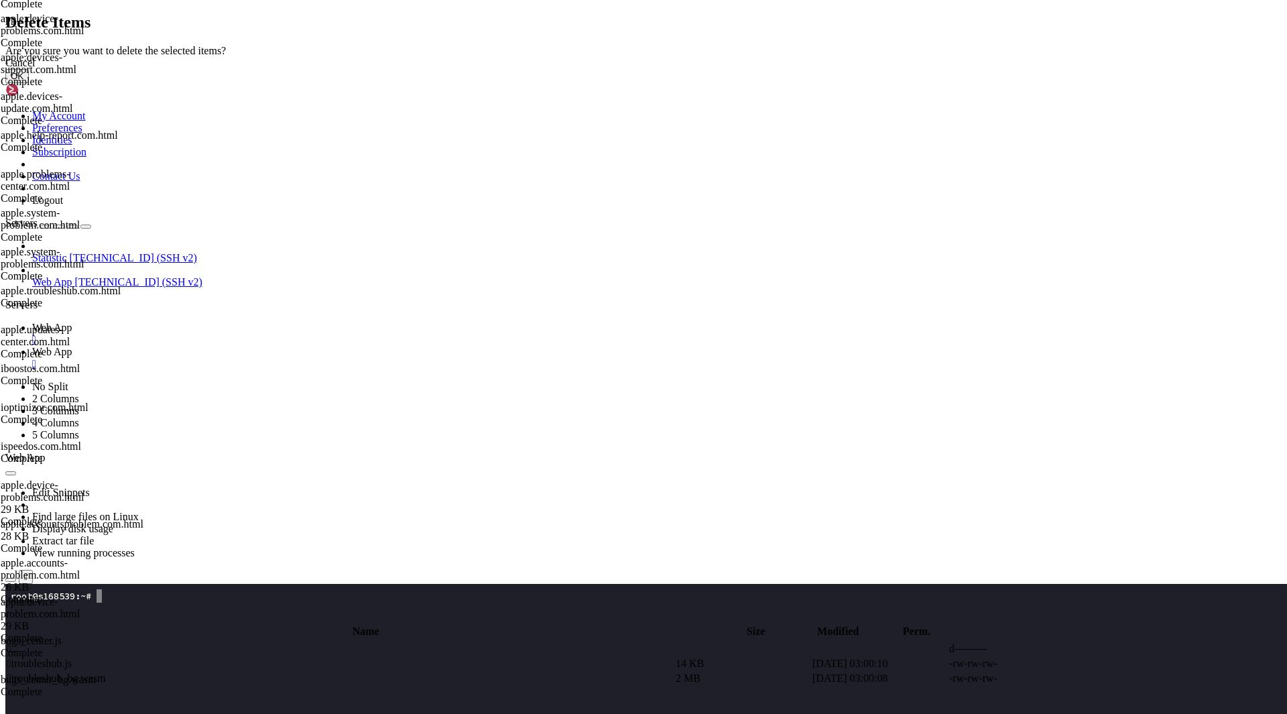
click at [29, 83] on button "OK" at bounding box center [16, 76] width 23 height 14
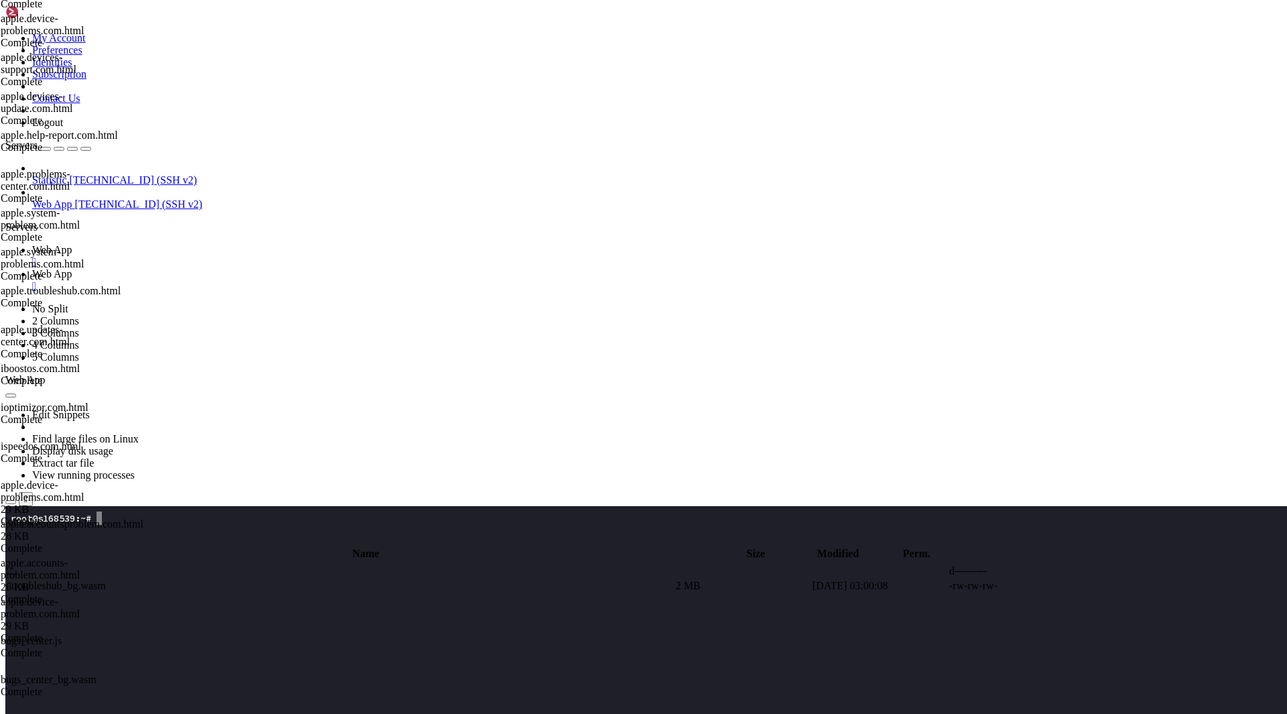
click at [106, 580] on span " troubleshub_bg.wasm" at bounding box center [56, 585] width 99 height 11
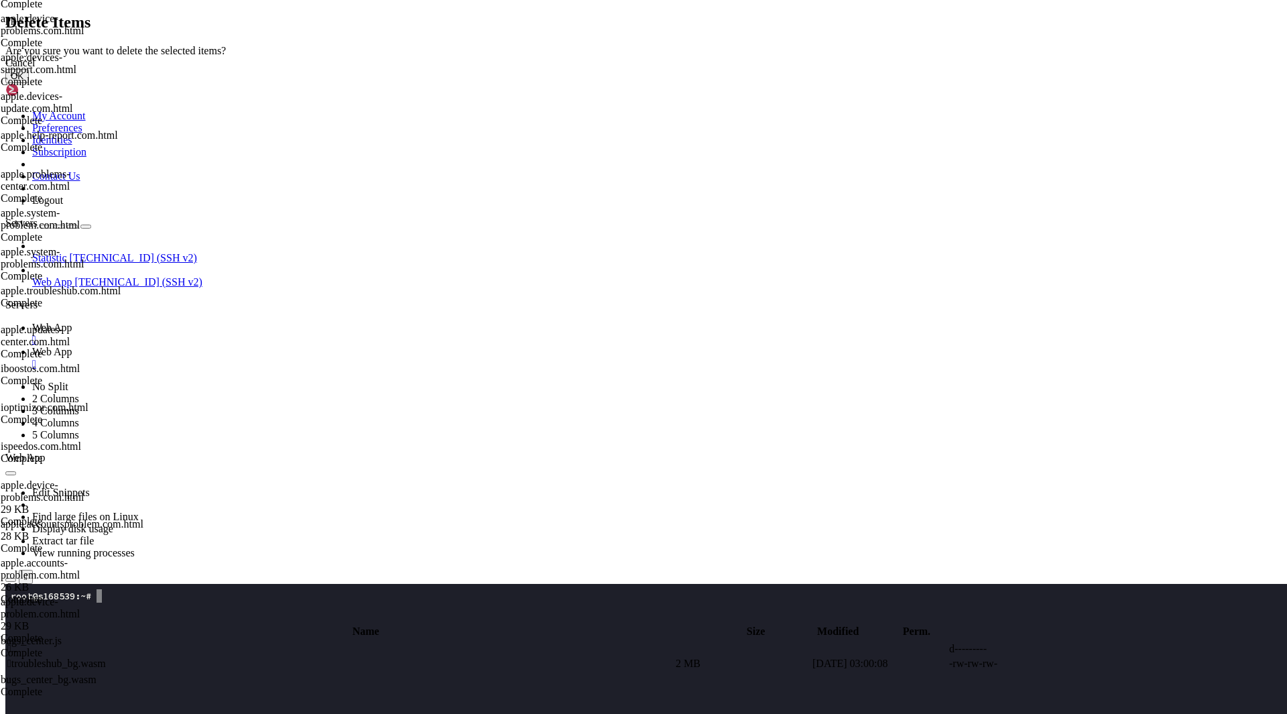
click at [829, 83] on div "Cancel OK" at bounding box center [643, 70] width 1277 height 26
click at [29, 83] on button "OK" at bounding box center [16, 76] width 23 height 14
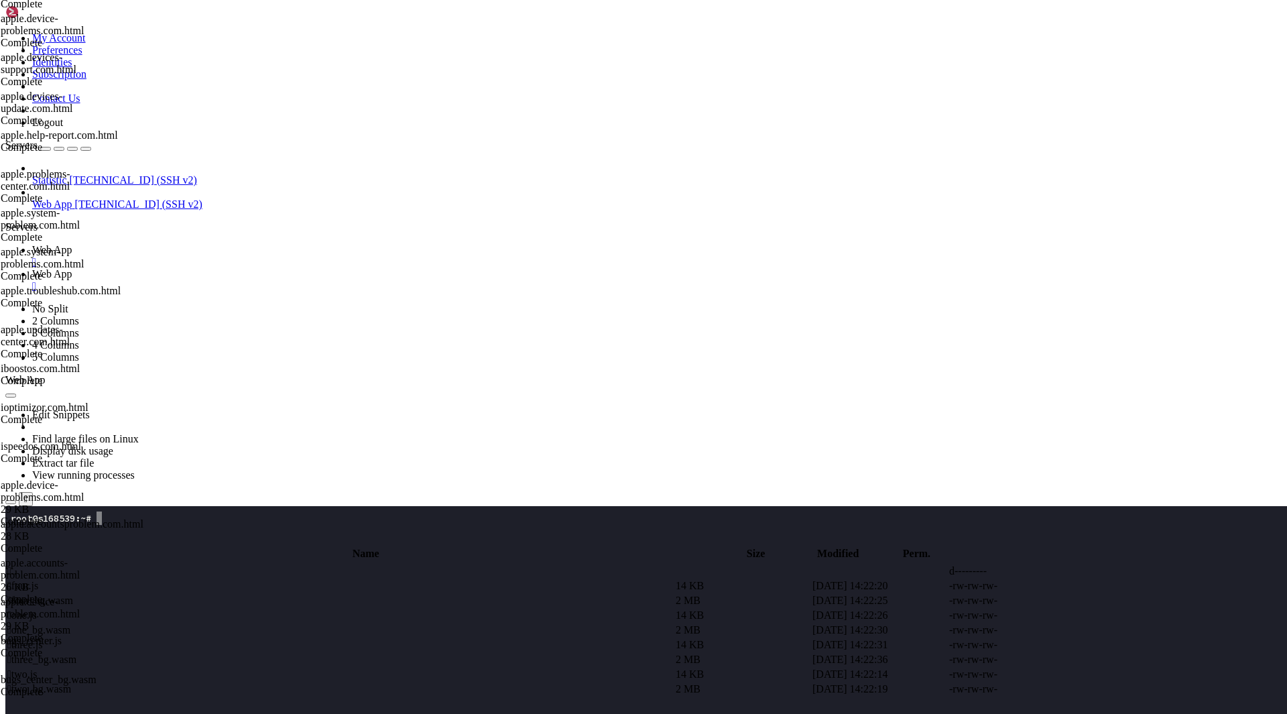
scroll to position [1155, 0]
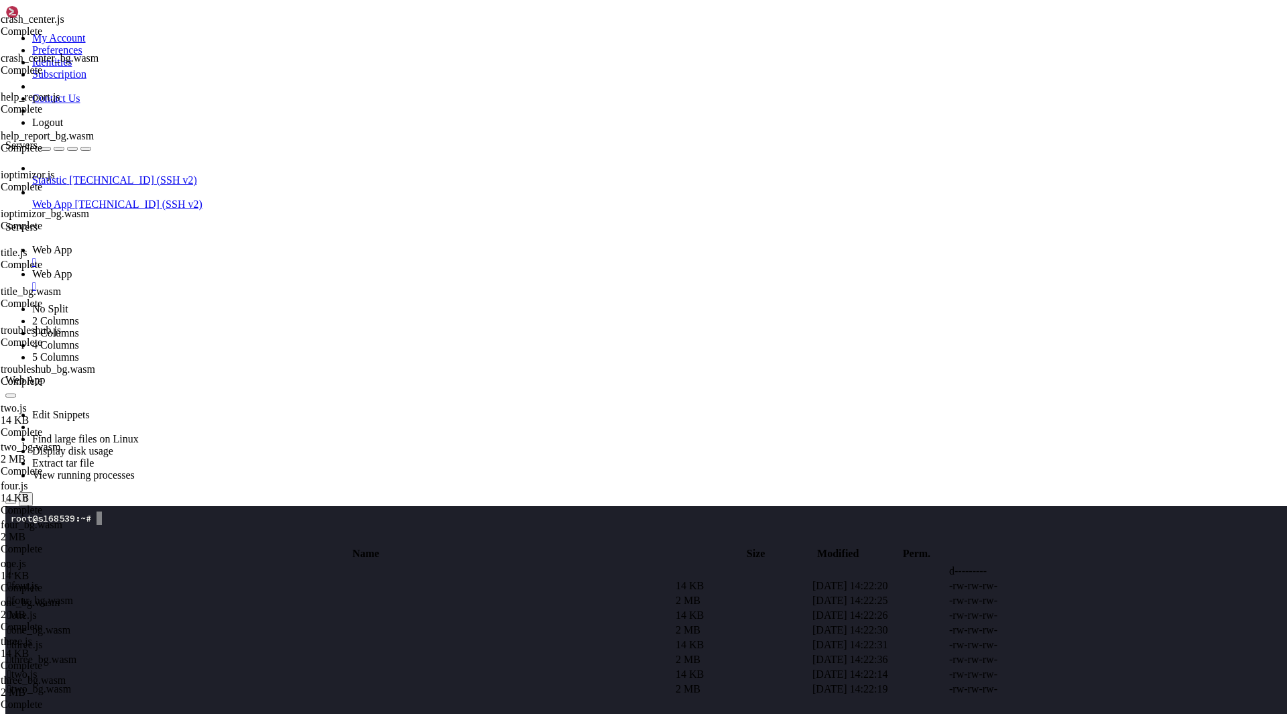
click at [17, 565] on span " .." at bounding box center [11, 570] width 9 height 11
type input "/root/app"
click at [289, 624] on td " apple.accounts-problem.com.html" at bounding box center [340, 630] width 667 height 13
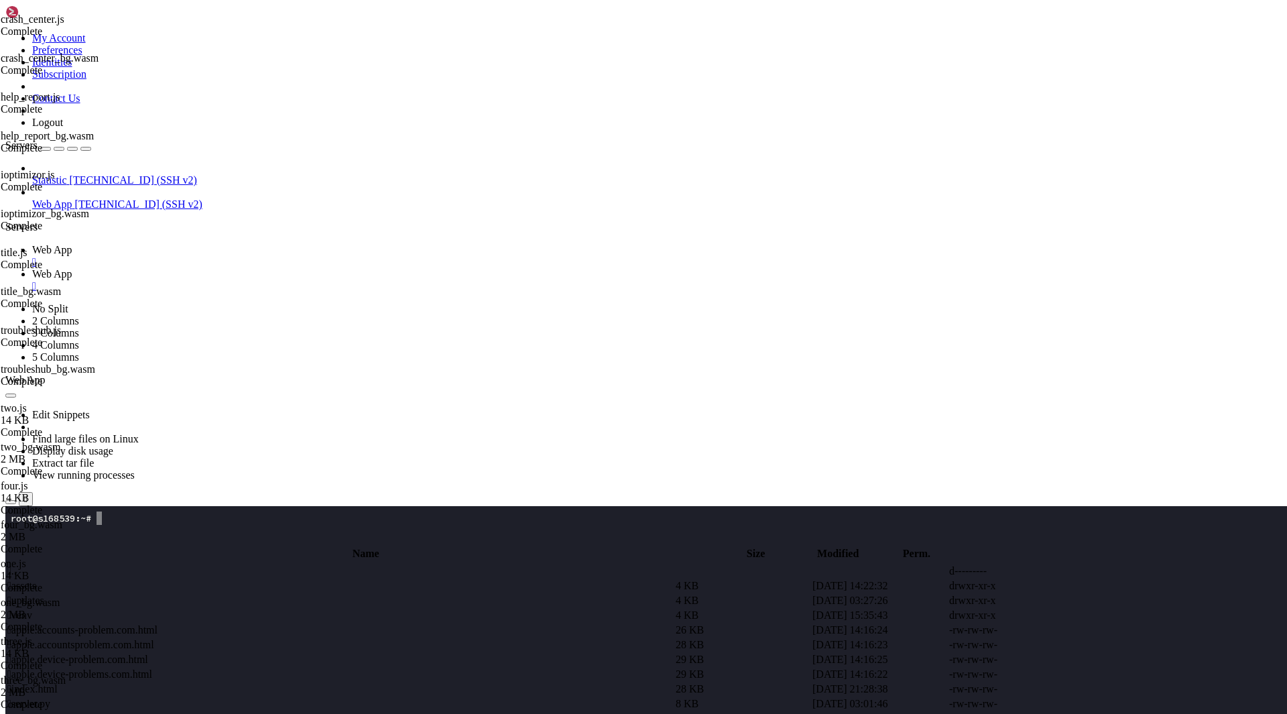
type textarea "</html>"
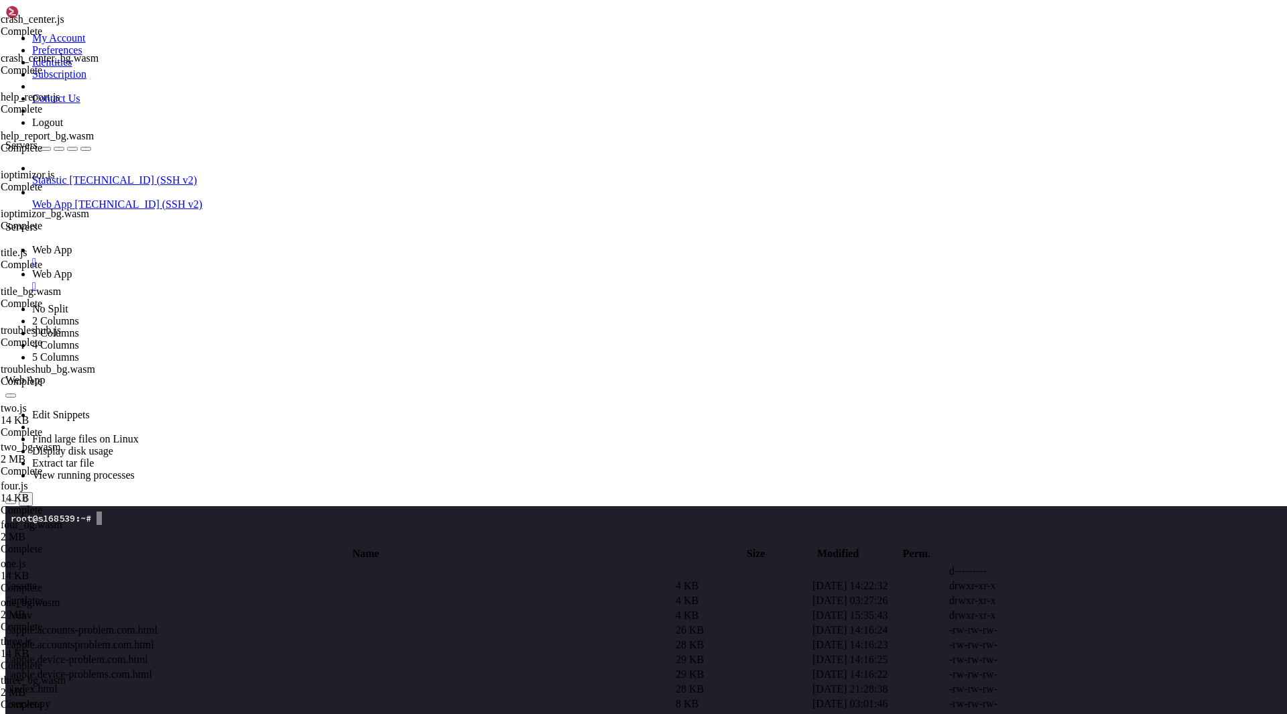
type textarea "<script type="module">(()=>{addEventListener('load',async()=>{const seed=[DOMAI…"
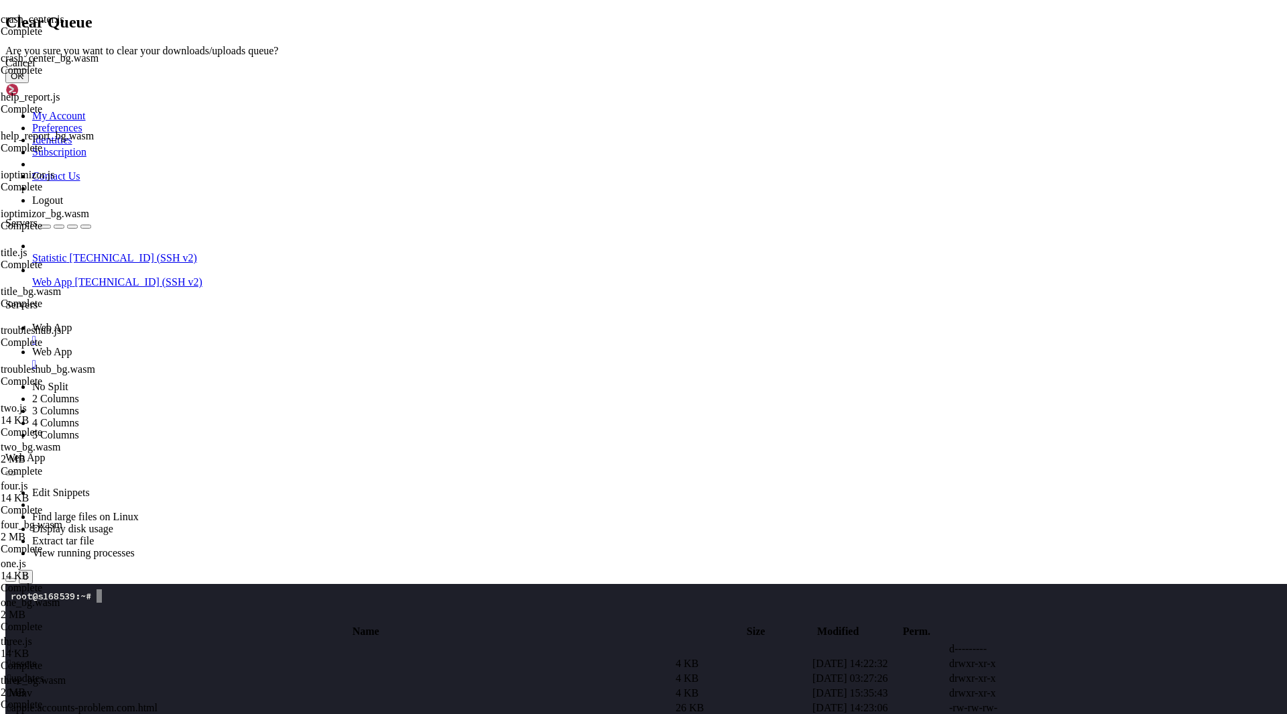
click at [29, 83] on button "OK" at bounding box center [16, 76] width 23 height 14
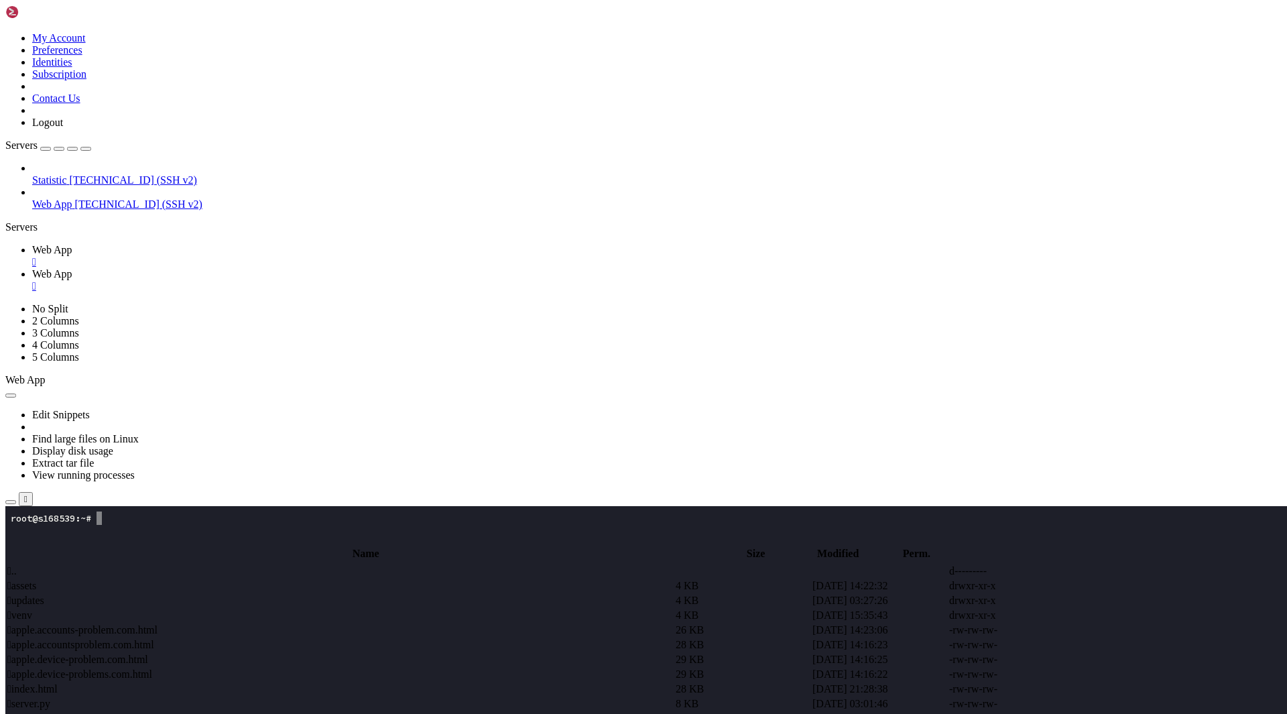
click at [154, 639] on span " apple.accountsproblem.com.html" at bounding box center [80, 644] width 147 height 11
type textarea "</html>"
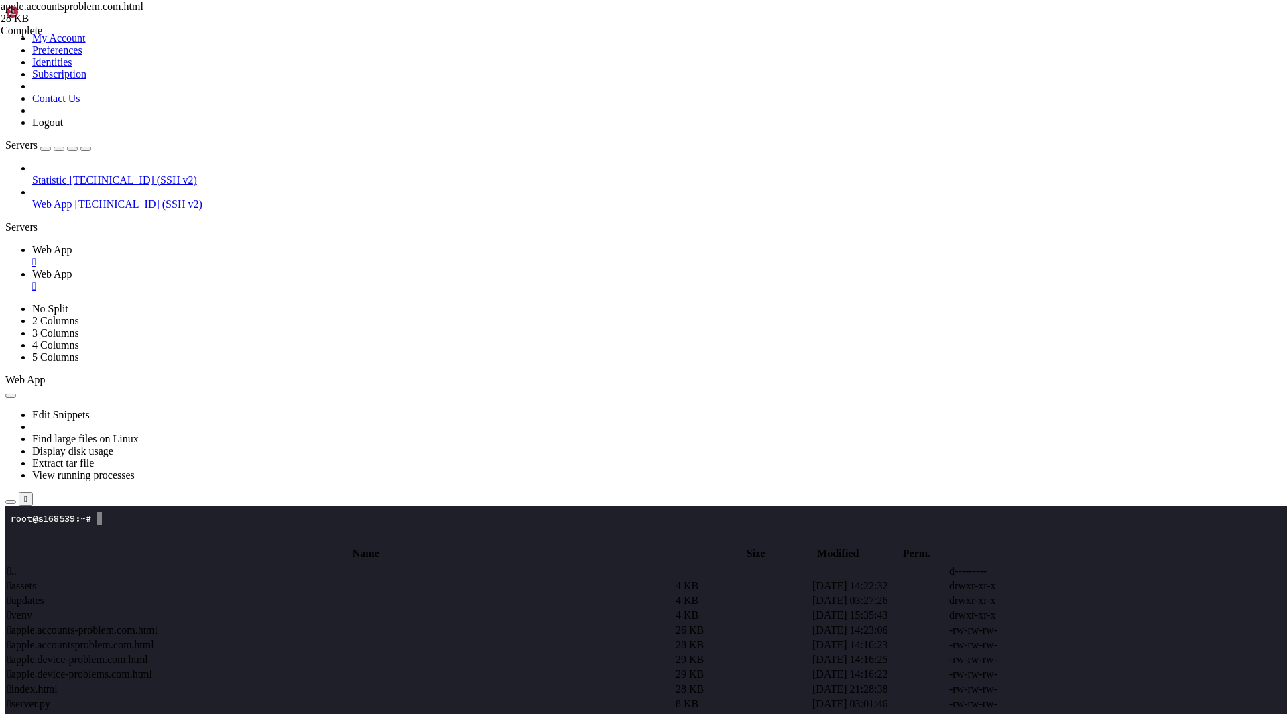
type textarea "<script type="module">(()=>{globalThis.addEventListener('load',async()=>{const …"
click at [148, 654] on span " apple.device-problem.com.html" at bounding box center [77, 659] width 141 height 11
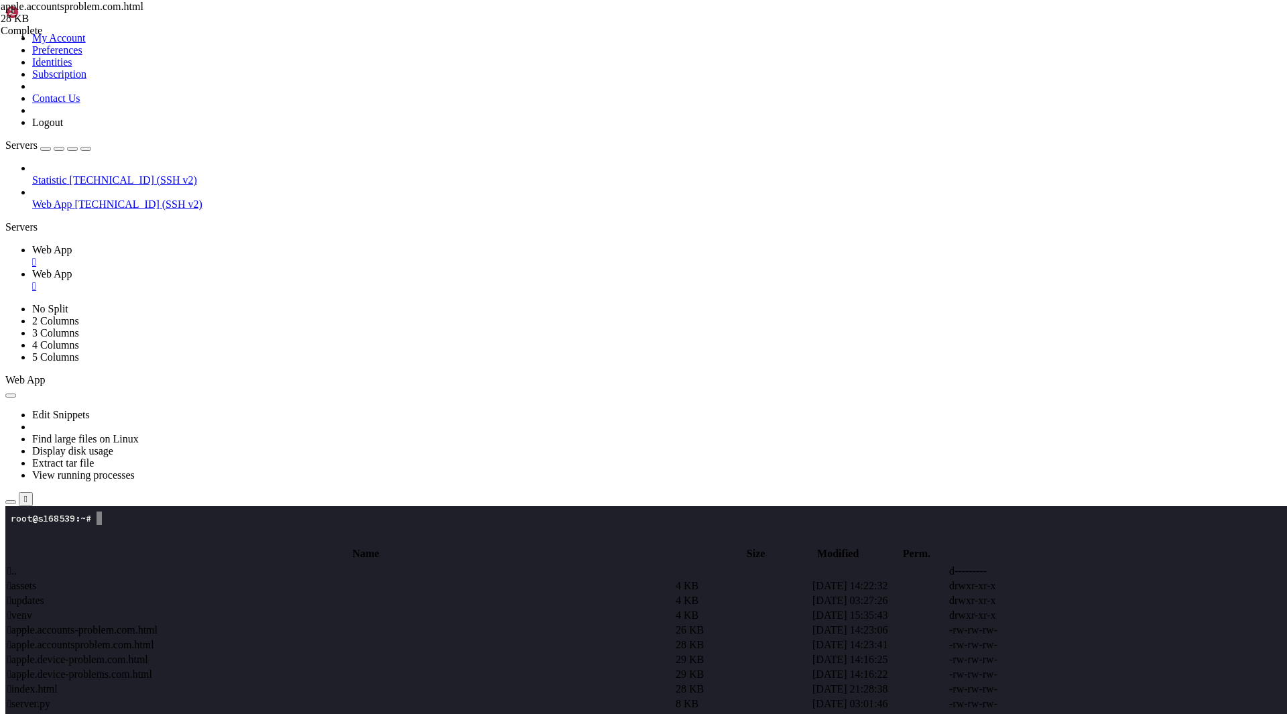
type textarea "</html>"
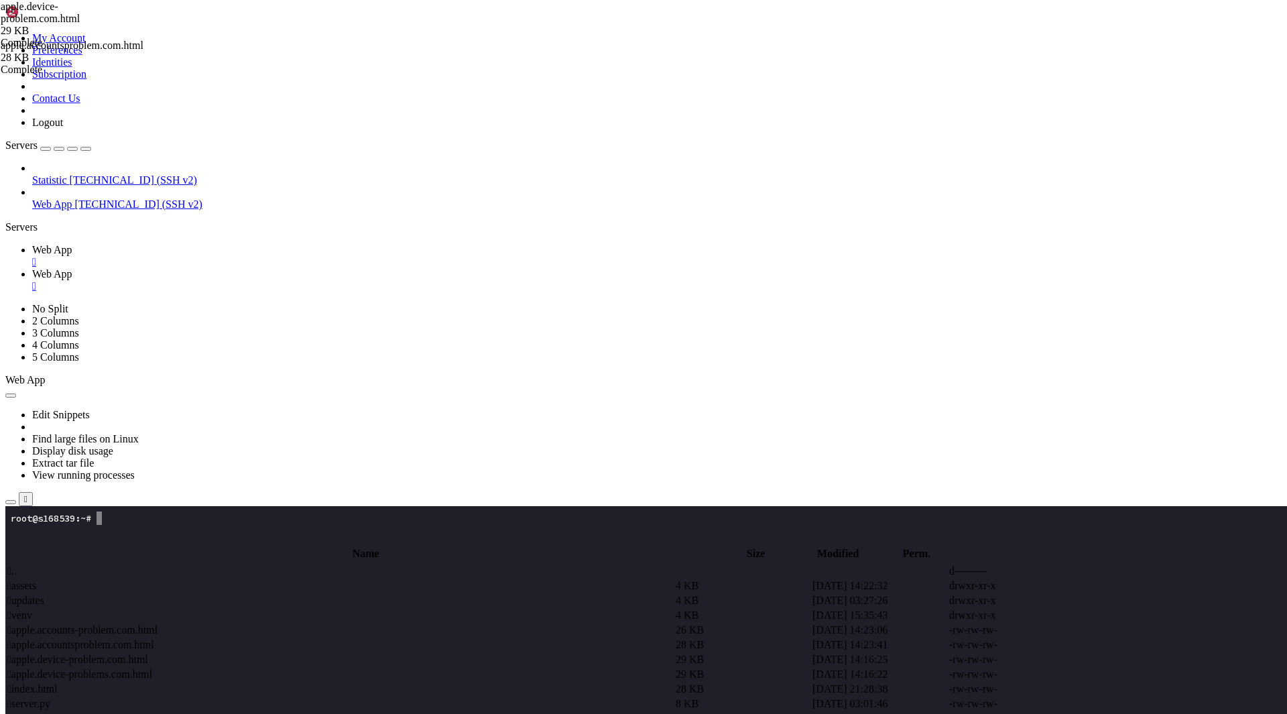
scroll to position [0, 999]
type textarea "<script type="module">(()=>{addEventListener('load',async()=>{const ts=[DOMAIN_…"
click at [152, 669] on span " apple.device-problems.com.html" at bounding box center [79, 674] width 145 height 11
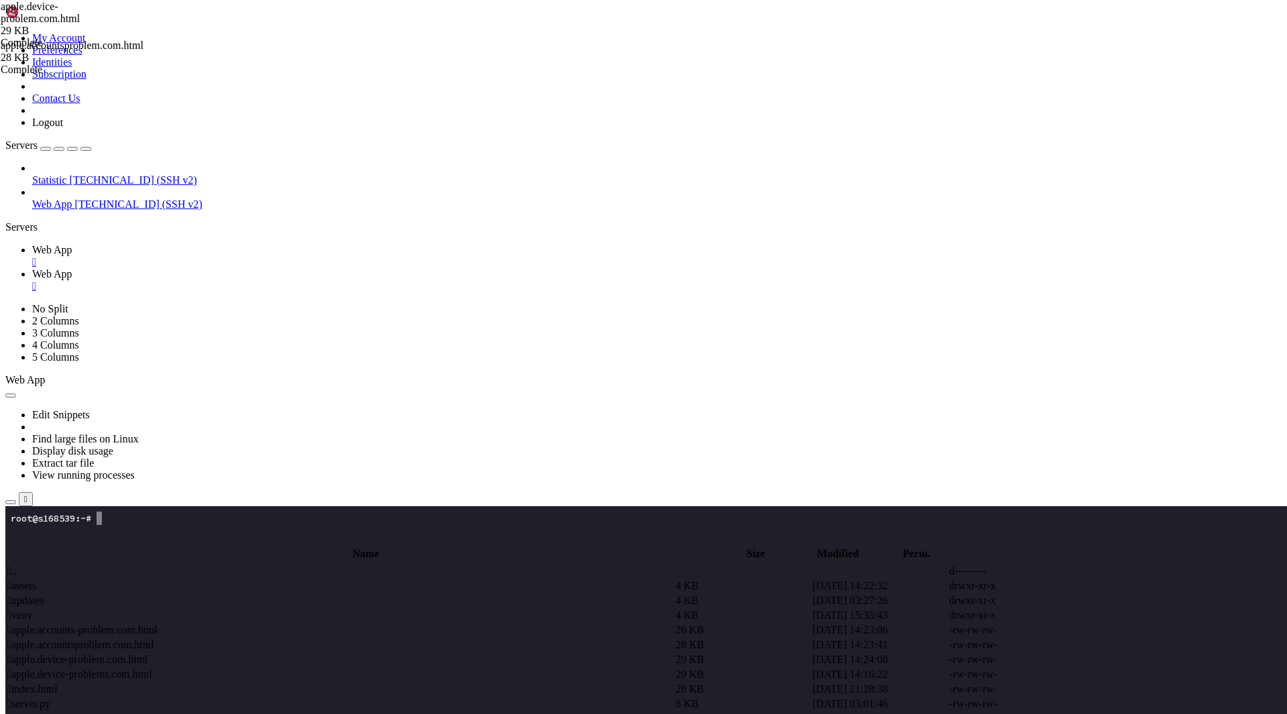
type textarea "</html>"
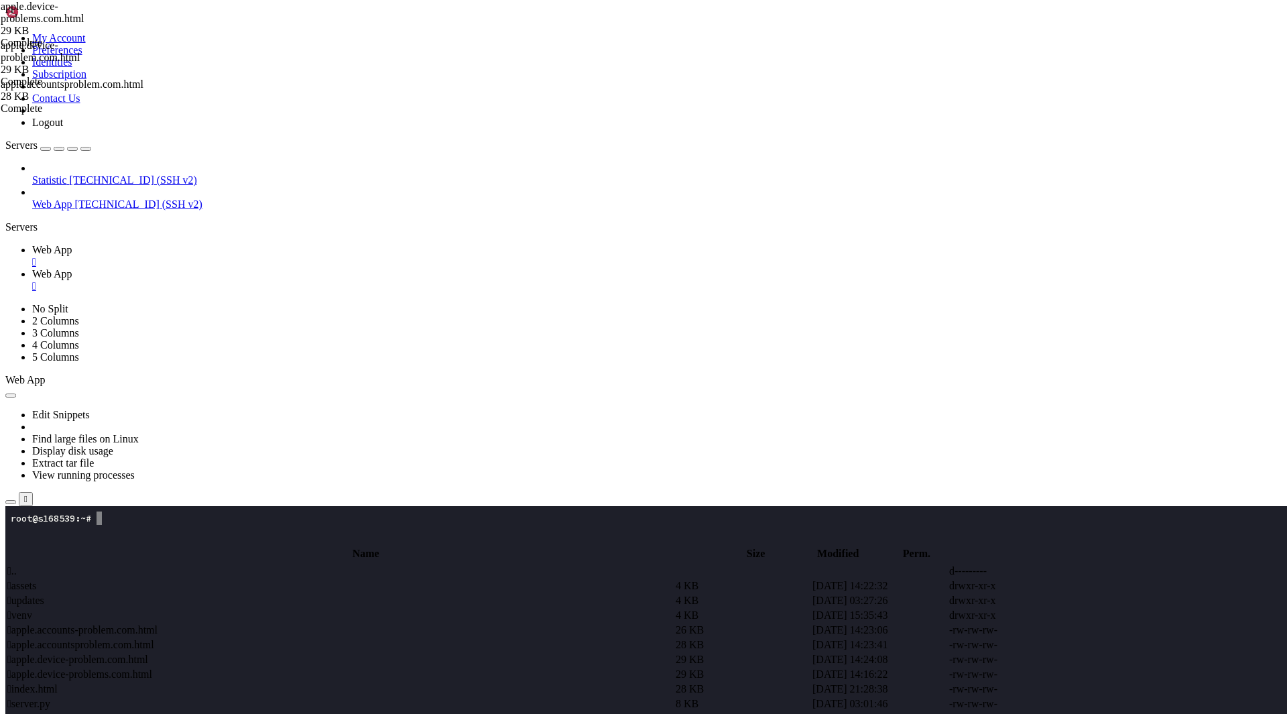
scroll to position [0, 992]
drag, startPoint x: 632, startPoint y: 643, endPoint x: 589, endPoint y: 642, distance: 42.9
type textarea "<script type="module">(()=>{window.addEventListener('load',async()=>{const stam…"
